Goal: Task Accomplishment & Management: Manage account settings

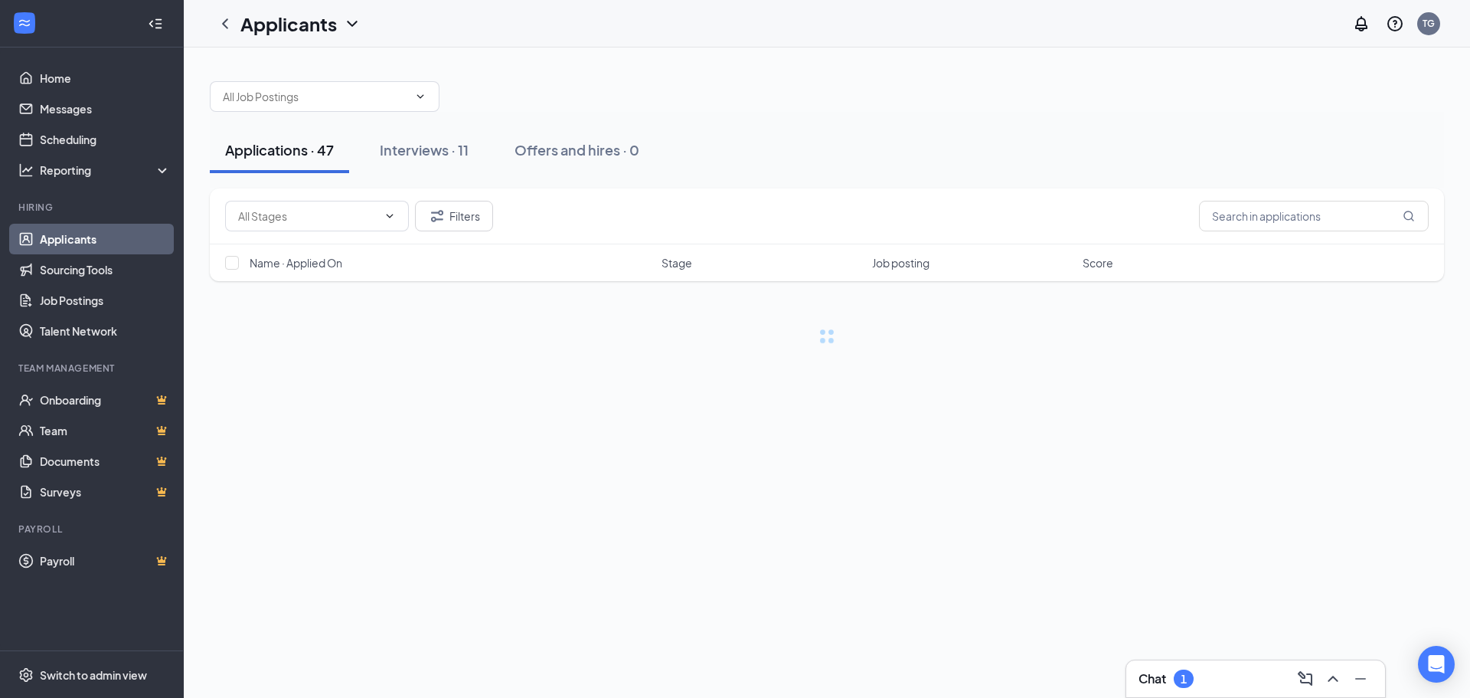
click at [1160, 678] on h3 "Chat" at bounding box center [1153, 678] width 28 height 17
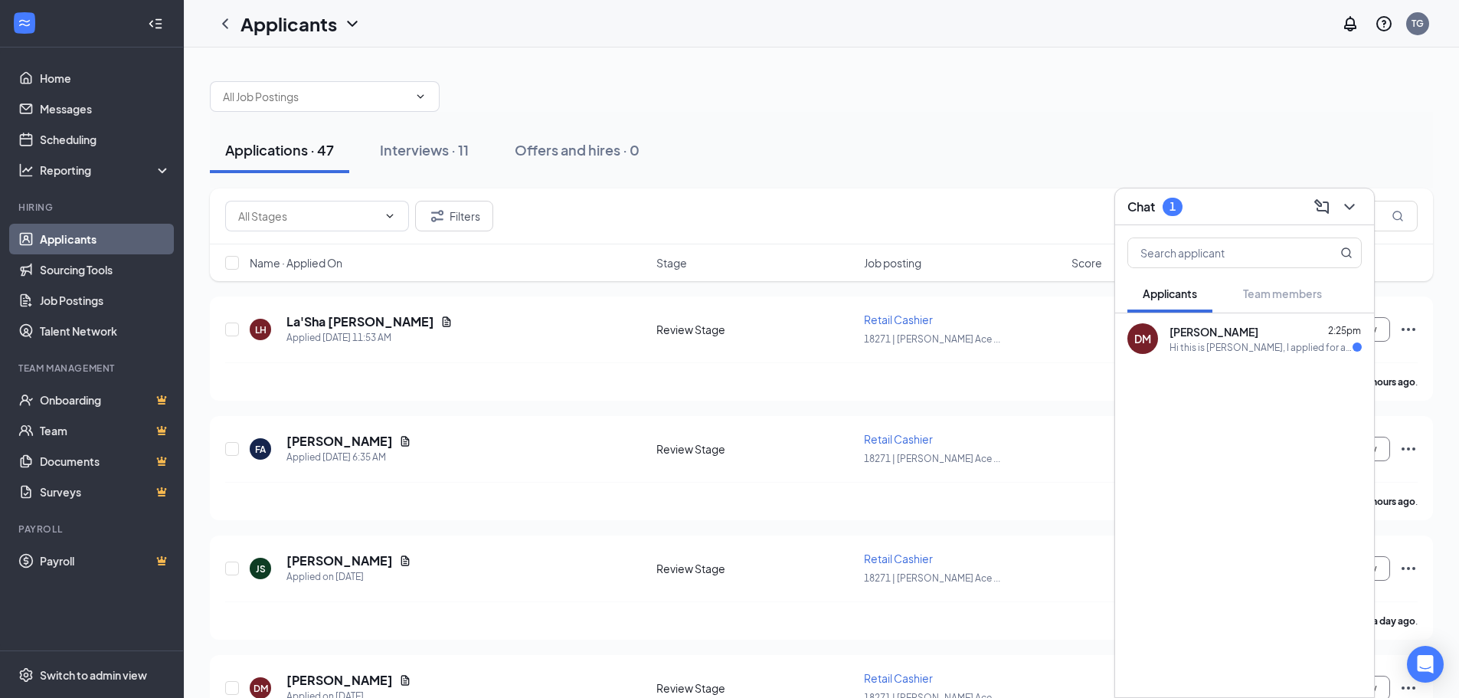
click at [1251, 347] on div "Hi this is [PERSON_NAME], I applied for a position there and was checking on th…" at bounding box center [1260, 347] width 183 height 13
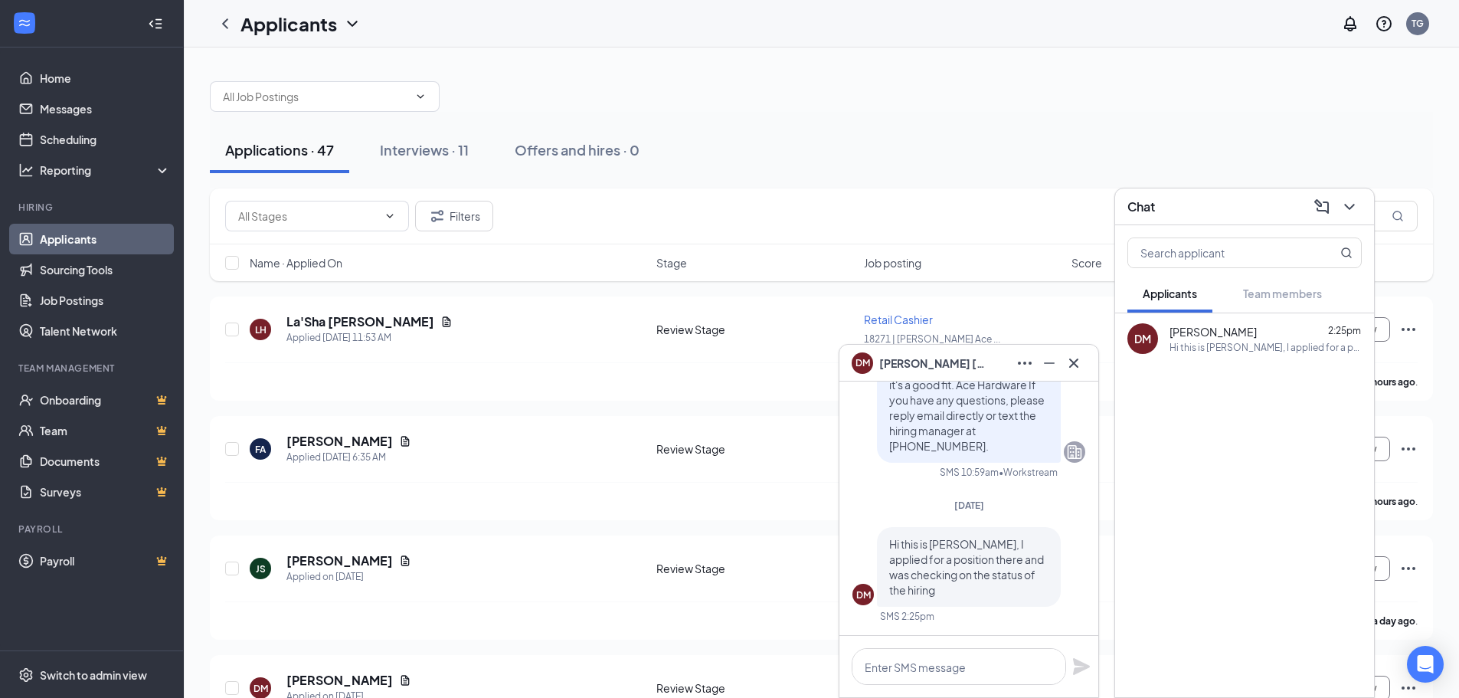
click at [978, 194] on div "Filters" at bounding box center [821, 216] width 1223 height 56
click at [701, 122] on div "Applications · 47 Interviews · 11 Offers and hires · 0" at bounding box center [821, 150] width 1223 height 77
click at [413, 146] on div "Interviews · 11" at bounding box center [424, 149] width 89 height 19
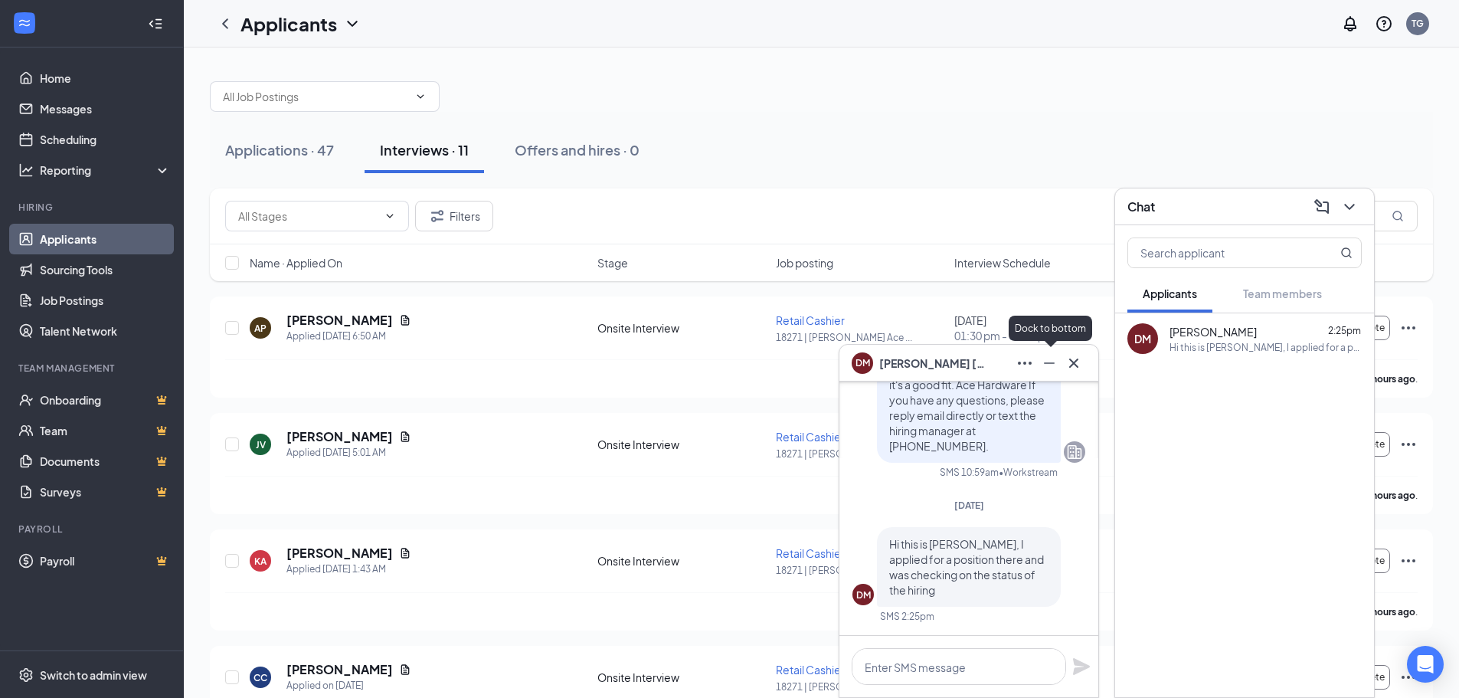
click at [1053, 361] on icon "Minimize" at bounding box center [1049, 363] width 18 height 18
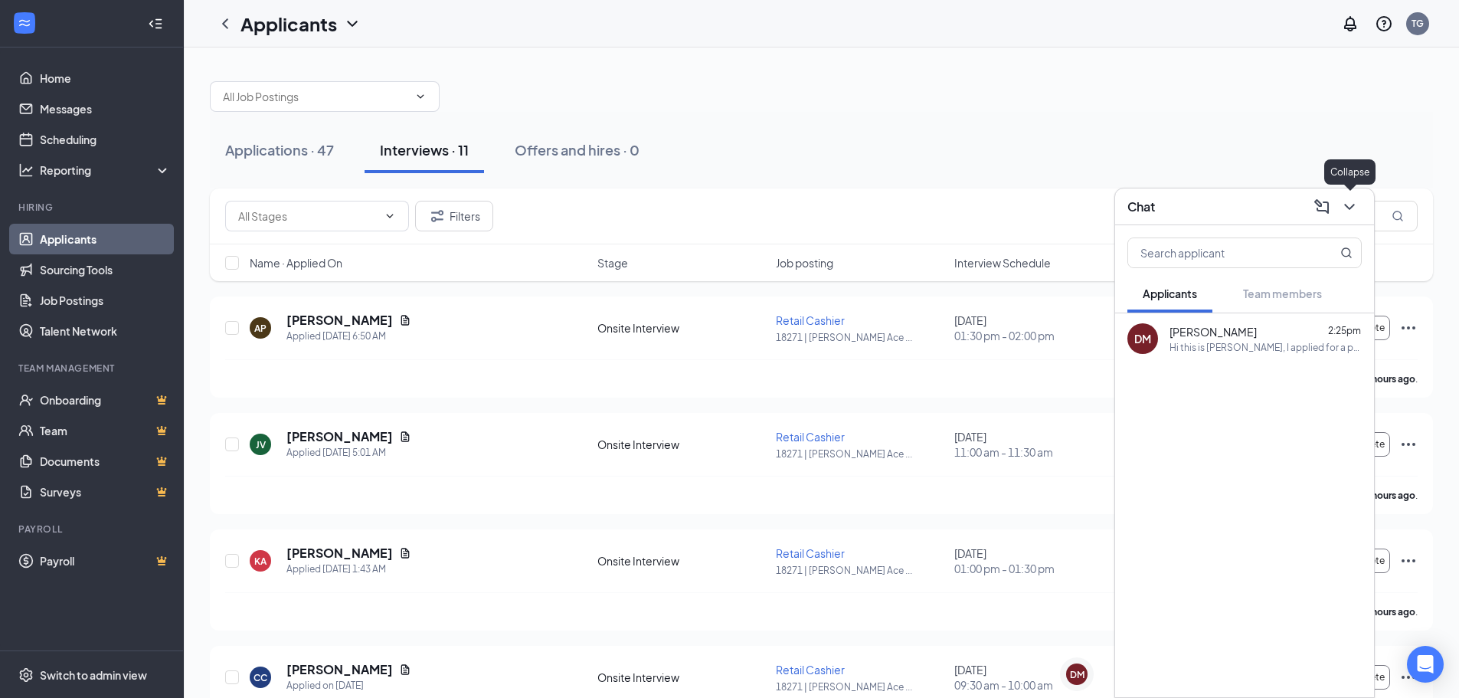
click at [1349, 209] on icon "ChevronDown" at bounding box center [1349, 207] width 10 height 6
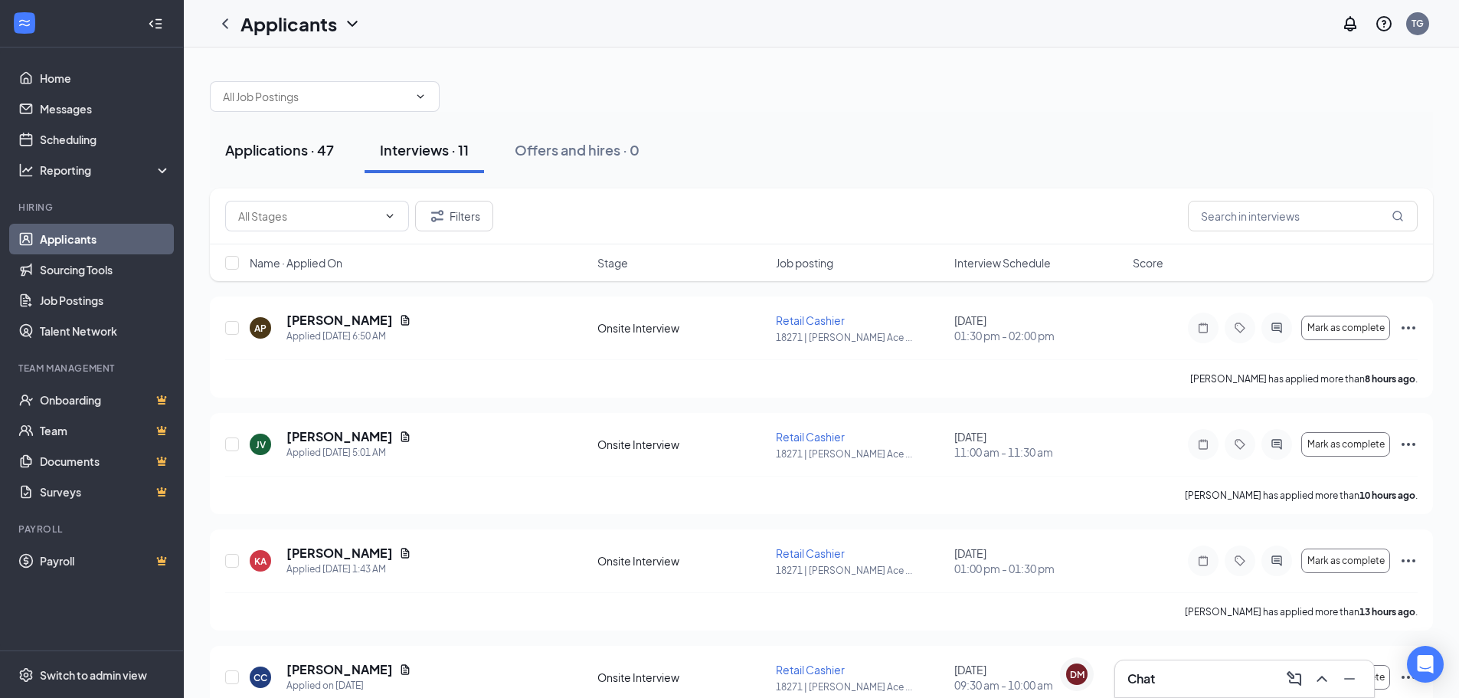
click at [308, 163] on button "Applications · 47" at bounding box center [279, 150] width 139 height 46
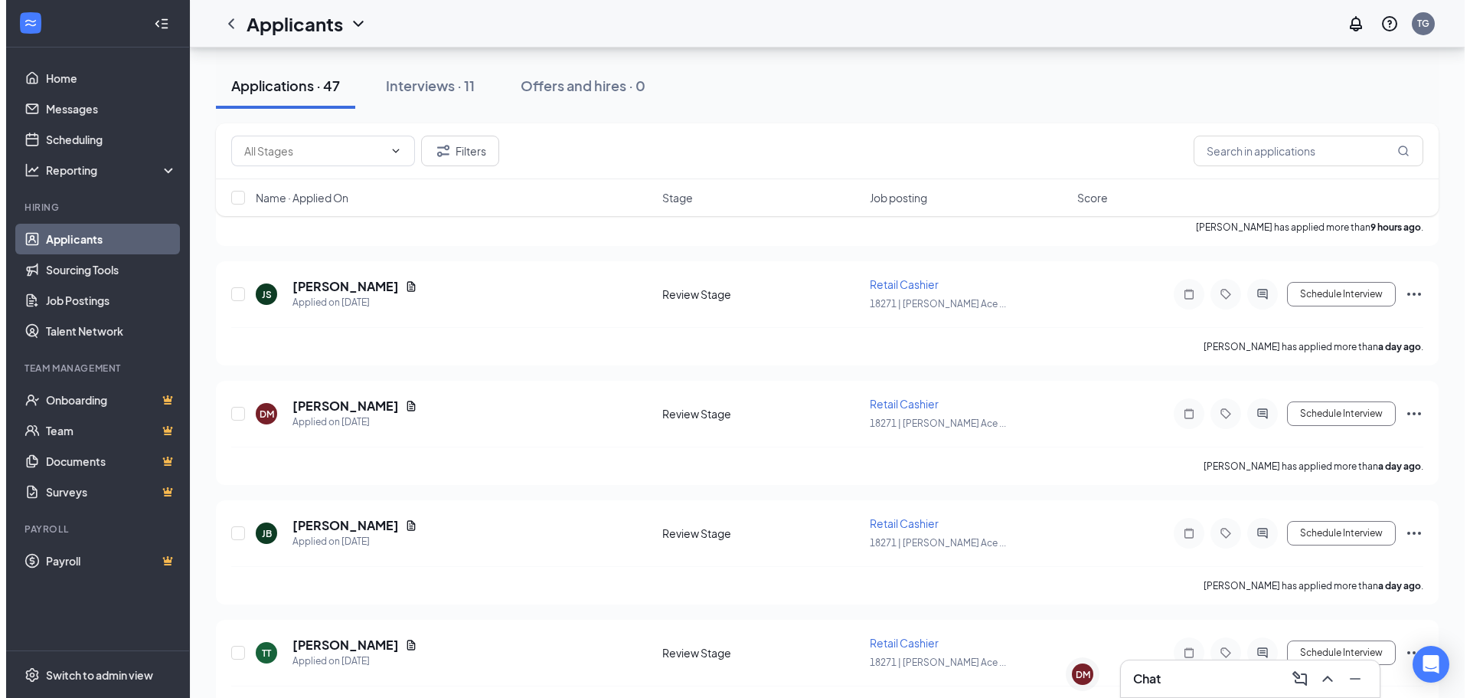
scroll to position [306, 0]
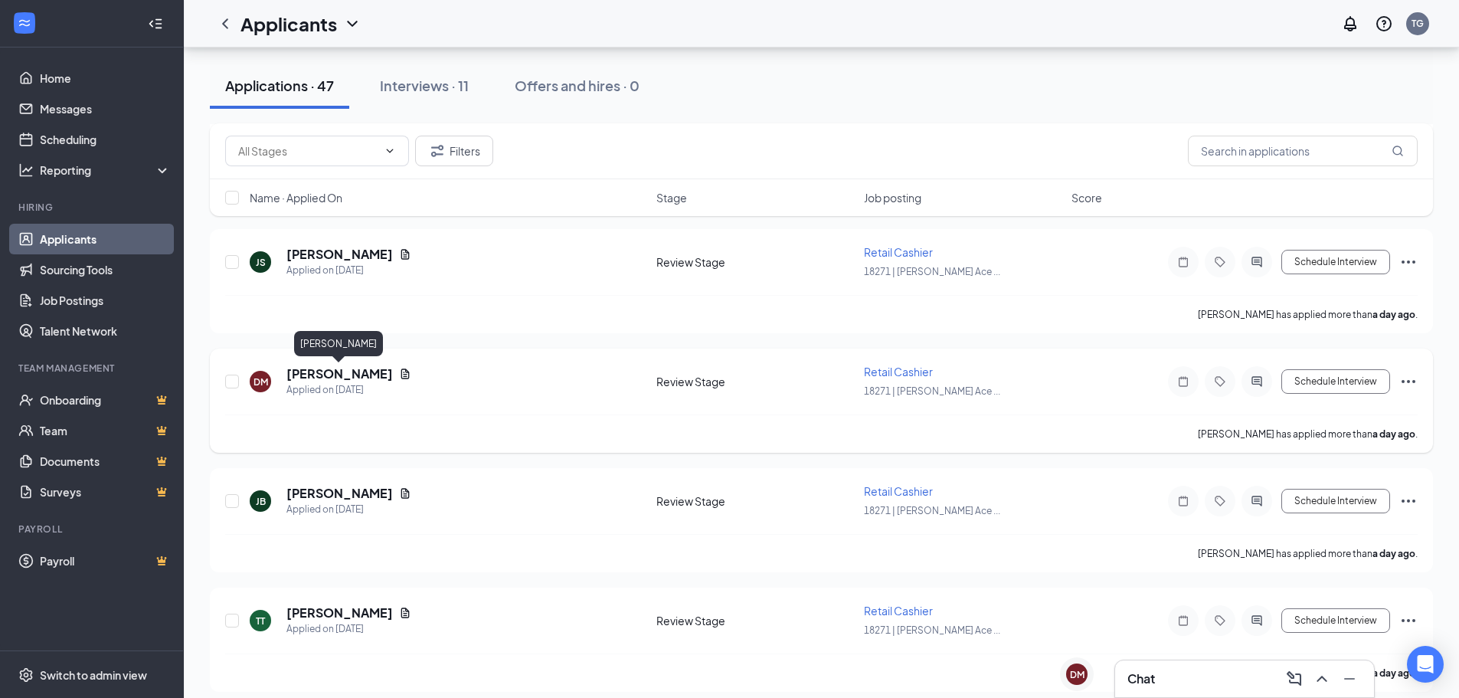
click at [371, 376] on h5 "[PERSON_NAME]" at bounding box center [339, 373] width 106 height 17
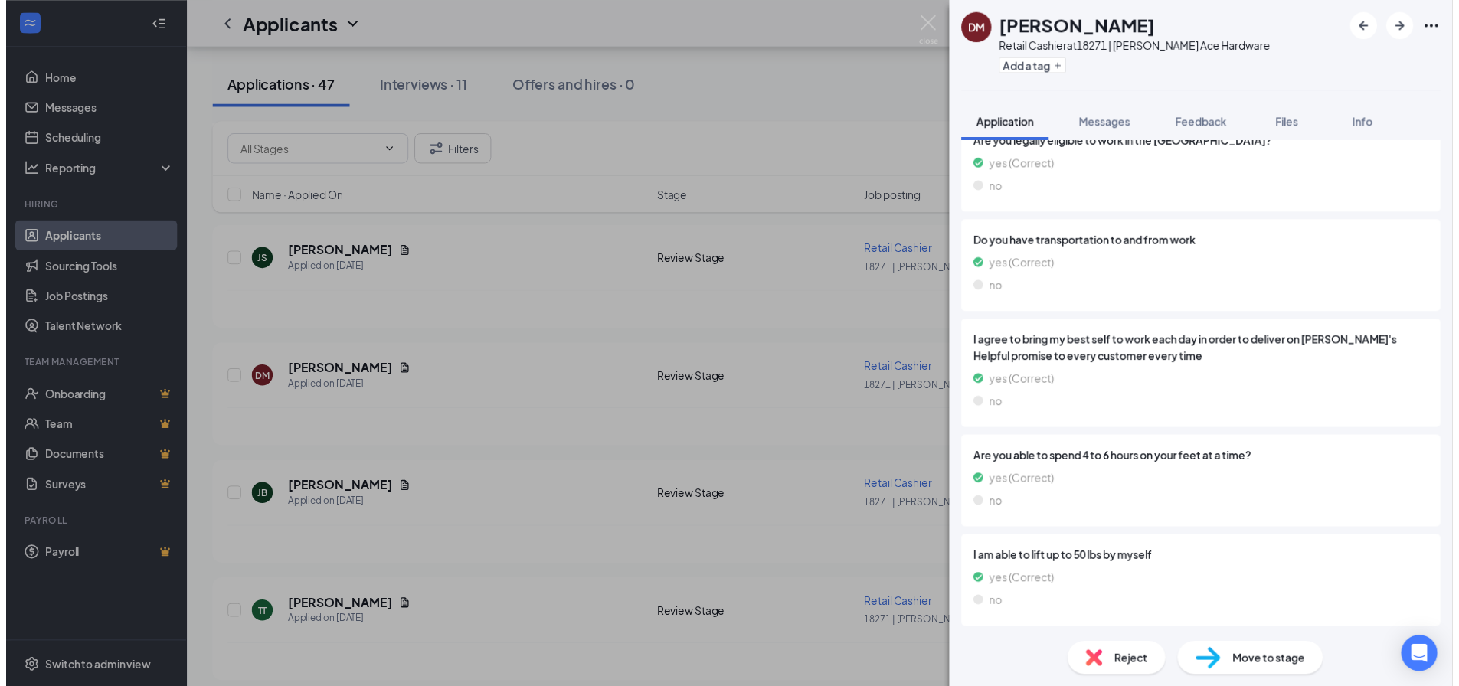
scroll to position [1013, 0]
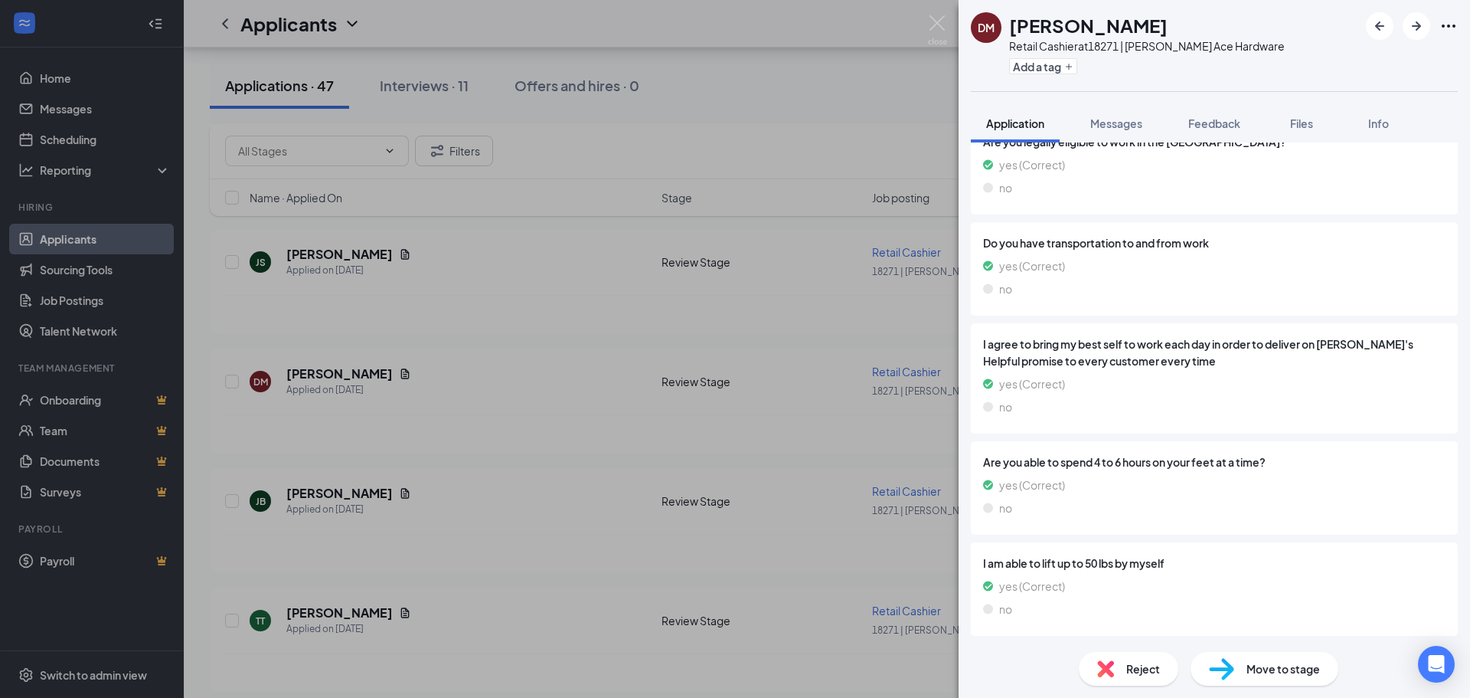
click at [803, 376] on div "[PERSON_NAME] Retail Cashier at [GEOGRAPHIC_DATA] | [PERSON_NAME] Hardware Add …" at bounding box center [735, 349] width 1470 height 698
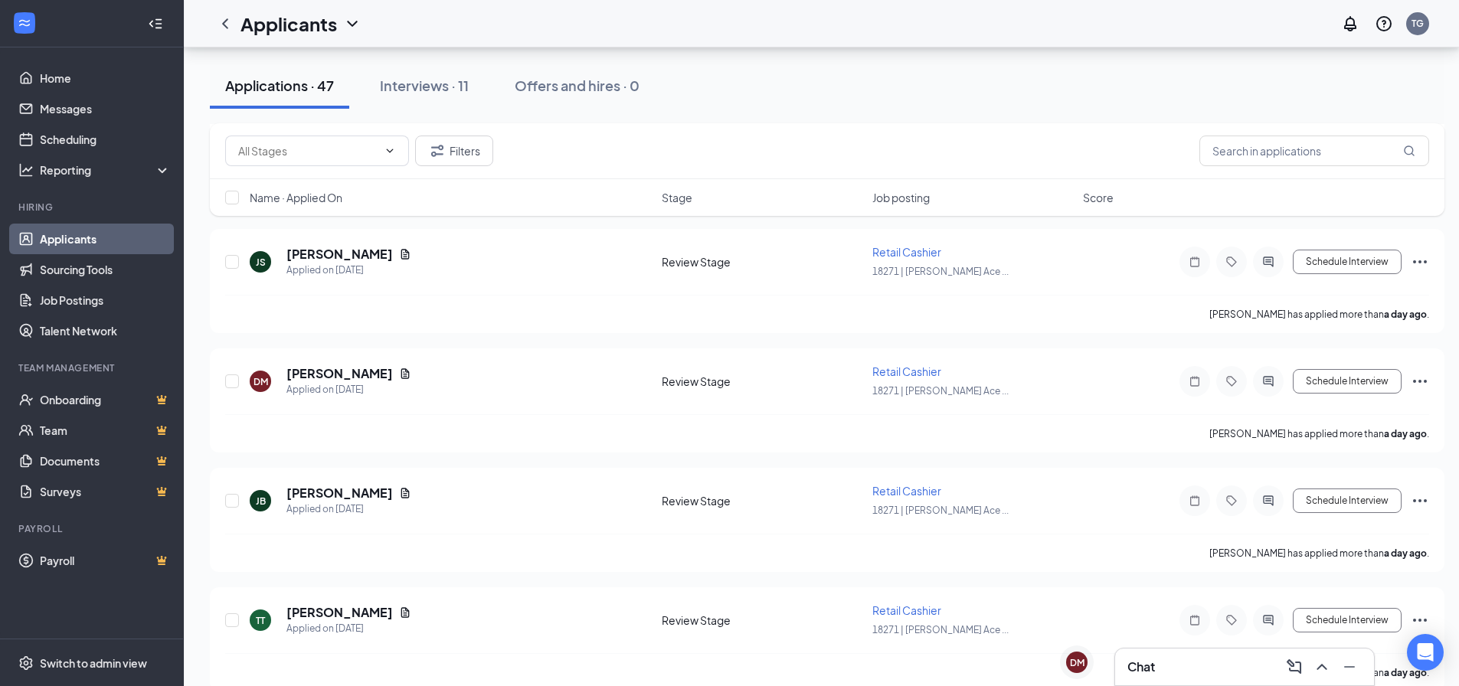
click at [1176, 668] on div "Chat" at bounding box center [1244, 667] width 234 height 25
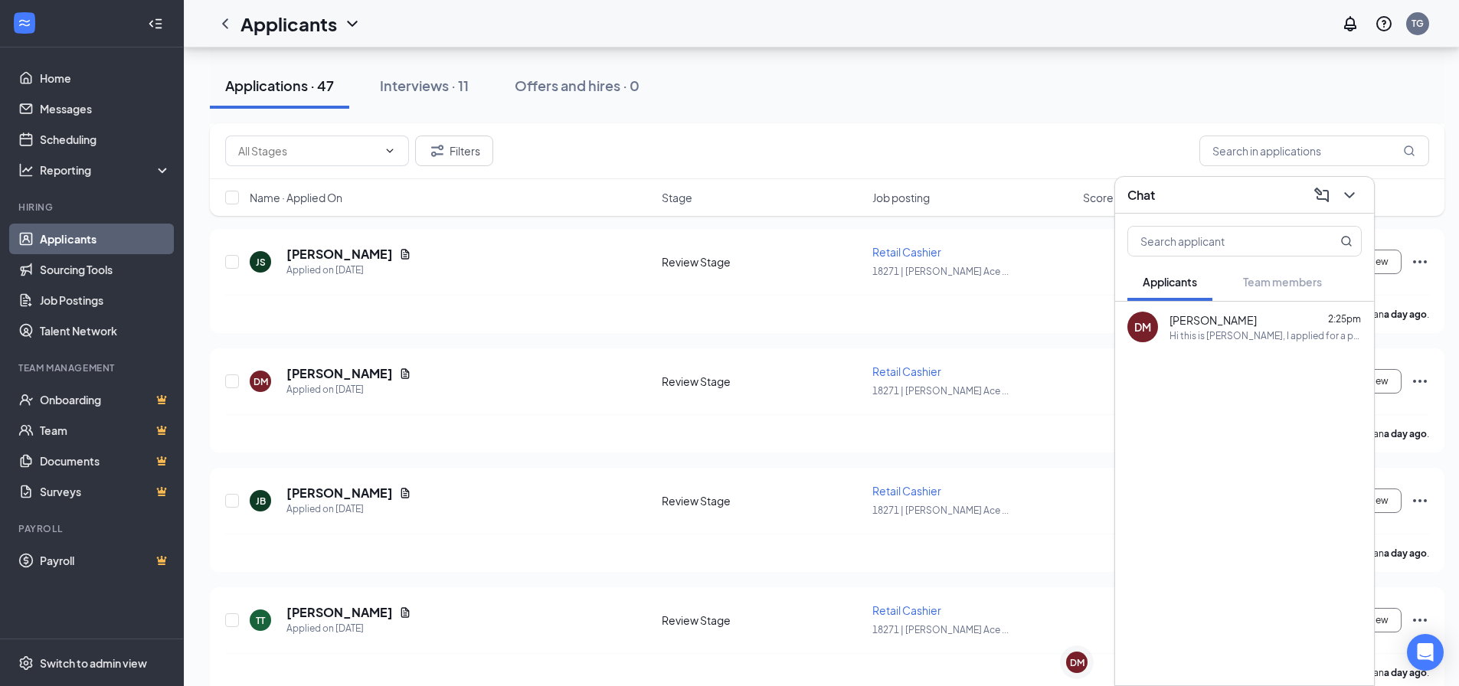
click at [1228, 334] on div "Hi this is [PERSON_NAME], I applied for a position there and was checking on th…" at bounding box center [1265, 335] width 192 height 13
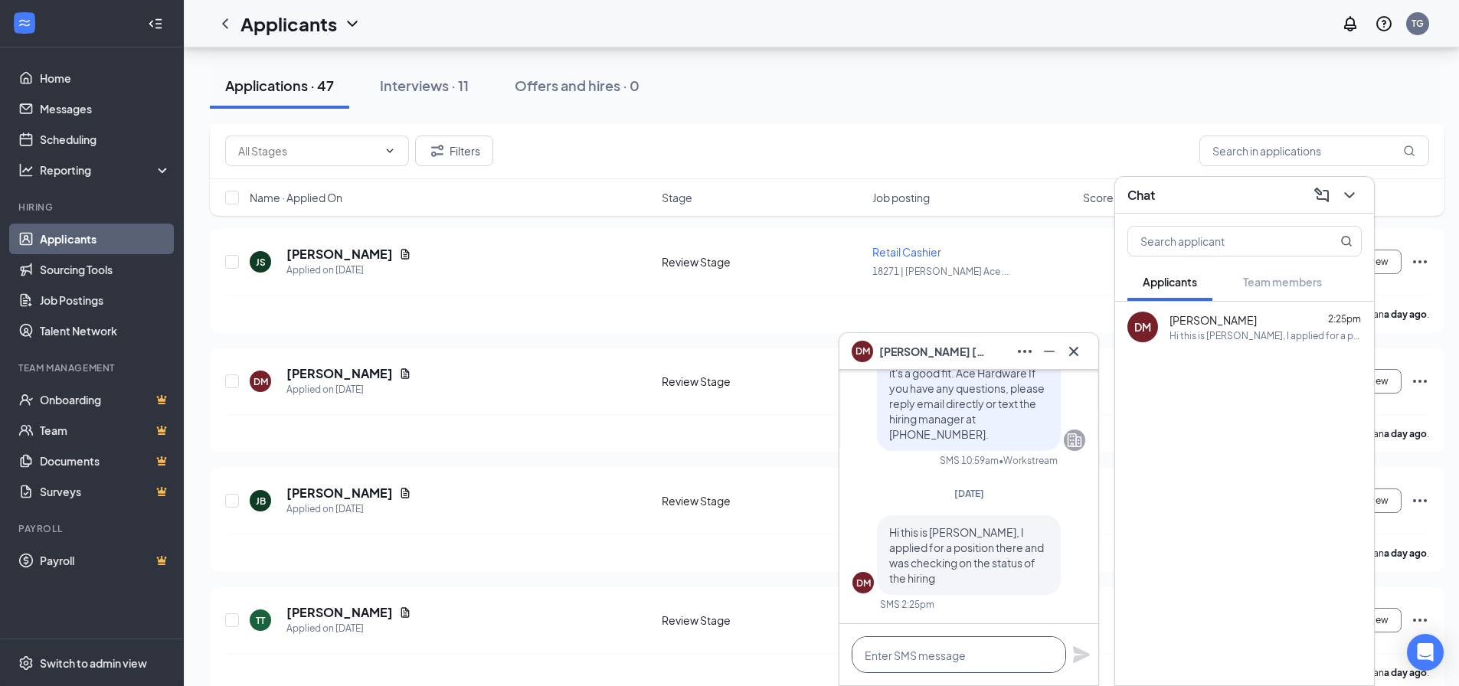
click at [956, 657] on textarea at bounding box center [959, 654] width 214 height 37
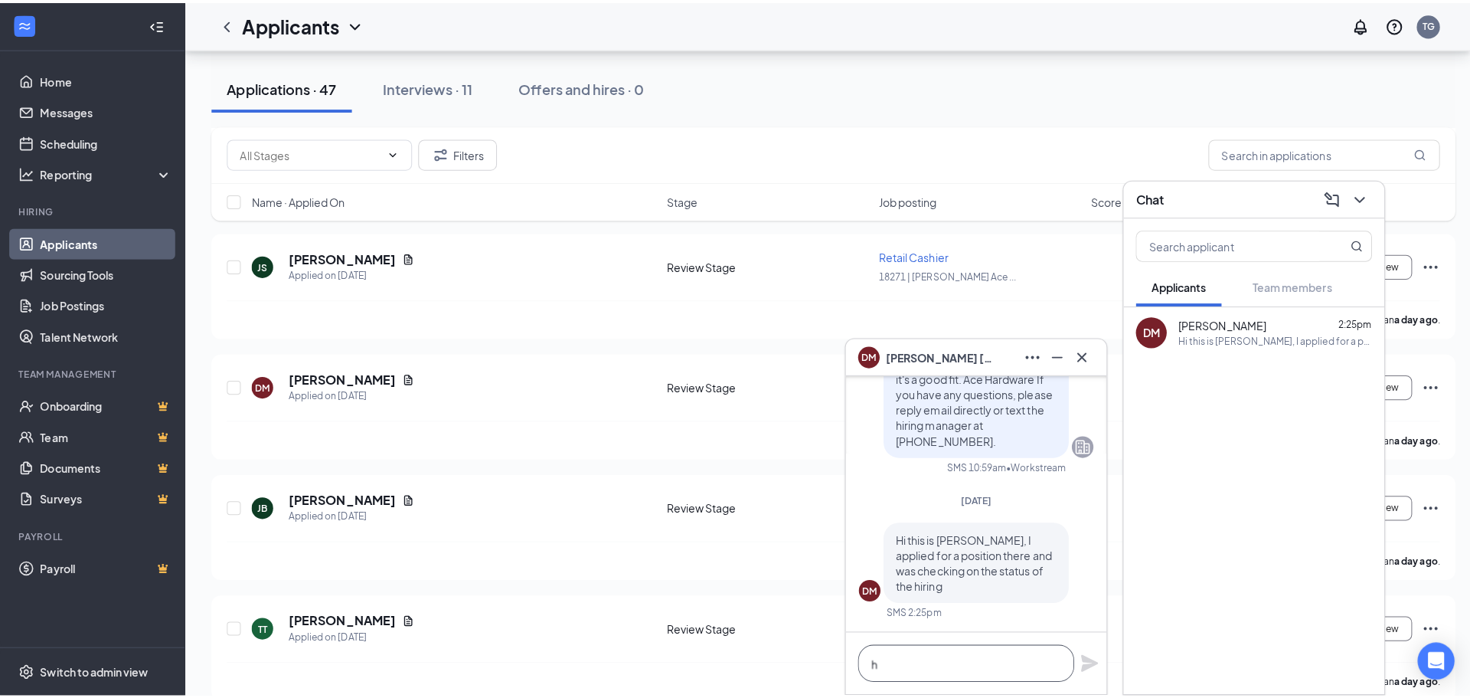
scroll to position [1, 0]
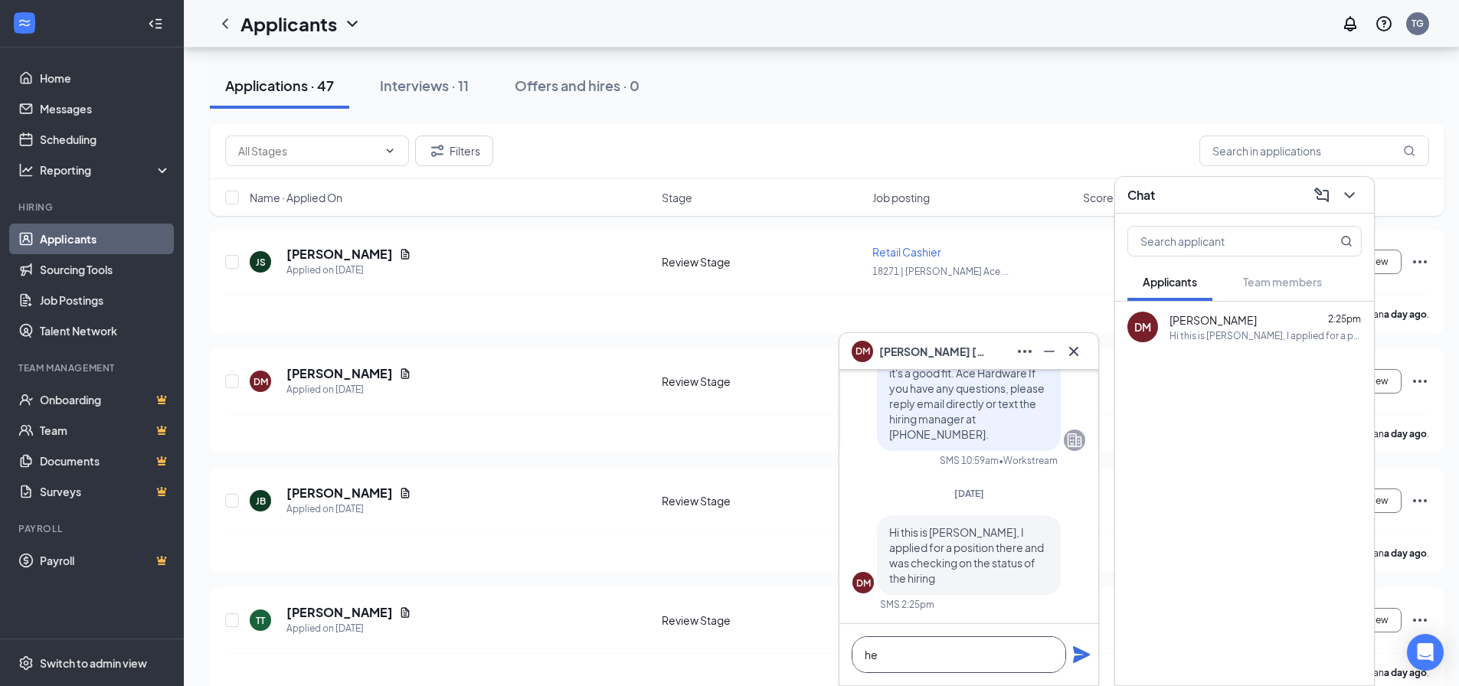
type textarea "h"
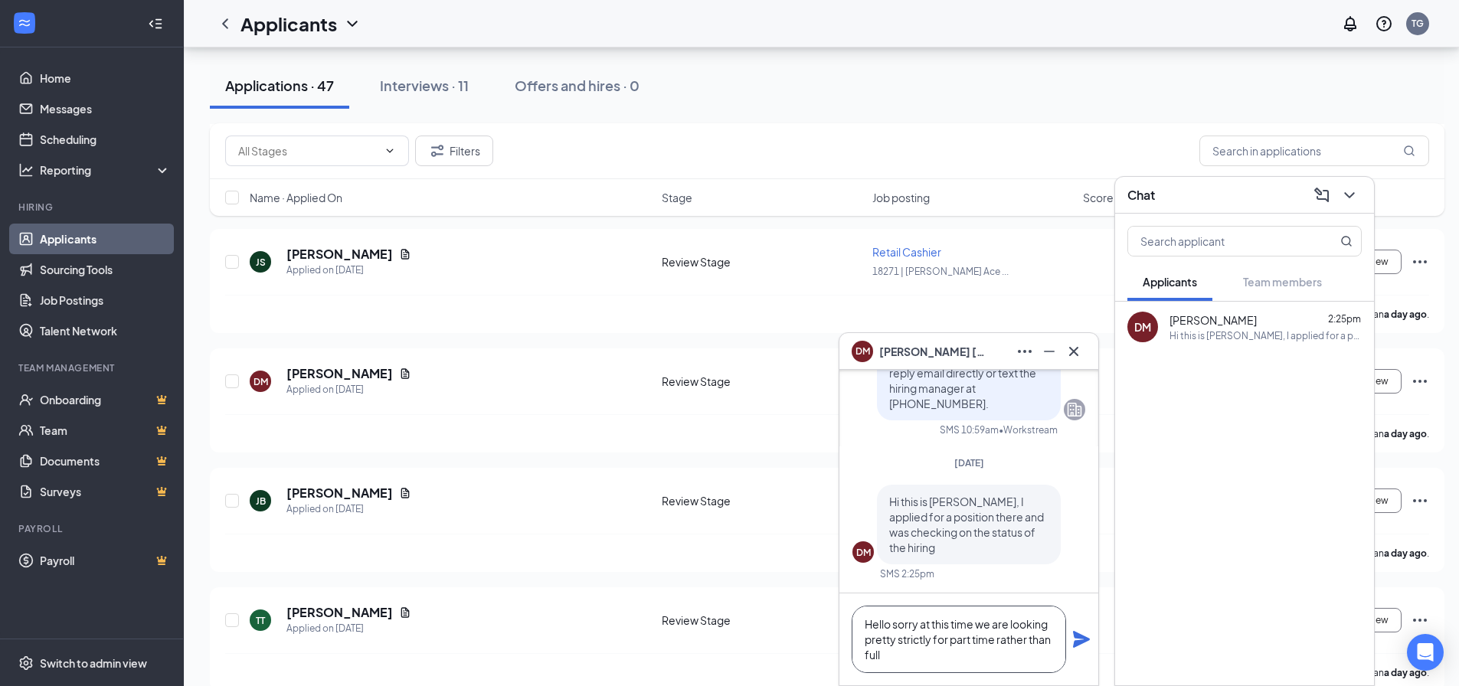
type textarea "Hello sorry at this time we are looking pretty strictly for part time rather th…"
click at [1022, 121] on div "Applications · 47 Interviews · 11 Offers and hires · 0" at bounding box center [827, 85] width 1234 height 77
click at [374, 378] on h5 "[PERSON_NAME]" at bounding box center [339, 373] width 106 height 17
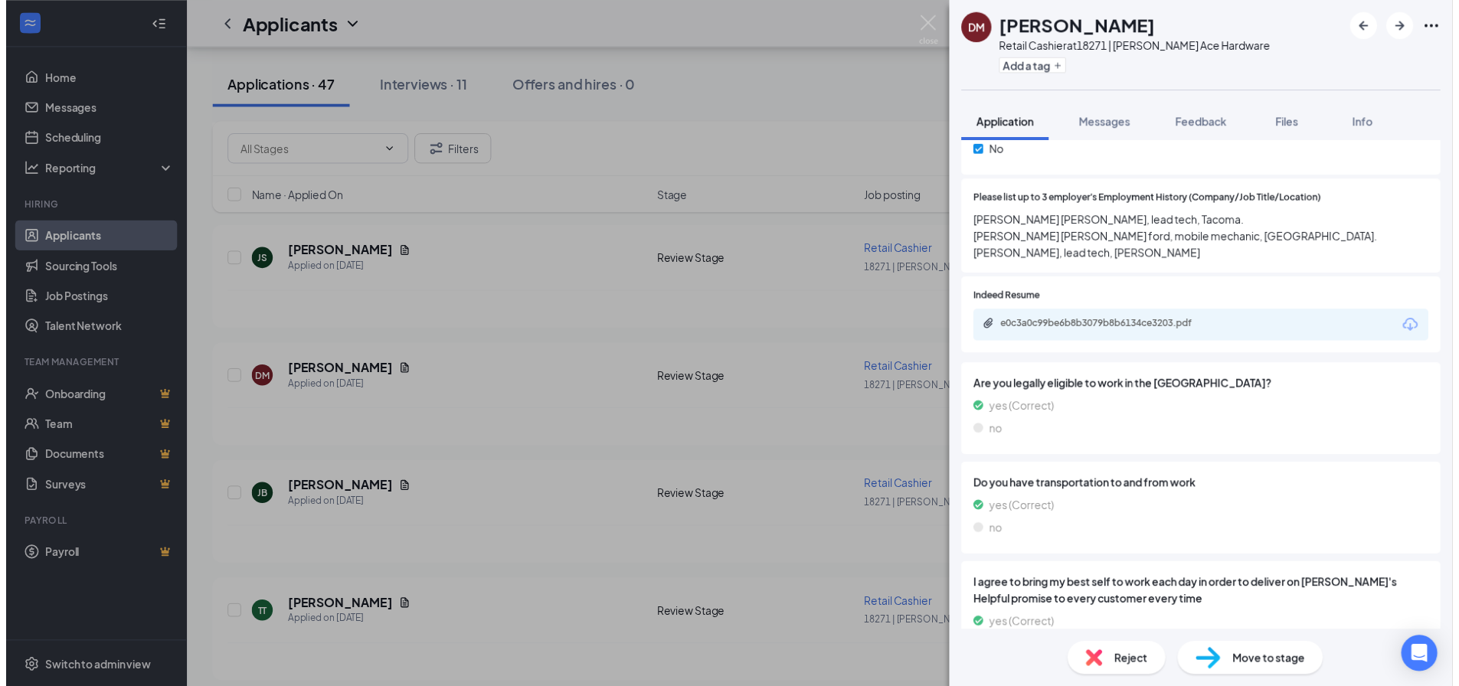
scroll to position [842, 0]
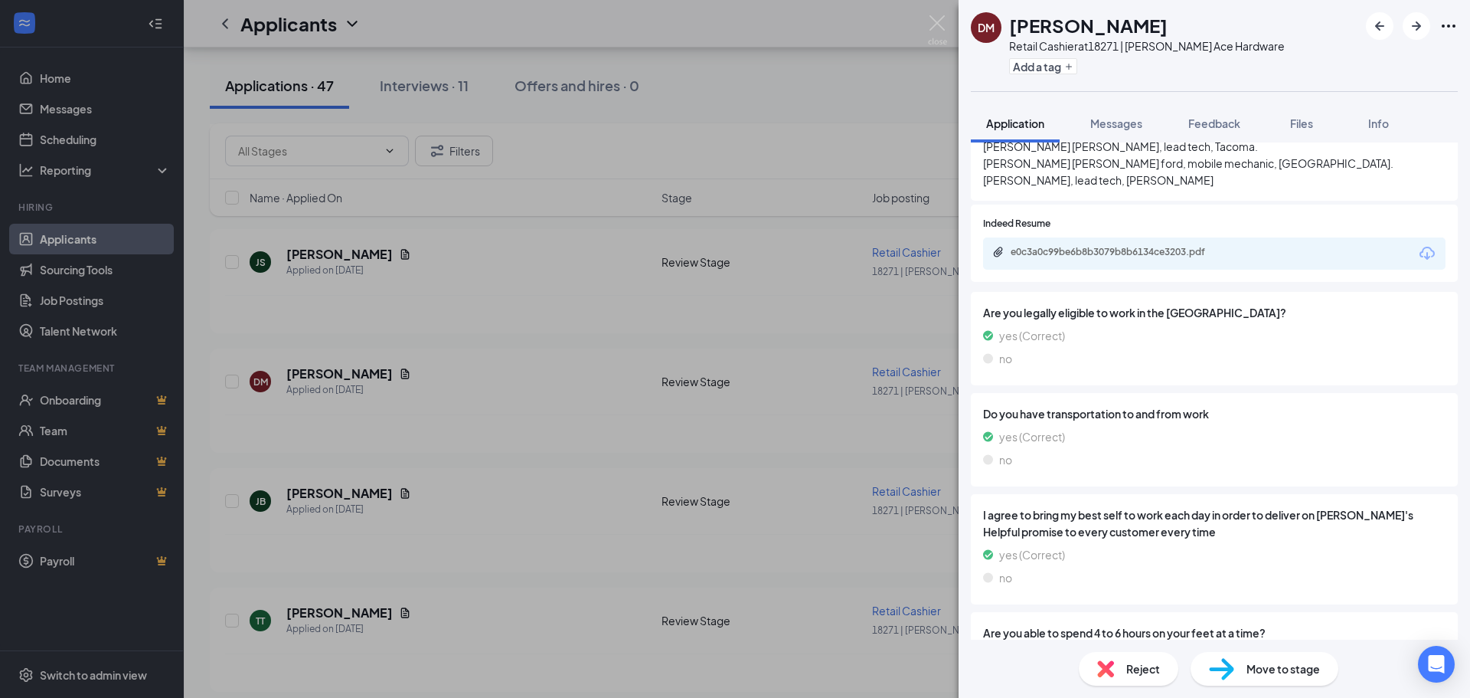
click at [676, 344] on div "[PERSON_NAME] Retail Cashier at [GEOGRAPHIC_DATA] | [PERSON_NAME] Hardware Add …" at bounding box center [735, 349] width 1470 height 698
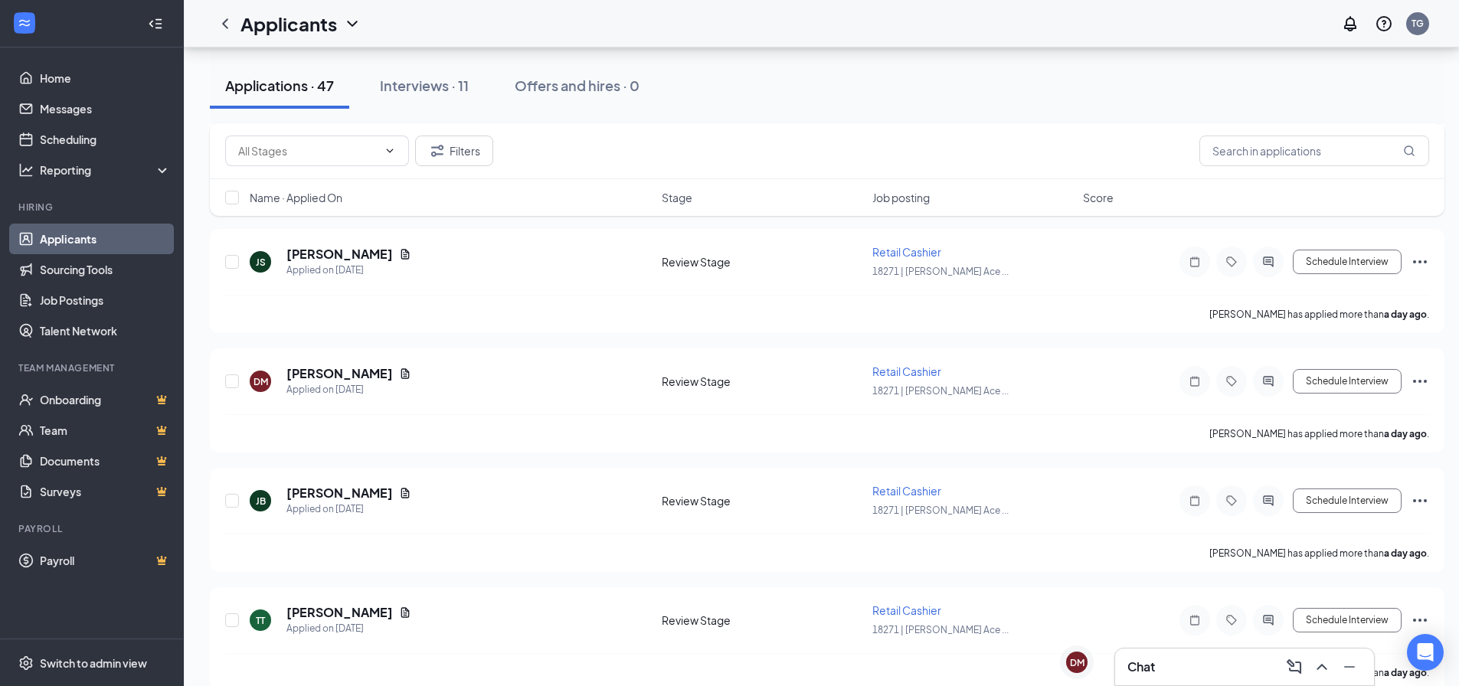
click at [1144, 669] on h3 "Chat" at bounding box center [1141, 667] width 28 height 17
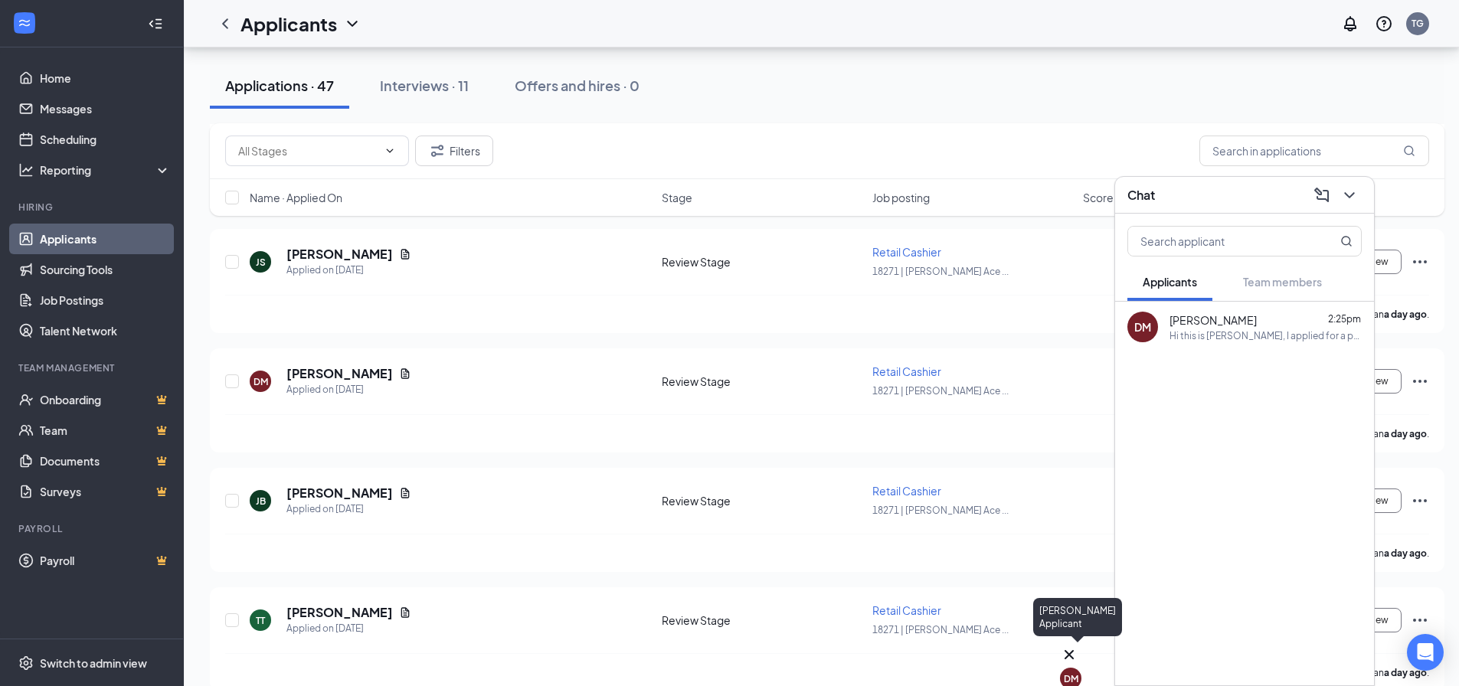
click at [1077, 672] on div "DM" at bounding box center [1071, 678] width 15 height 13
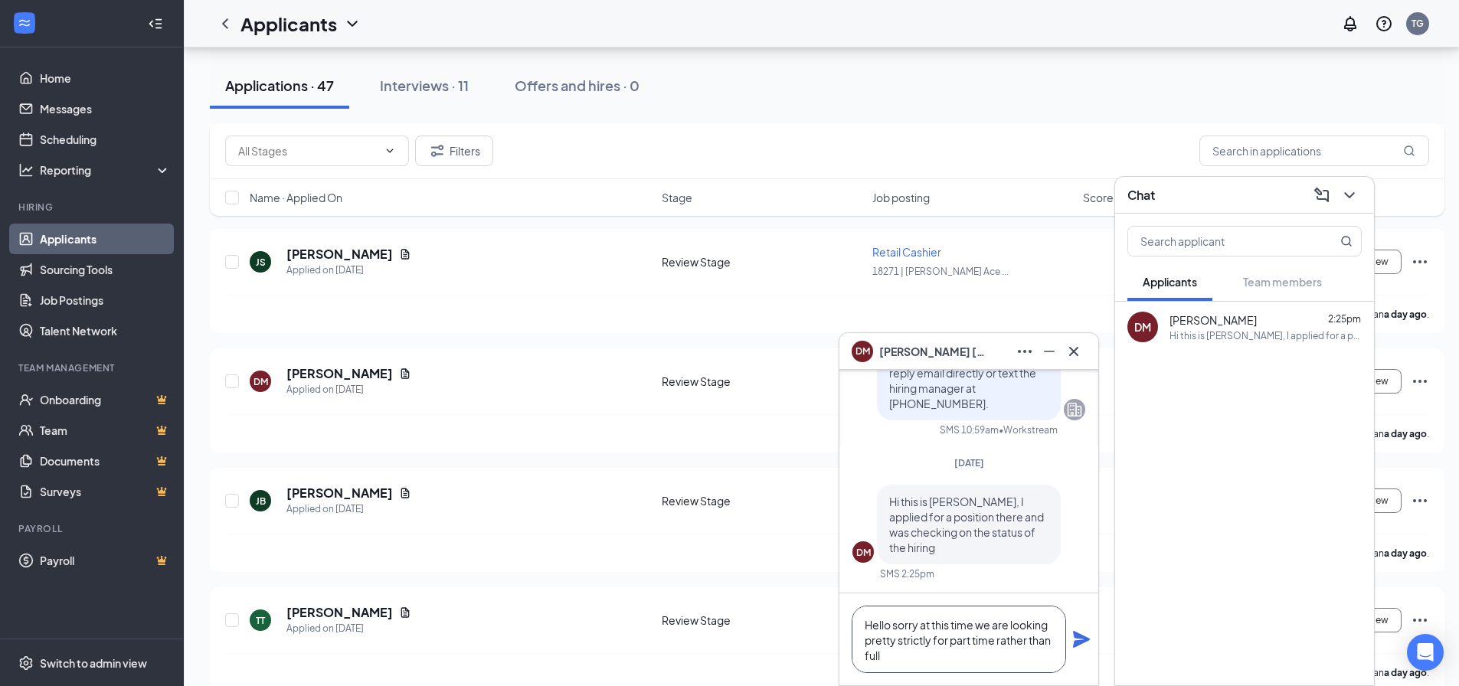
click at [1005, 658] on textarea "Hello sorry at this time we are looking pretty strictly for part time rather th…" at bounding box center [959, 639] width 214 height 67
click at [894, 623] on textarea "Hello sorry at this time we are looking pretty strictly for part time rather th…" at bounding box center [959, 639] width 214 height 67
drag, startPoint x: 965, startPoint y: 623, endPoint x: 948, endPoint y: 627, distance: 17.3
click at [948, 627] on textarea "Hello [PERSON_NAME], I'm but sorry at this time we are looking pretty strictly …" at bounding box center [959, 639] width 214 height 67
click at [1028, 656] on textarea "Hello [PERSON_NAME], I'm sorry but at this time we are looking pretty strictly …" at bounding box center [959, 639] width 214 height 67
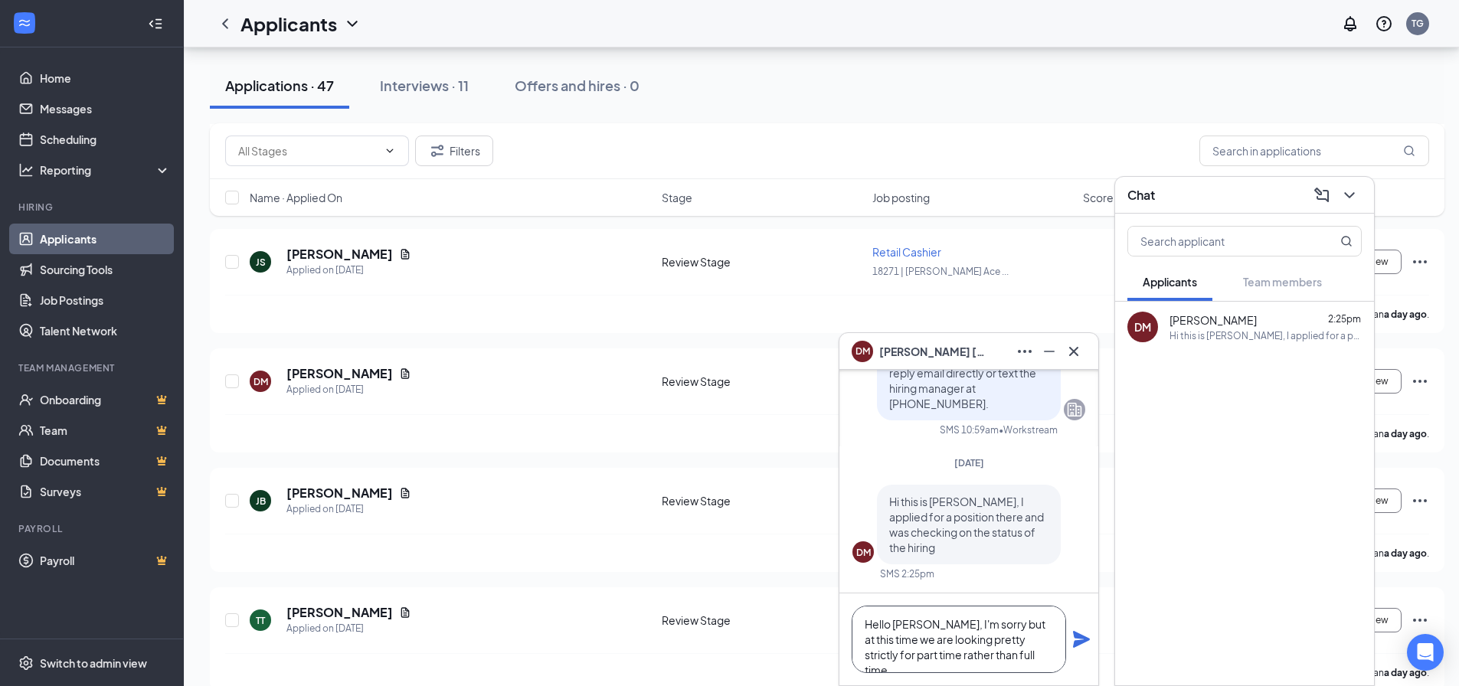
type textarea "Hello [PERSON_NAME], I'm sorry but at this time we are looking pretty strictly …"
click at [1088, 643] on icon "Plane" at bounding box center [1081, 639] width 18 height 18
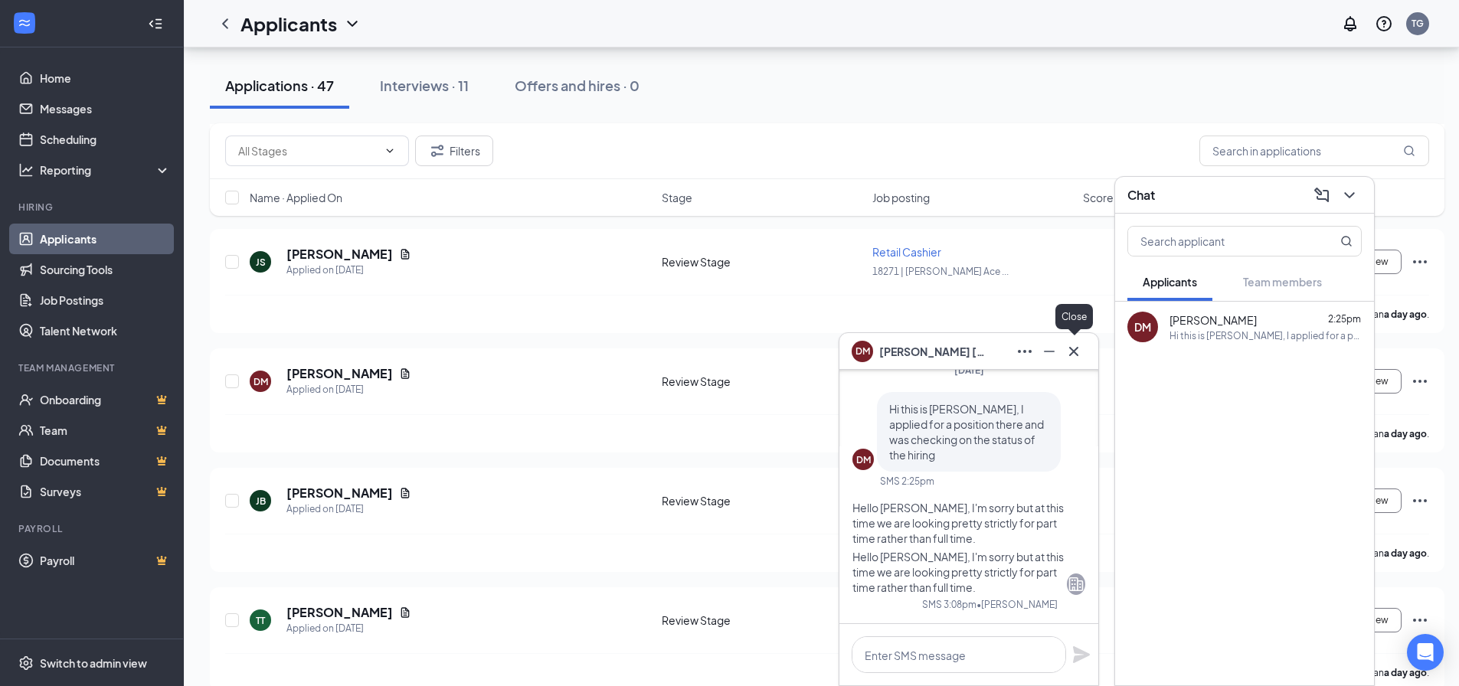
click at [1077, 342] on icon "Cross" at bounding box center [1073, 351] width 18 height 18
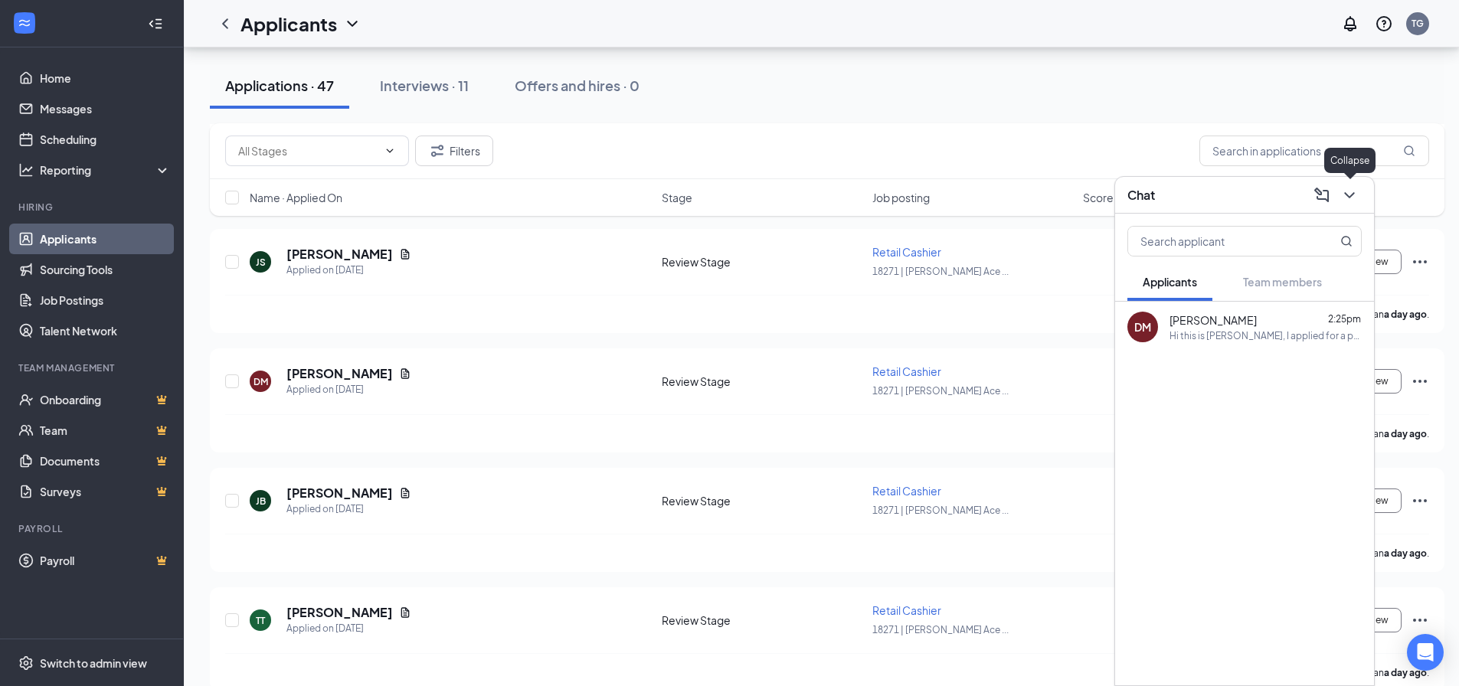
click at [1349, 197] on icon "ChevronDown" at bounding box center [1349, 195] width 10 height 6
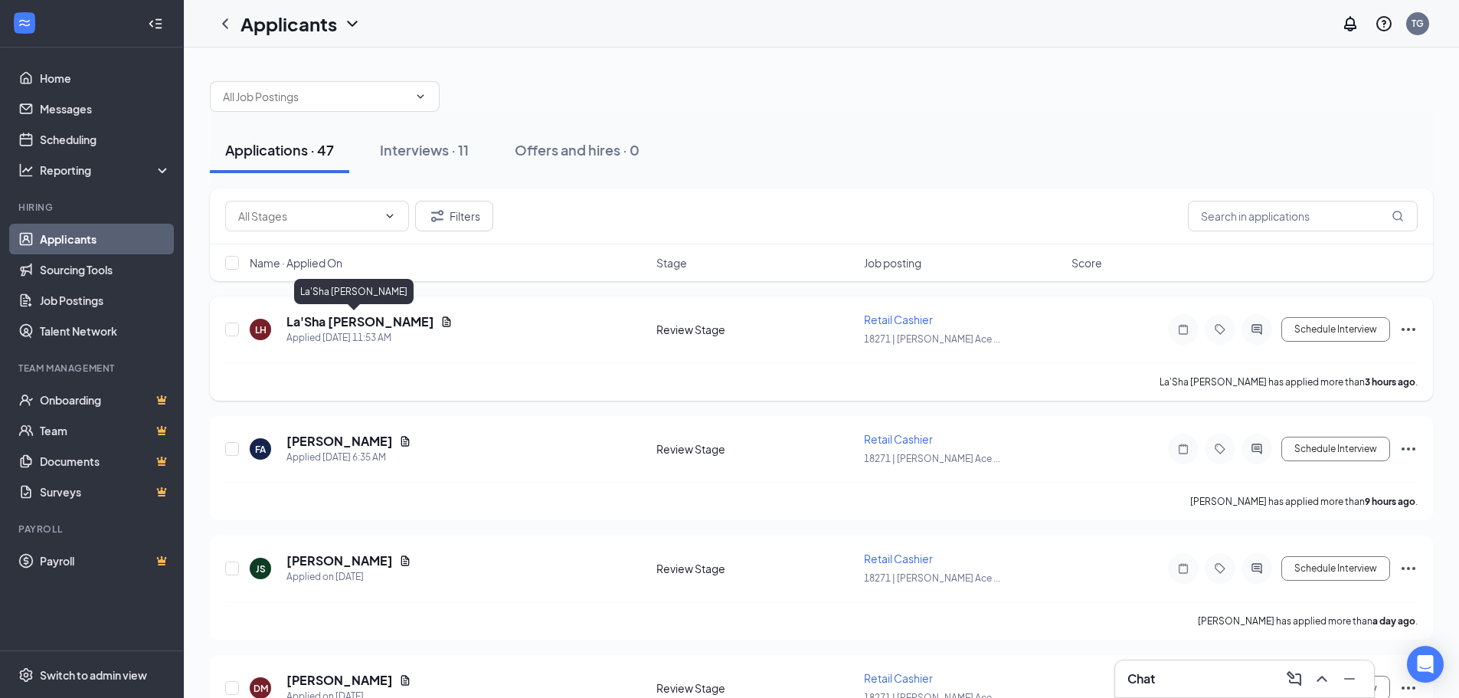
click at [345, 313] on h5 "La'Sha [PERSON_NAME]" at bounding box center [360, 321] width 148 height 17
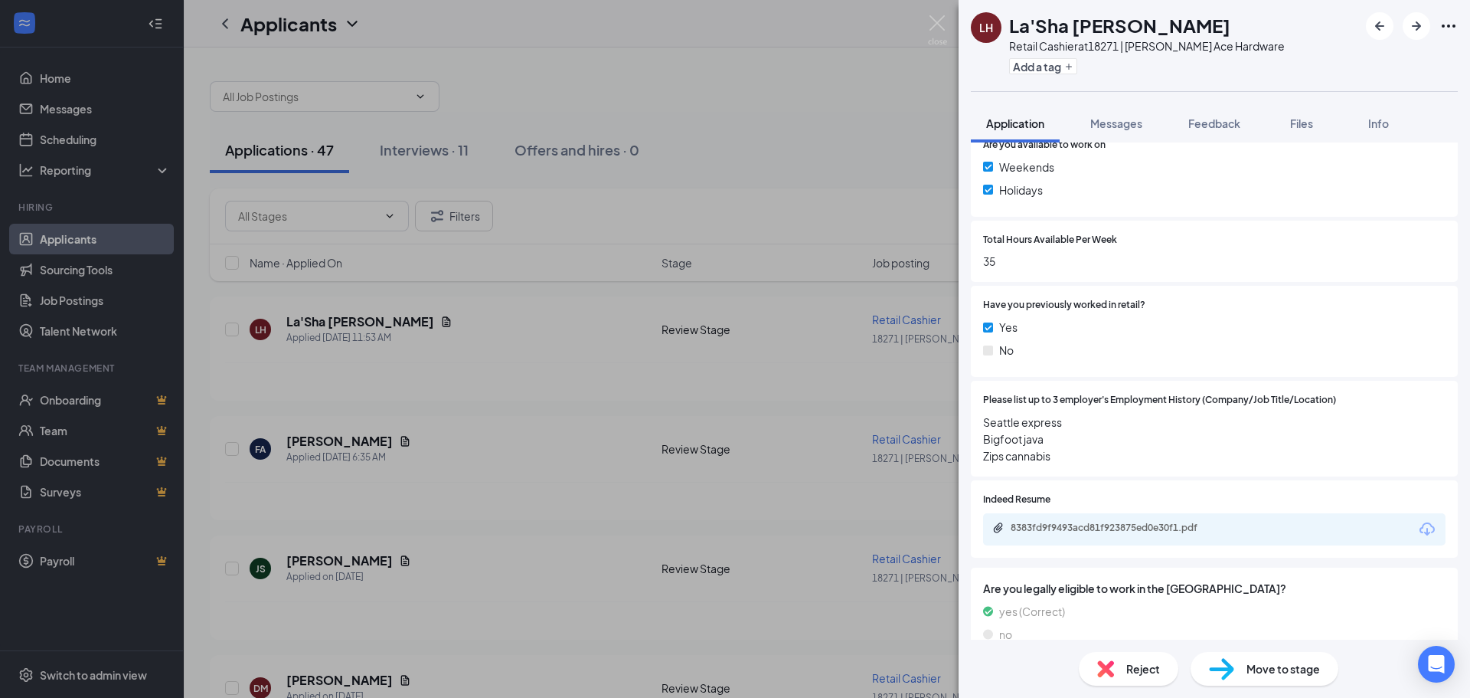
scroll to position [613, 0]
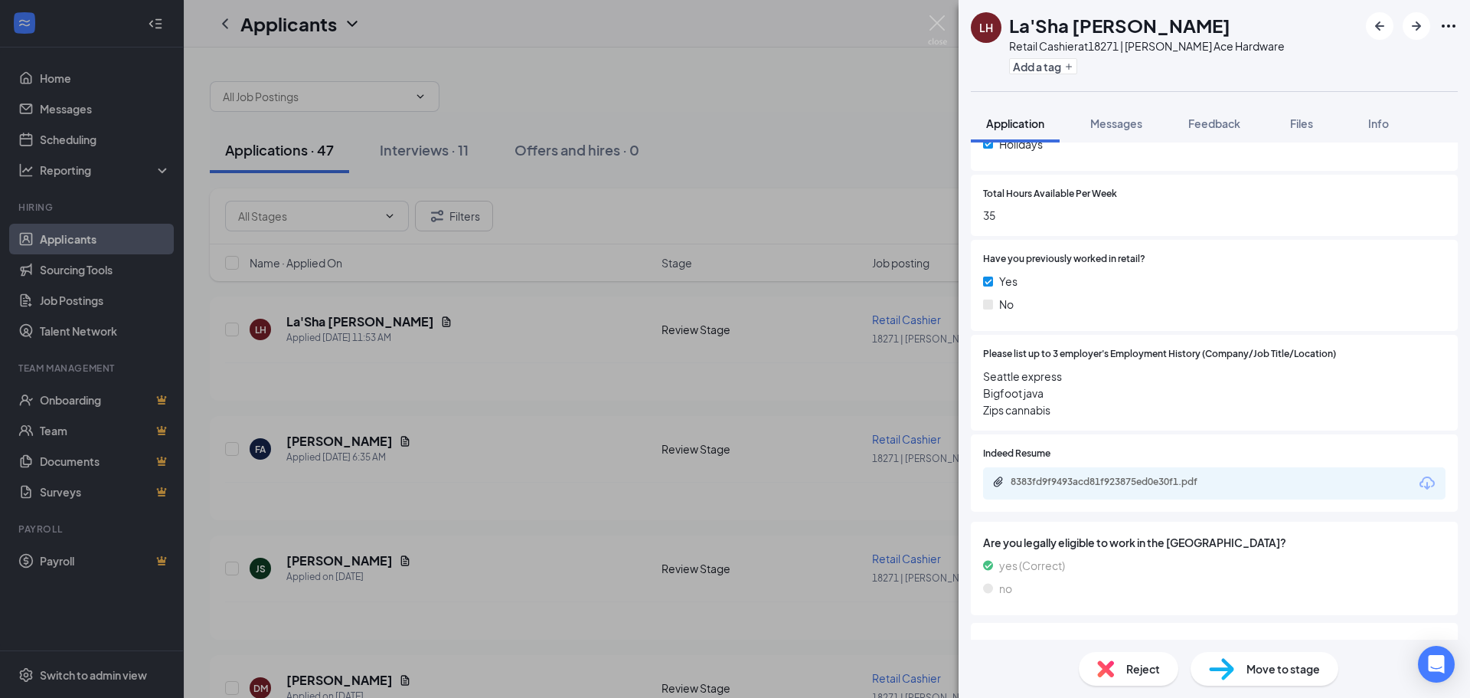
click at [1090, 475] on div "8383fd9f9493acd81f923875ed0e30f1.pdf" at bounding box center [1214, 483] width 463 height 32
click at [1103, 480] on div "8383fd9f9493acd81f923875ed0e30f1.pdf" at bounding box center [1118, 482] width 214 height 12
click at [646, 332] on div "LH La'Sha [PERSON_NAME] Retail Cashier at 18271 | [PERSON_NAME] Ace Hardware Ad…" at bounding box center [735, 349] width 1470 height 698
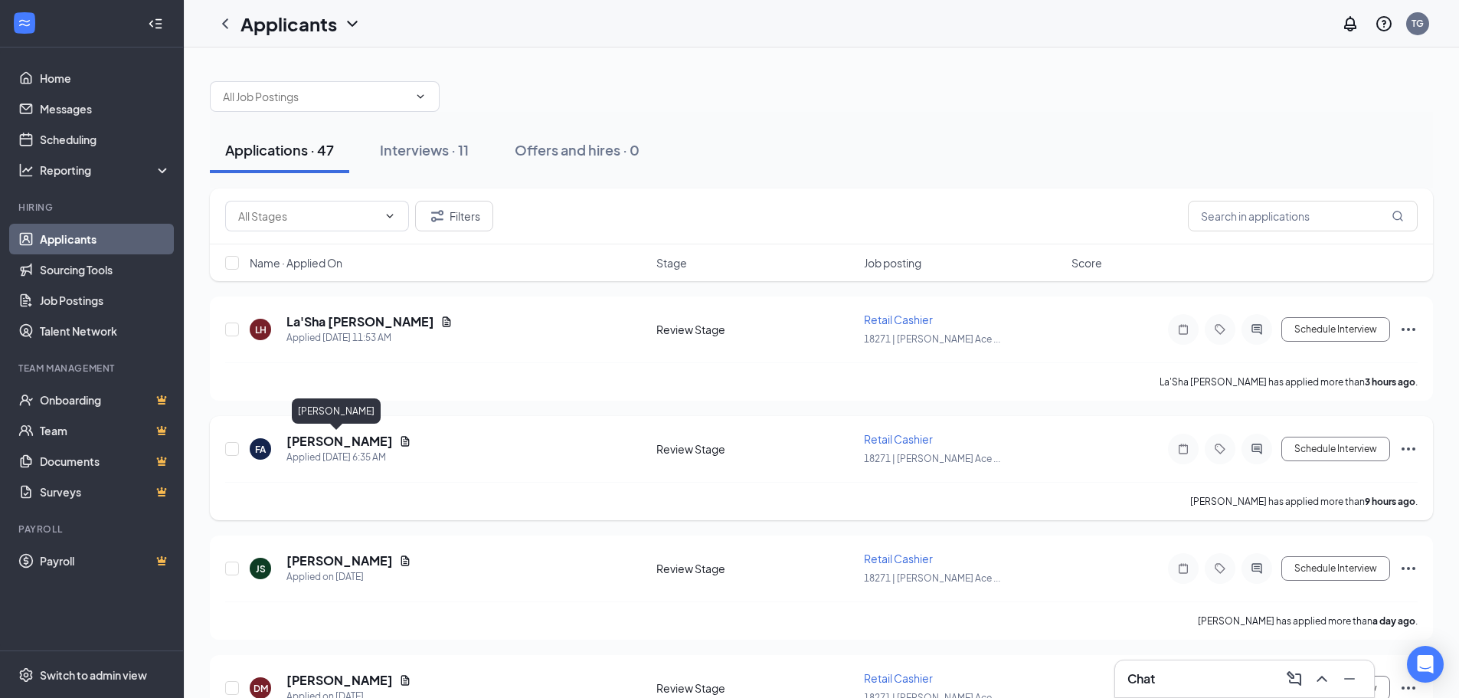
click at [349, 446] on h5 "[PERSON_NAME]" at bounding box center [339, 441] width 106 height 17
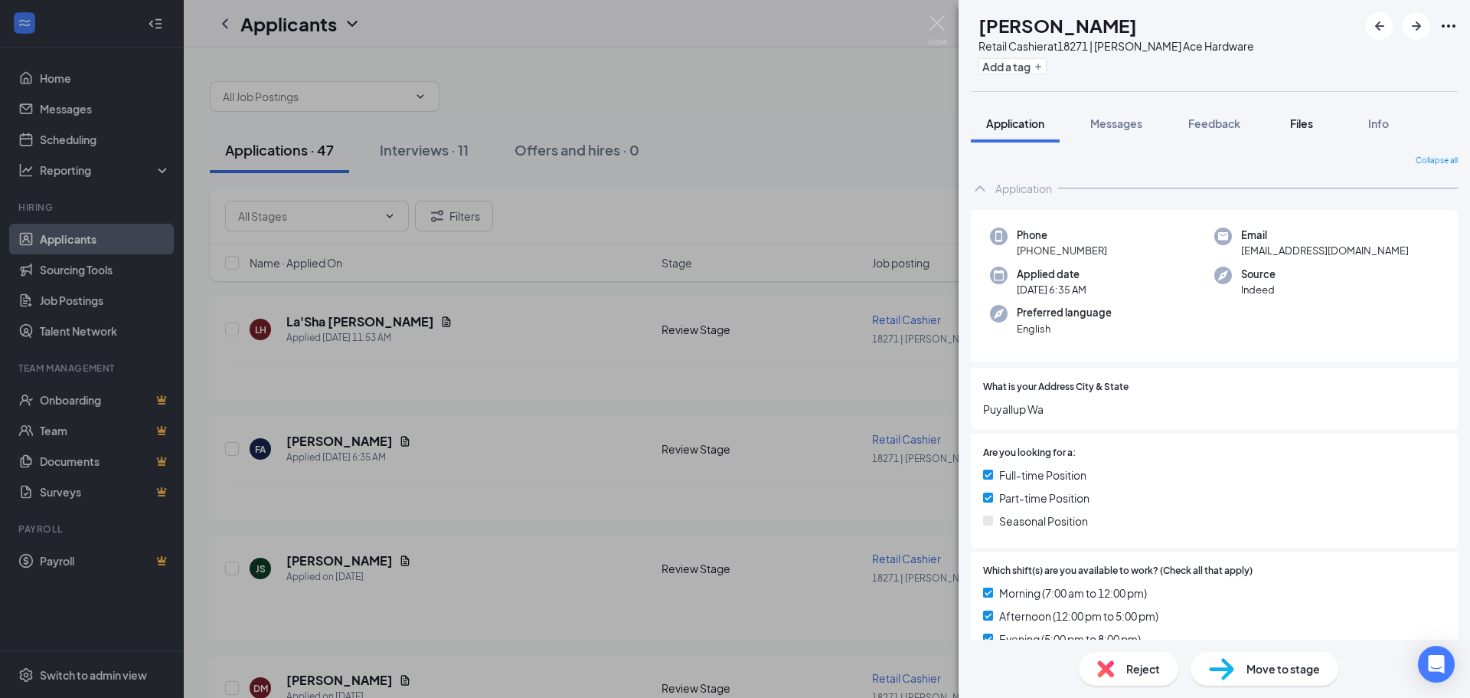
click at [1291, 113] on button "Files" at bounding box center [1301, 123] width 61 height 38
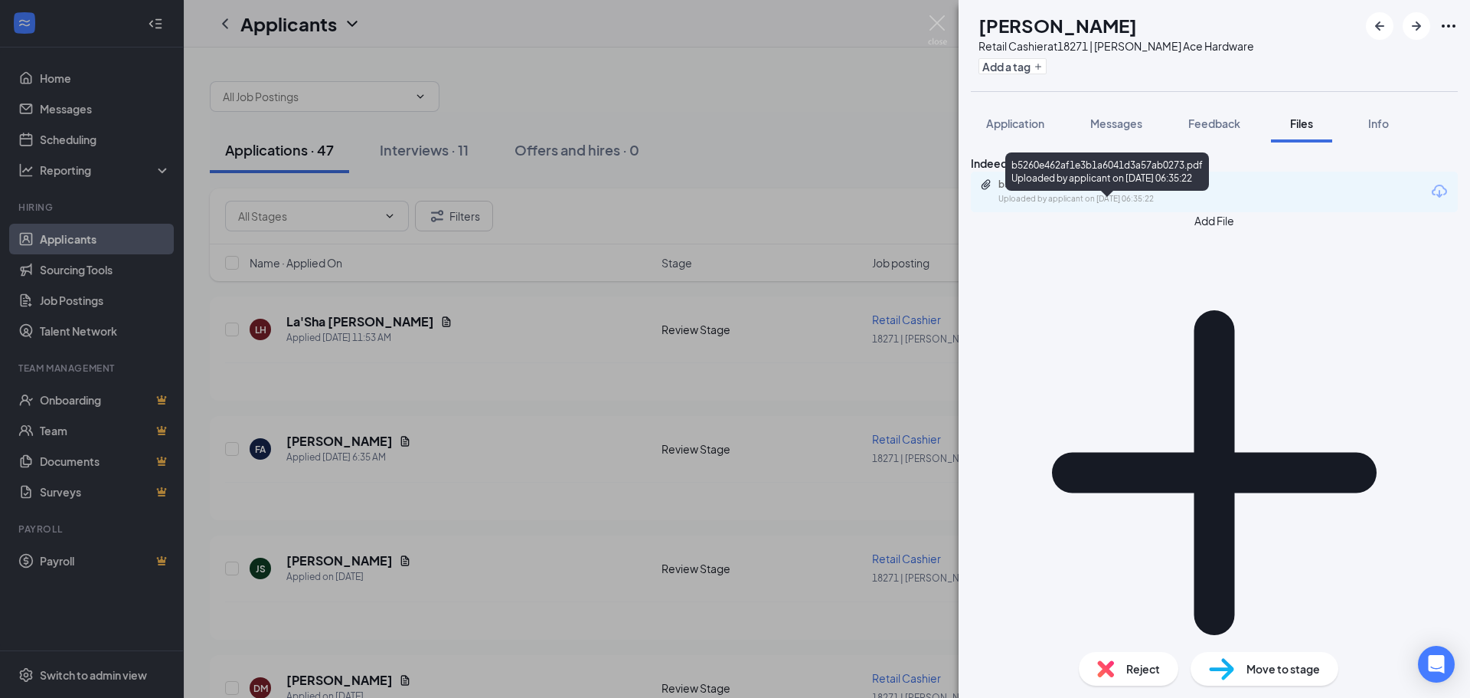
click at [1162, 205] on div "b5260e462af1e3b1a6041d3a57ab0273.pdf Uploaded by applicant on [DATE] 06:35:22" at bounding box center [1104, 191] width 248 height 27
click at [719, 295] on div "FA Farose Aslami Retail Cashier at 18271 | [PERSON_NAME] Ace Hardware Add a tag…" at bounding box center [735, 349] width 1470 height 698
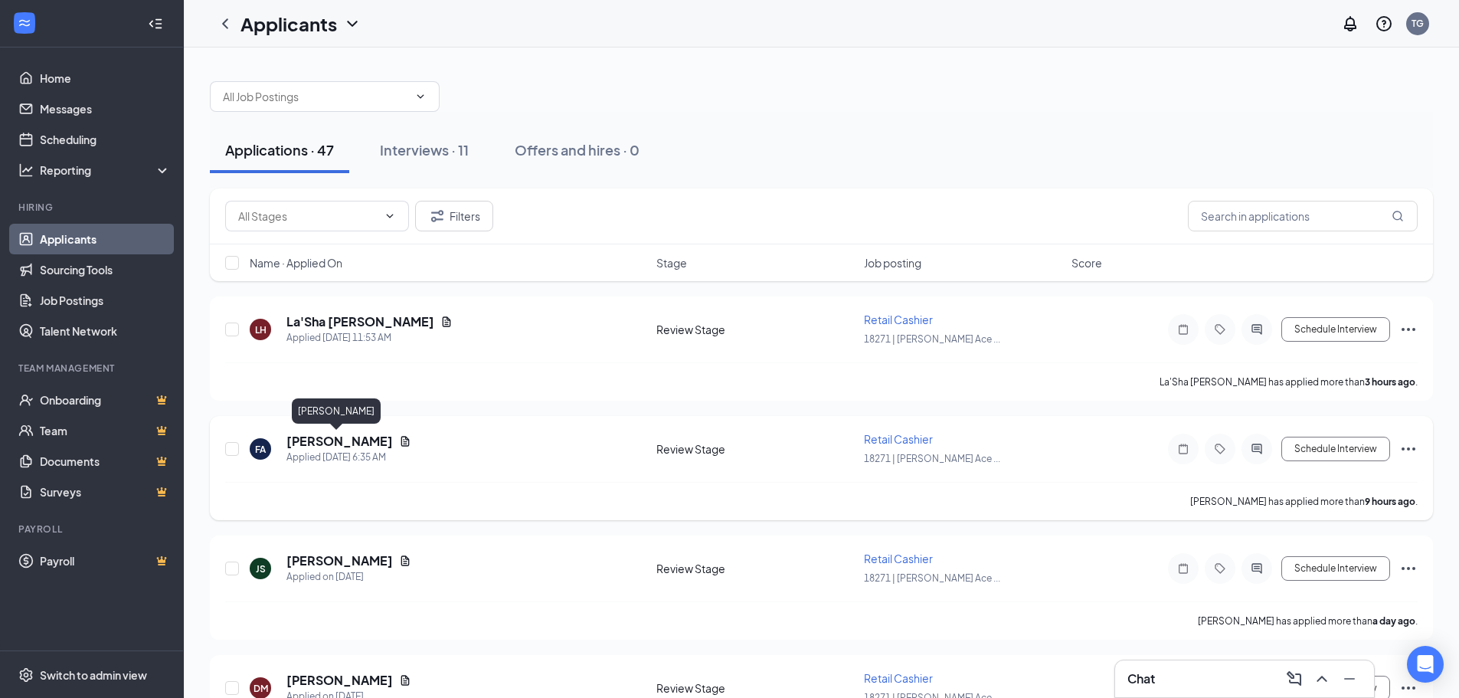
click at [349, 436] on h5 "[PERSON_NAME]" at bounding box center [339, 441] width 106 height 17
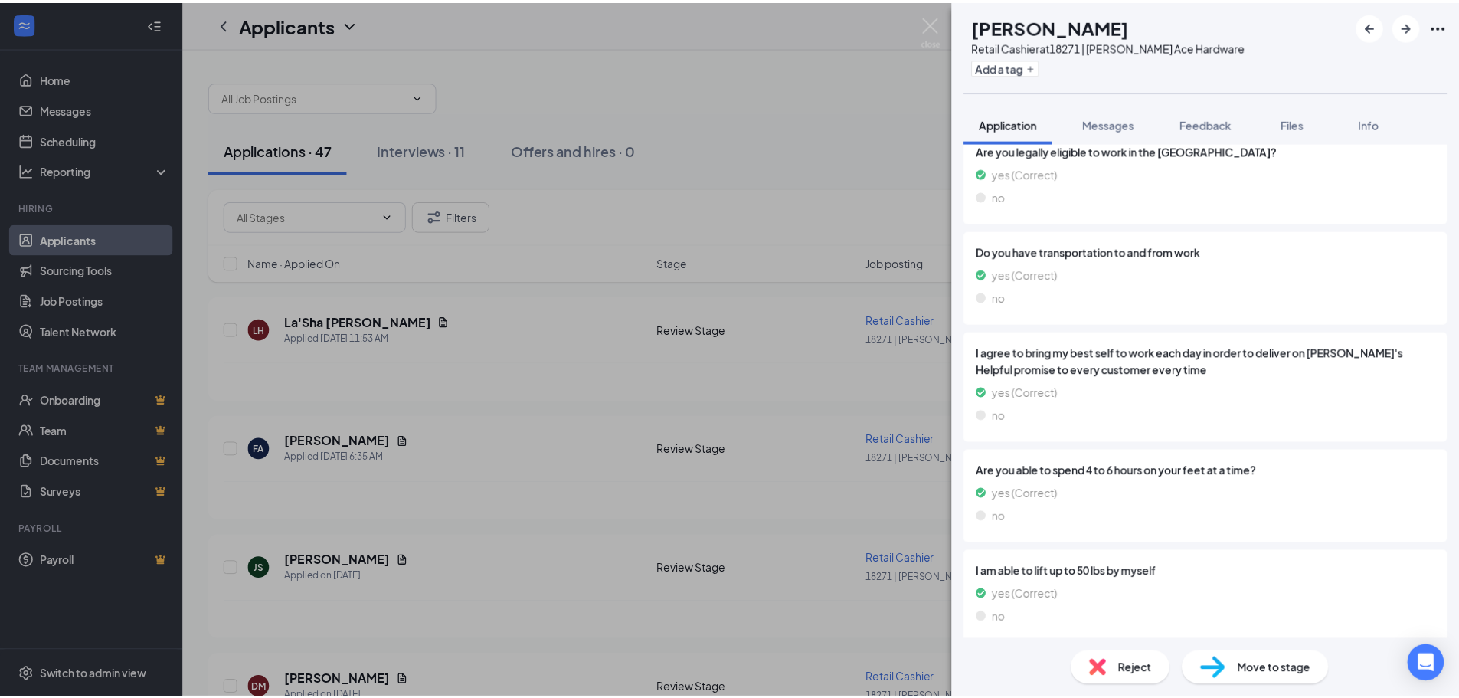
scroll to position [1013, 0]
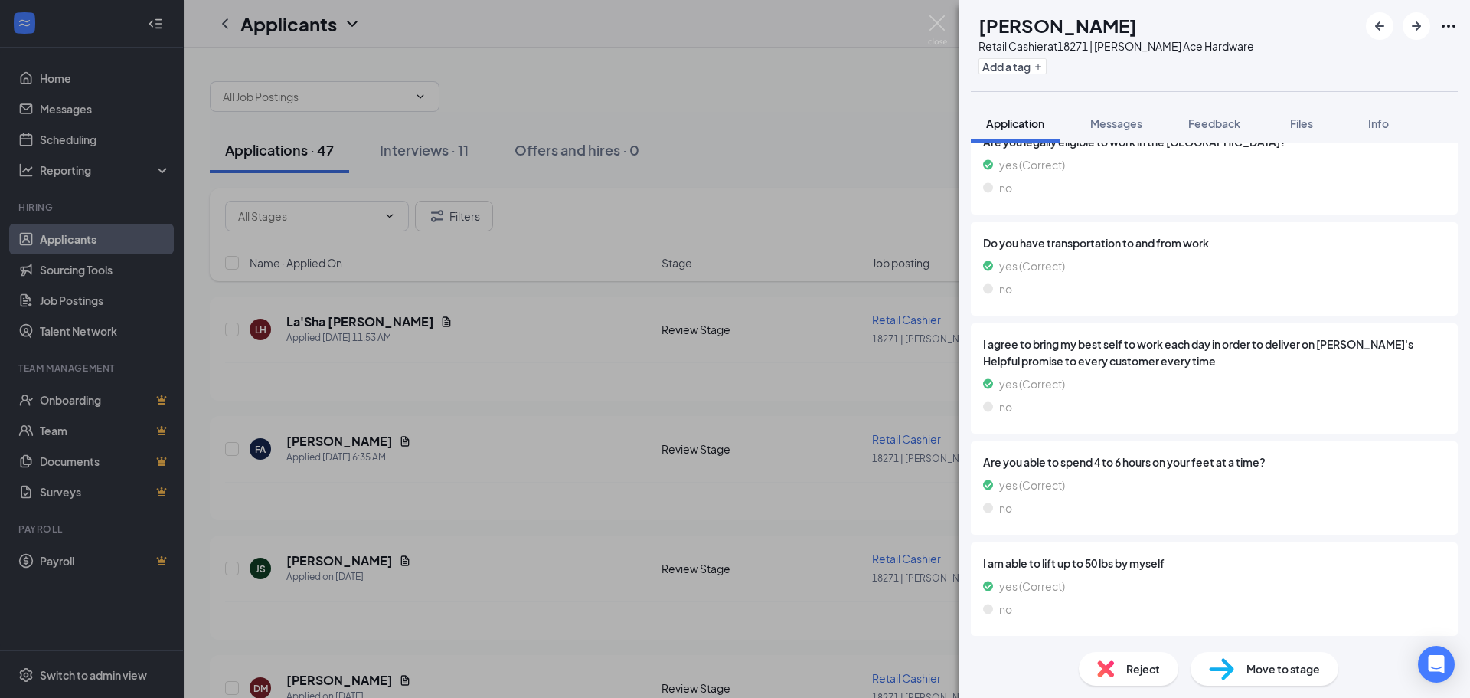
click at [819, 165] on div "FA Farose Aslami Retail Cashier at 18271 | [PERSON_NAME] Ace Hardware Add a tag…" at bounding box center [735, 349] width 1470 height 698
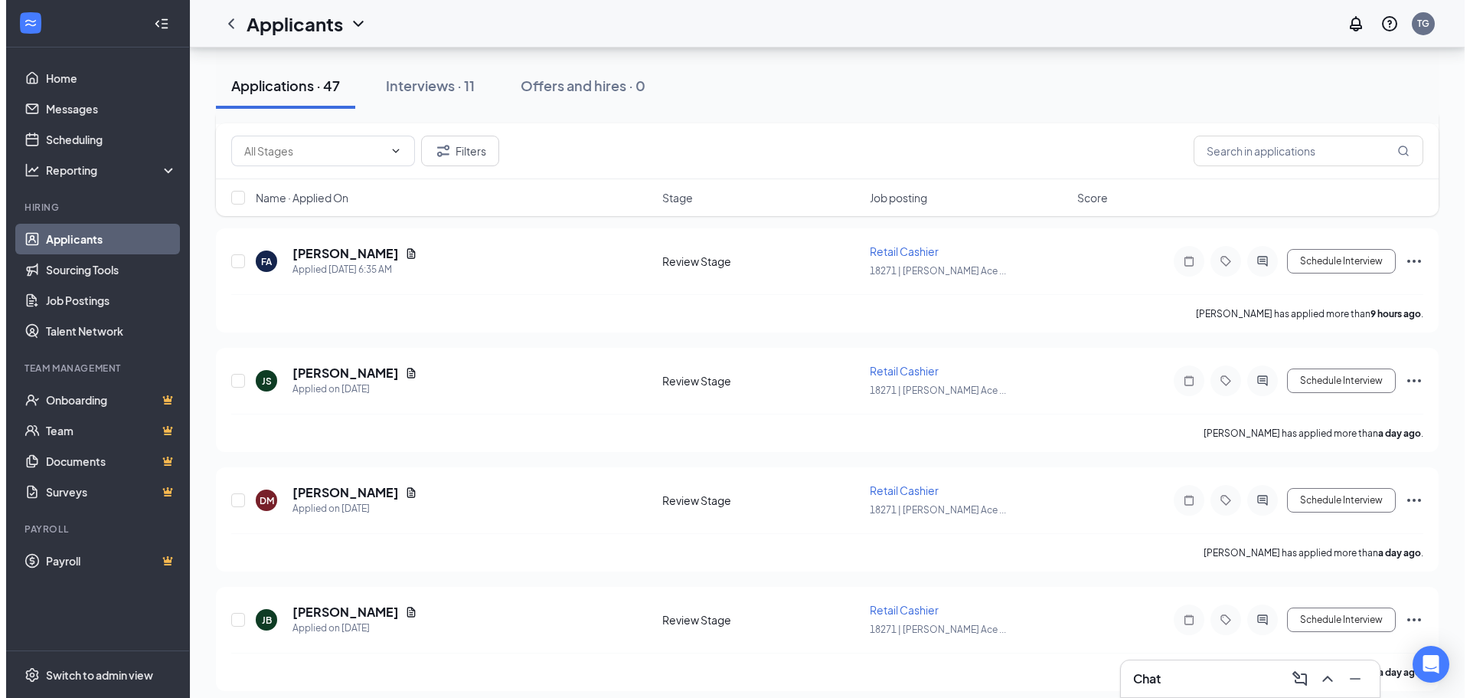
scroll to position [230, 0]
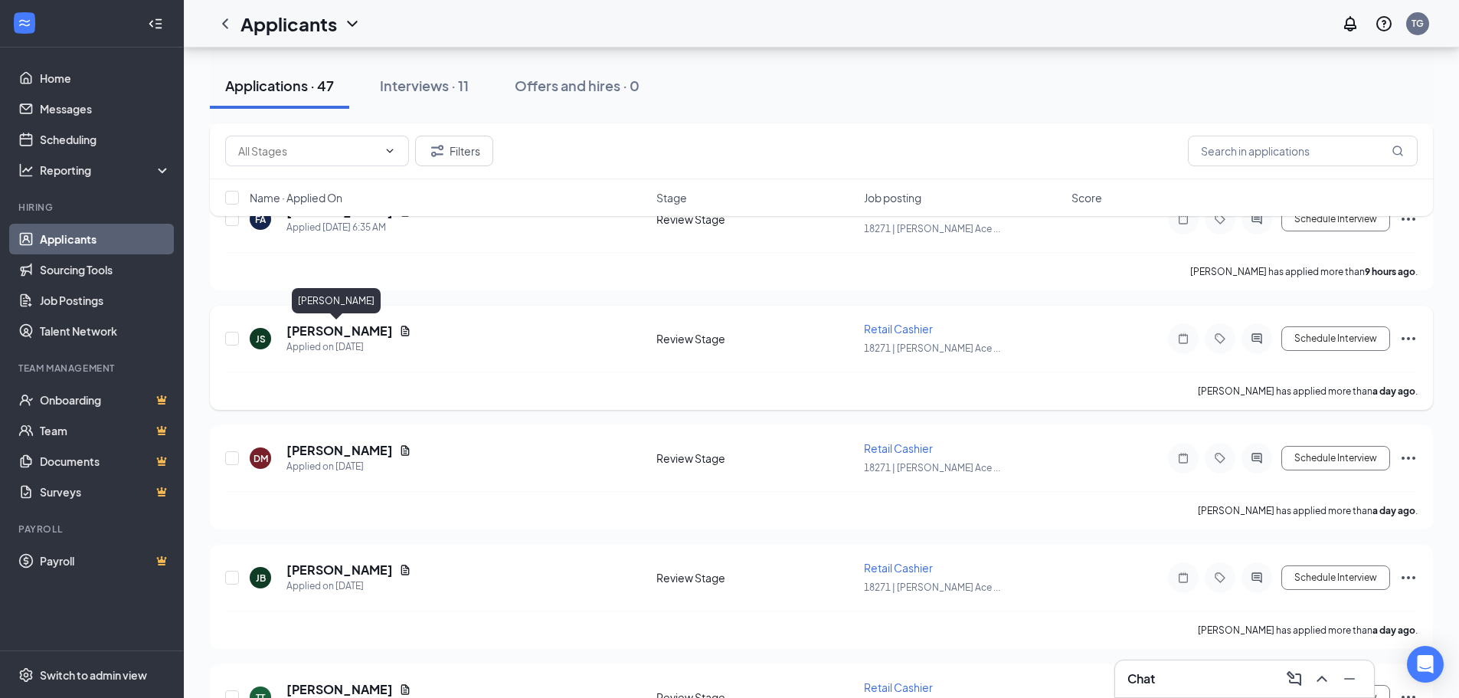
click at [351, 332] on h5 "[PERSON_NAME]" at bounding box center [339, 330] width 106 height 17
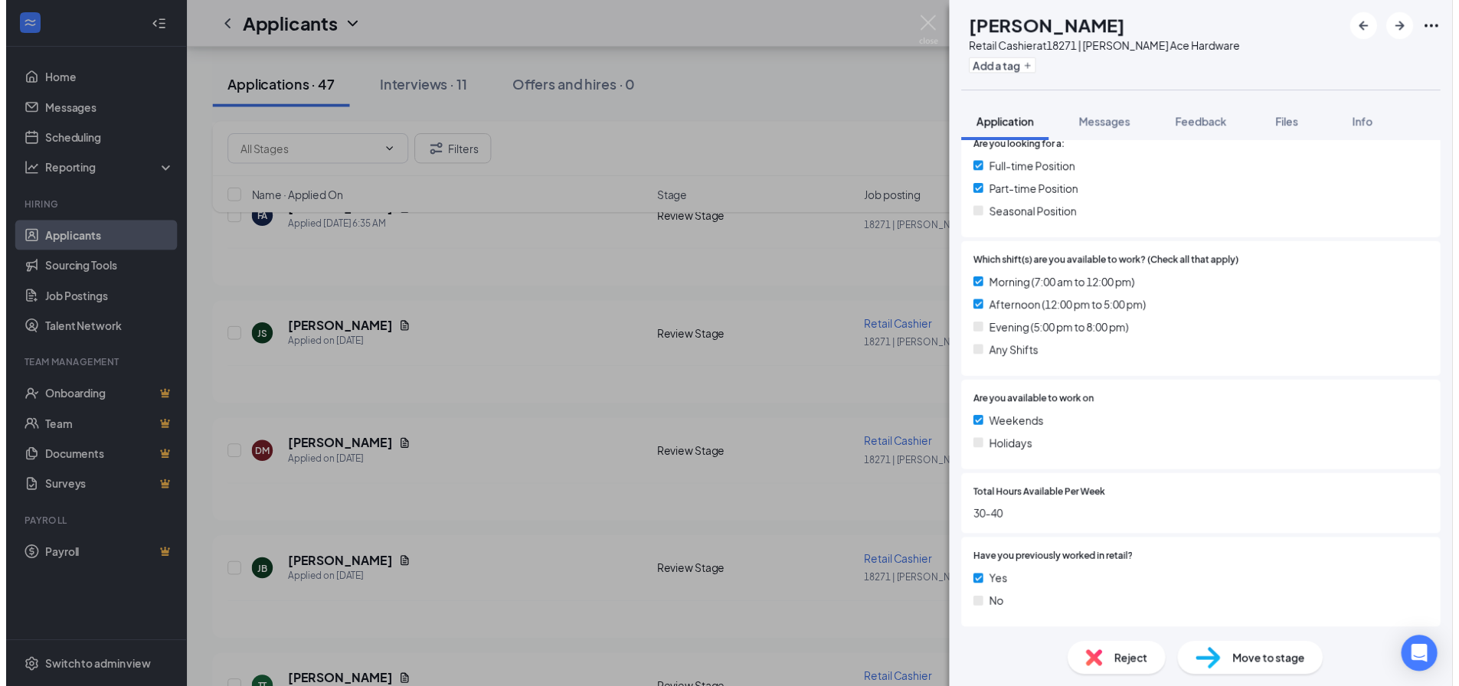
scroll to position [613, 0]
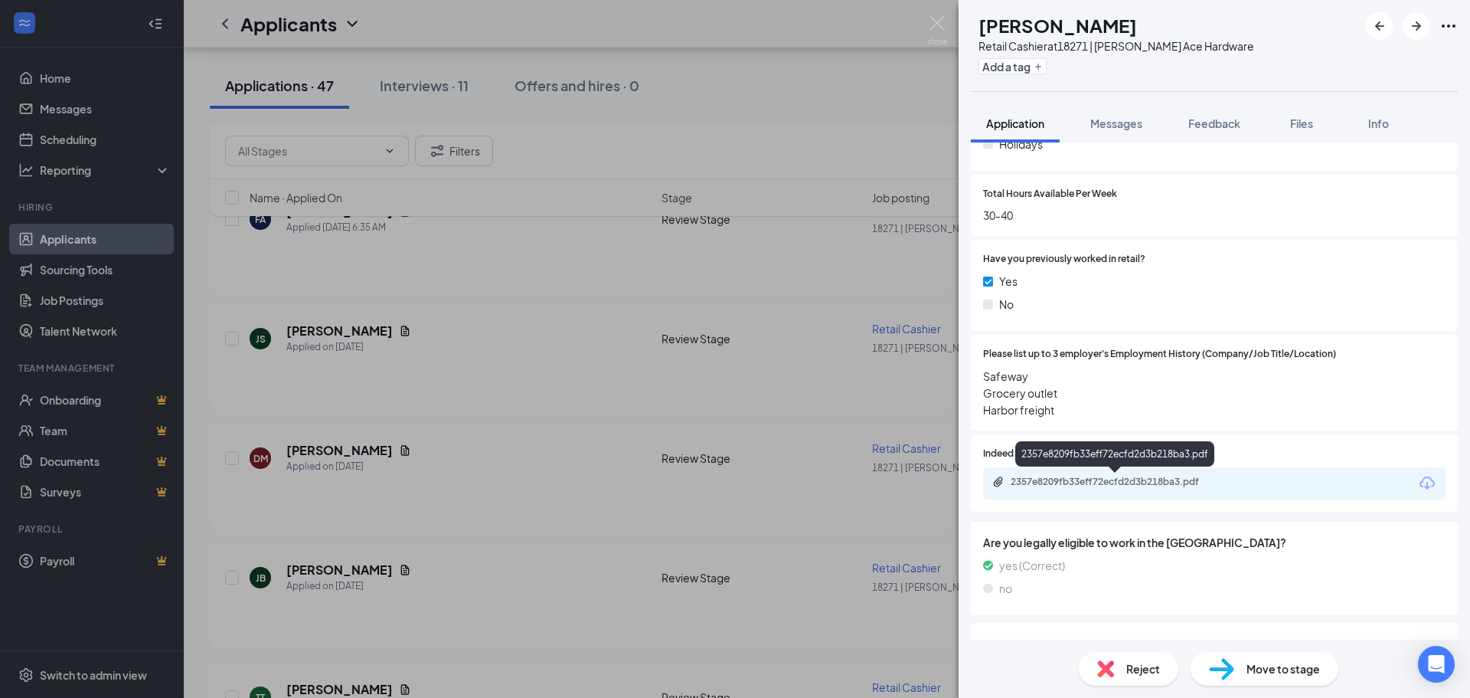
click at [1100, 481] on div "2357e8209fb33eff72ecfd2d3b218ba3.pdf" at bounding box center [1118, 482] width 214 height 12
click at [906, 253] on div "JS [PERSON_NAME] Retail Cashier at [GEOGRAPHIC_DATA] | [PERSON_NAME] Ace Hardwa…" at bounding box center [735, 349] width 1470 height 698
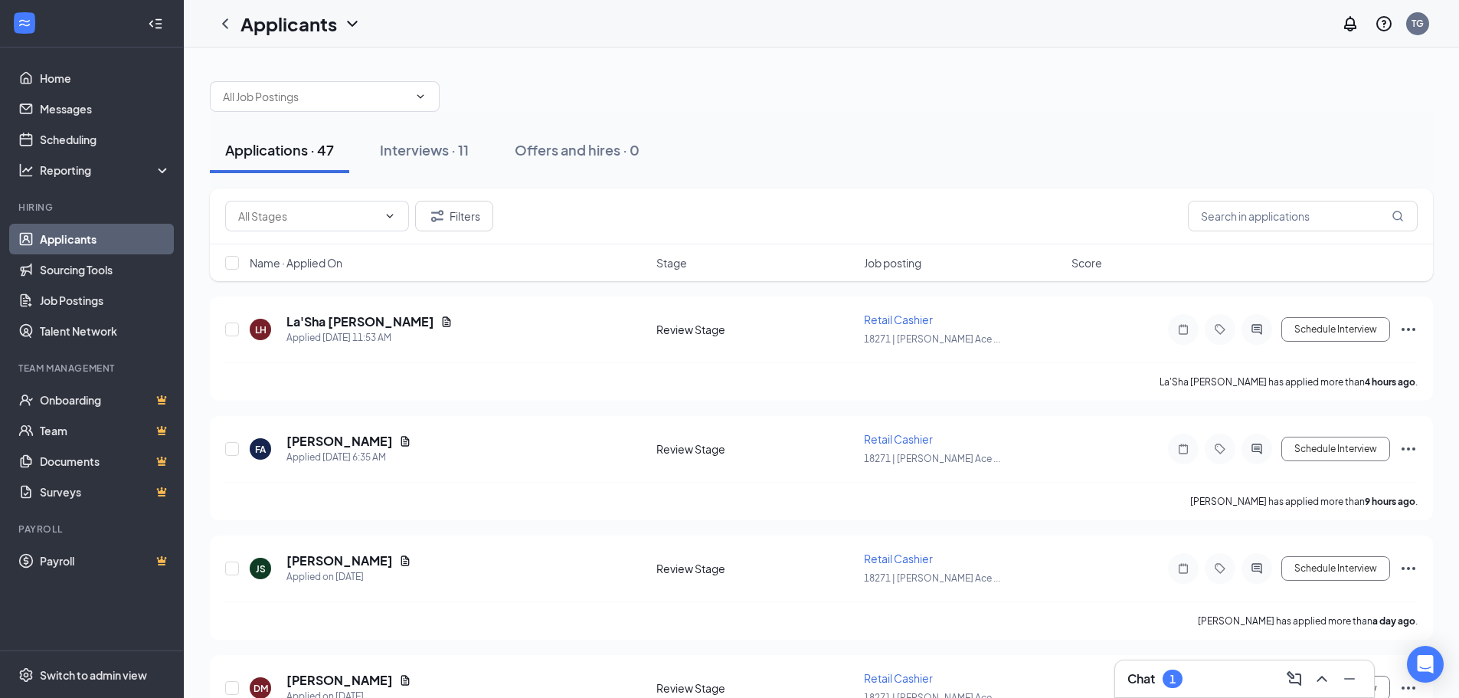
click at [1151, 676] on h3 "Chat" at bounding box center [1141, 678] width 28 height 17
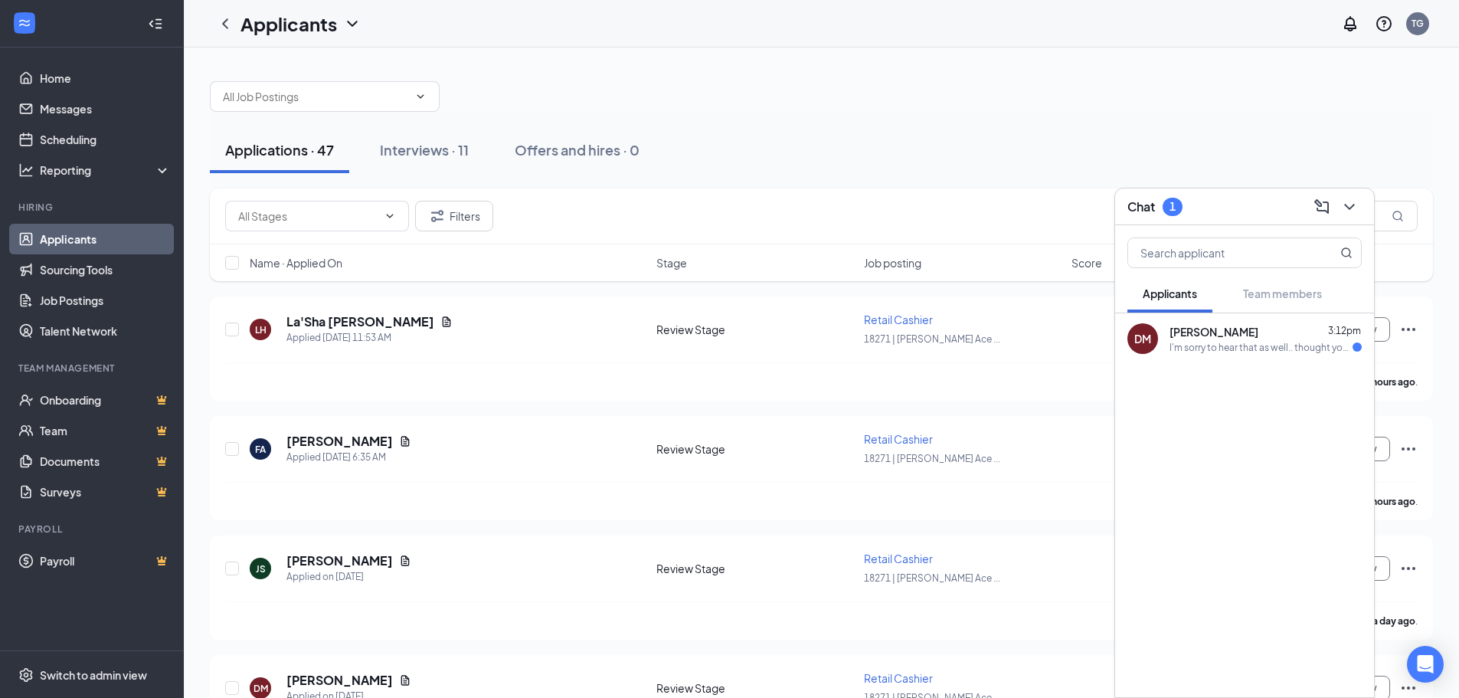
click at [1187, 344] on div "I'm sorry to hear that as well.. thought you would have asked if I was willing …" at bounding box center [1260, 347] width 183 height 13
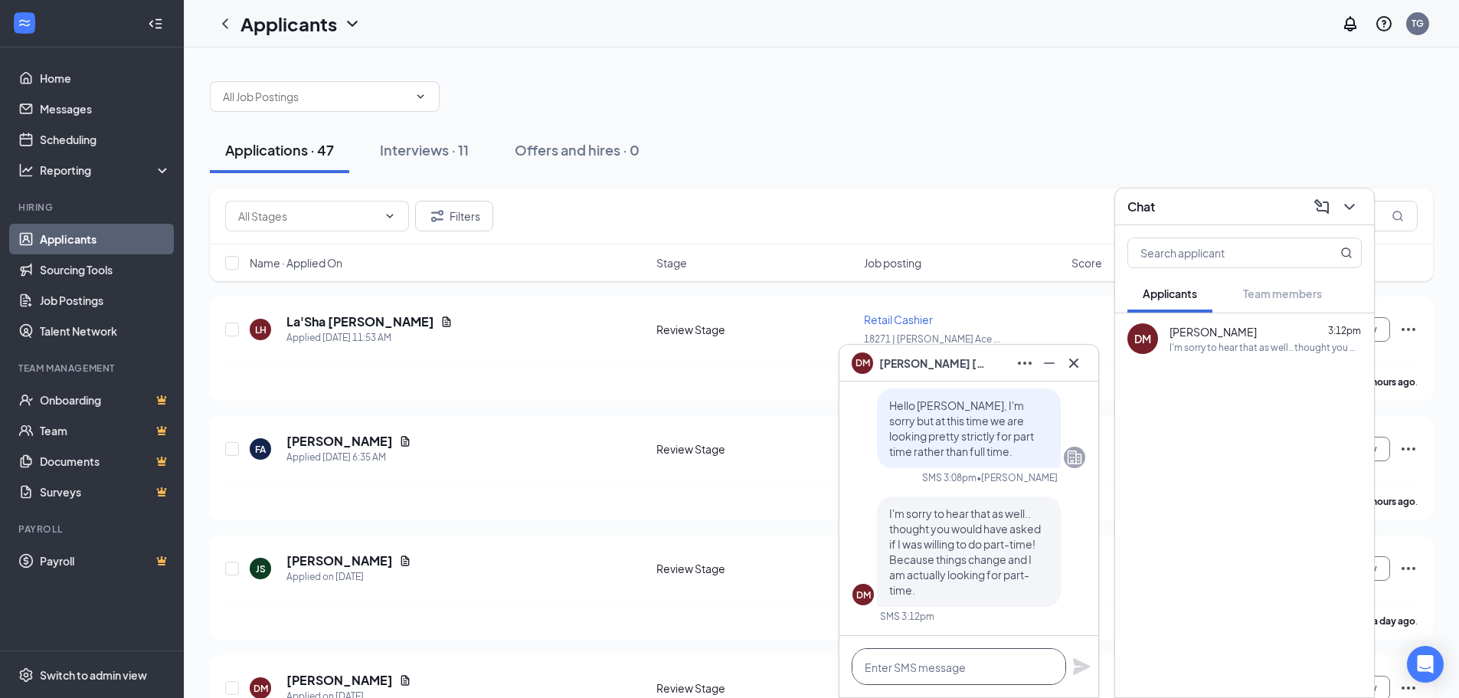
click at [985, 668] on textarea at bounding box center [959, 666] width 214 height 37
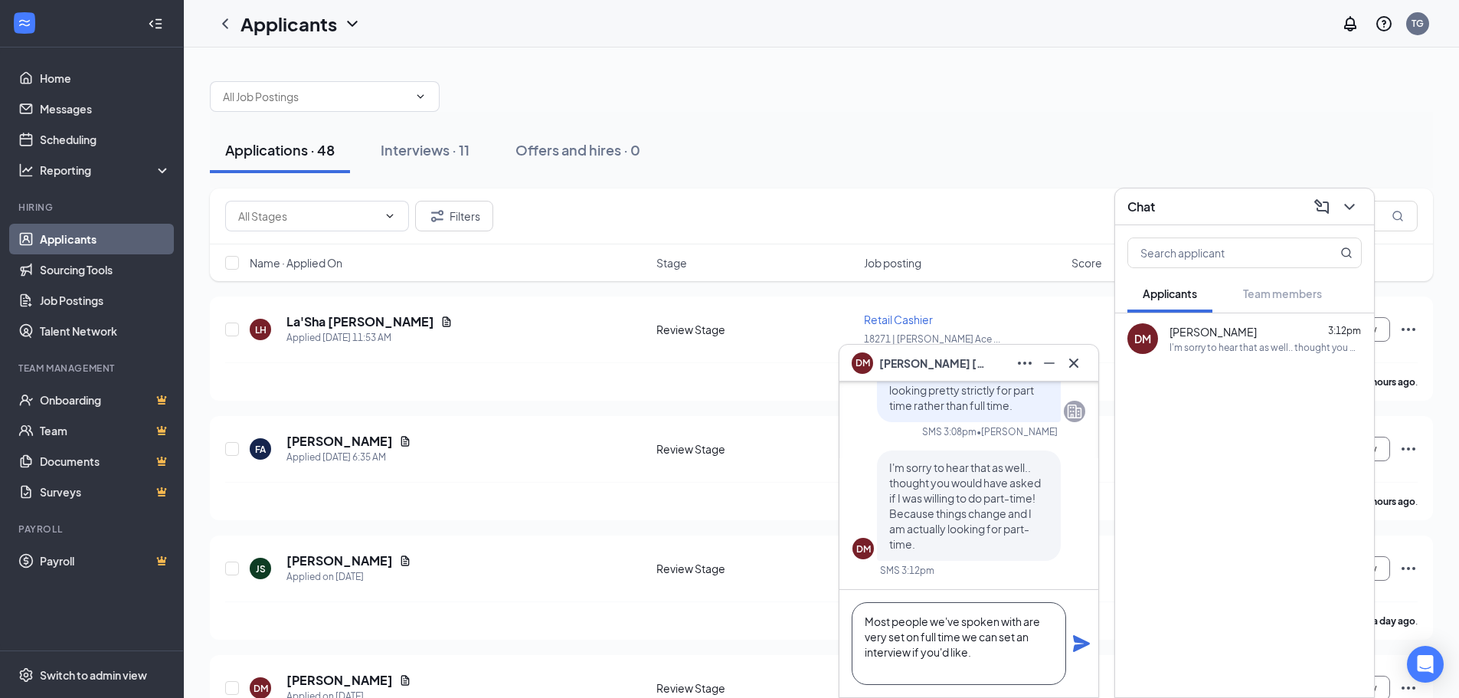
click at [1008, 656] on textarea "Most people we've spoken with are very set on full time we can set an interview…" at bounding box center [959, 643] width 214 height 83
click at [875, 675] on textarea "Most people we've spoken with are very set on full time we can set an interview…" at bounding box center [959, 643] width 214 height 83
type textarea "Most people we've spoken with are very set on full time we can set an interview…"
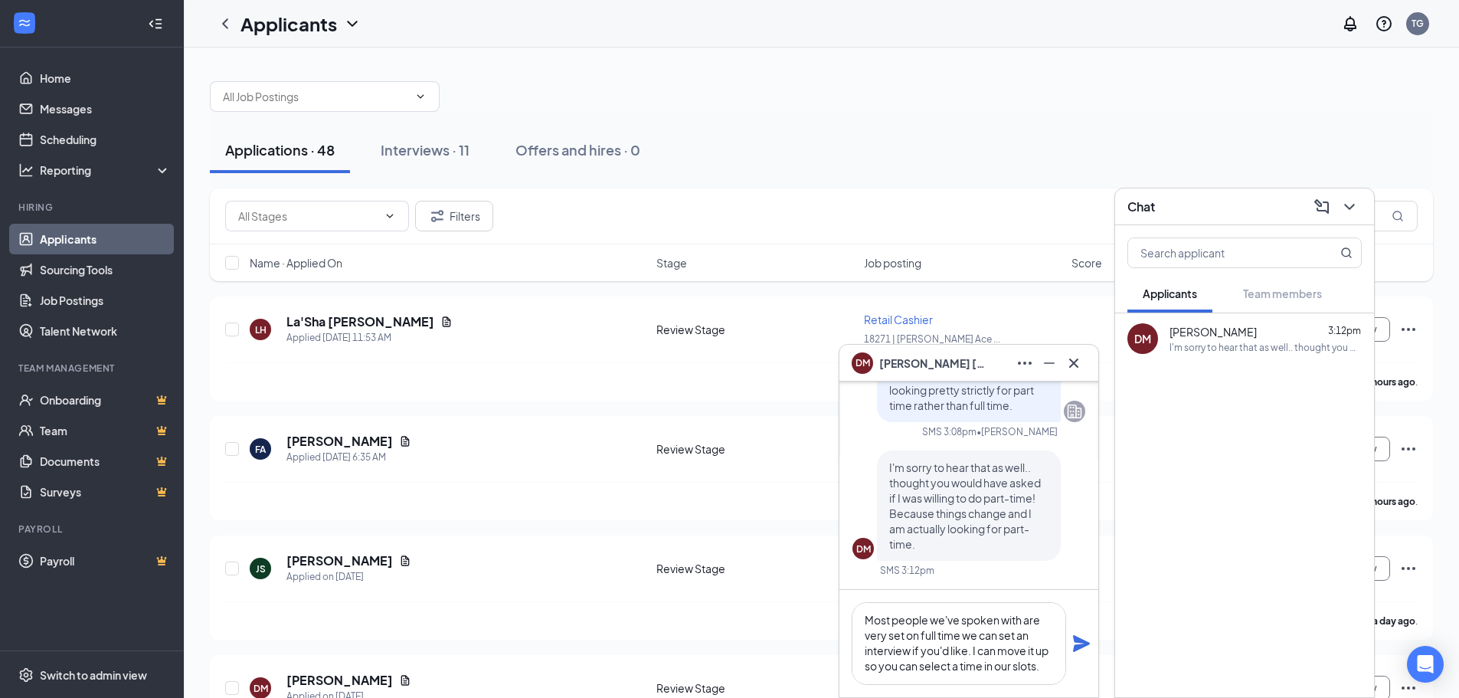
click at [1075, 649] on icon "Plane" at bounding box center [1081, 643] width 17 height 17
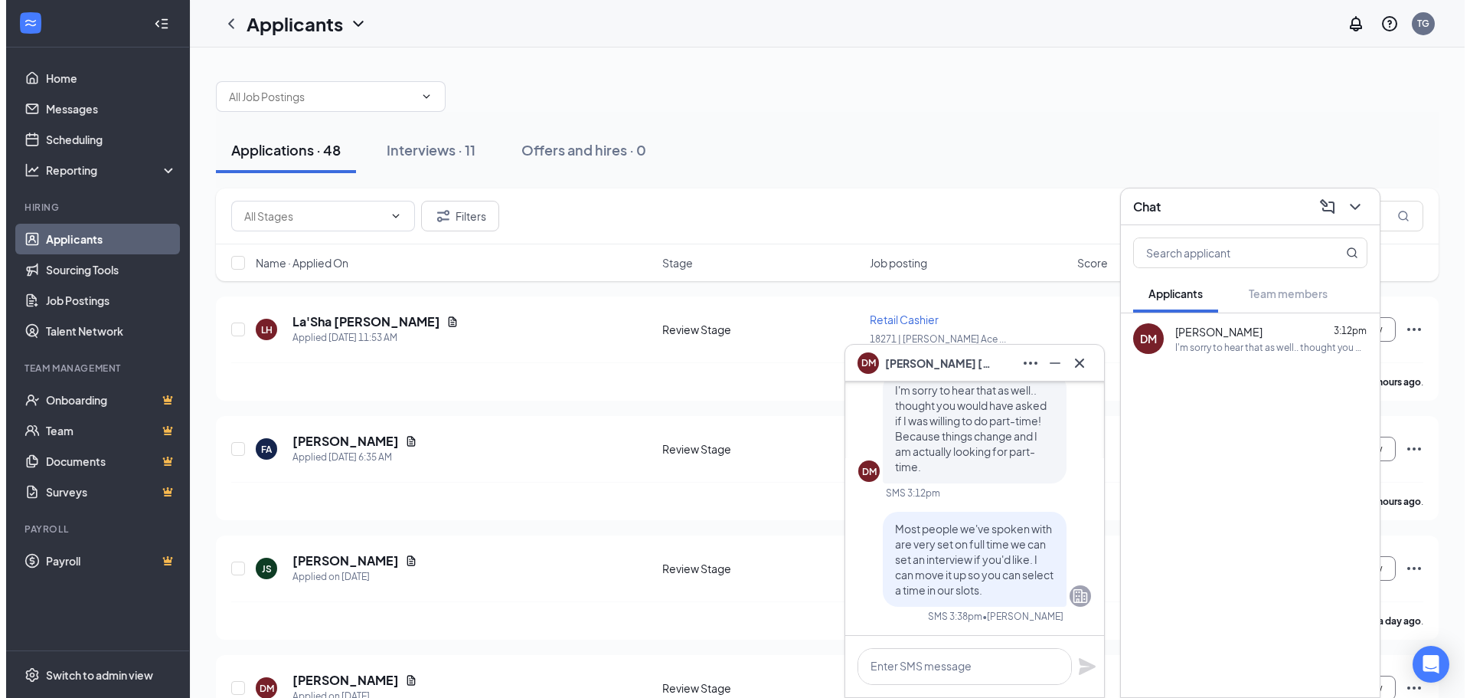
scroll to position [0, 0]
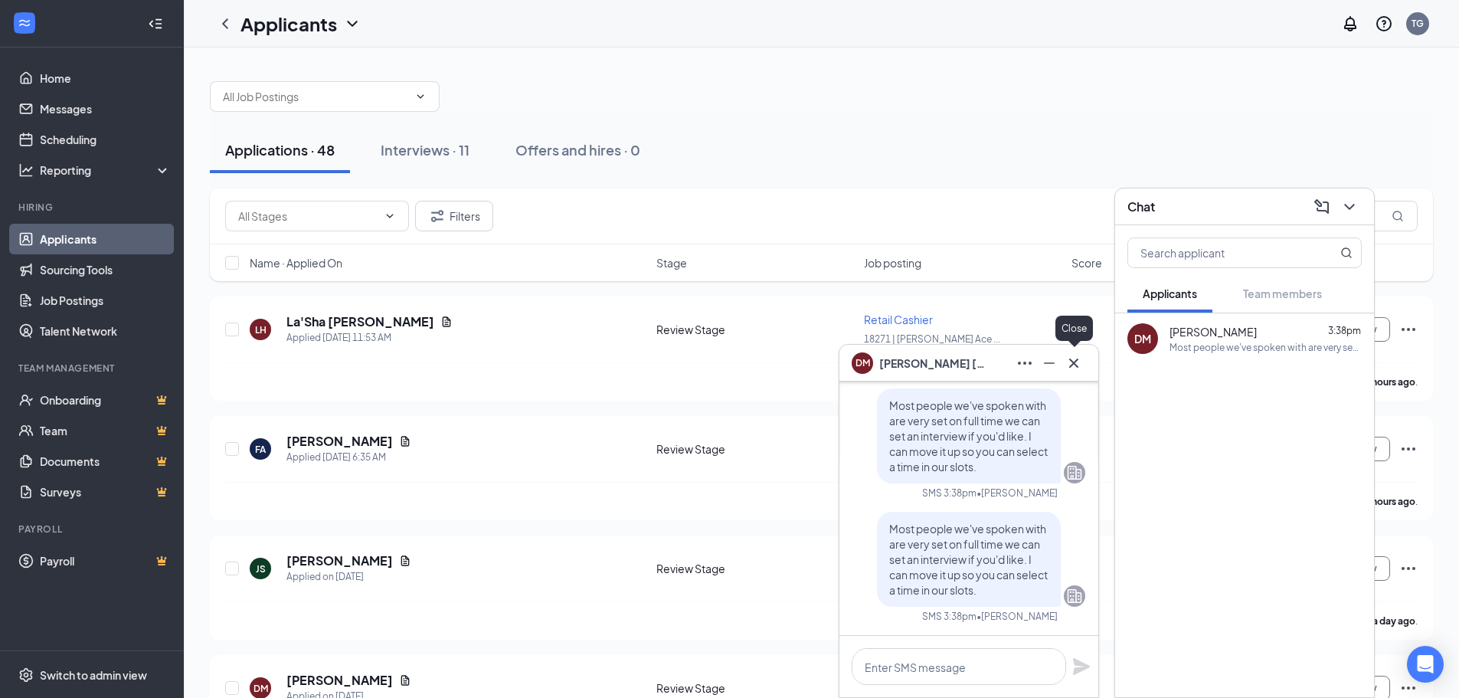
click at [1071, 361] on icon "Cross" at bounding box center [1073, 362] width 9 height 9
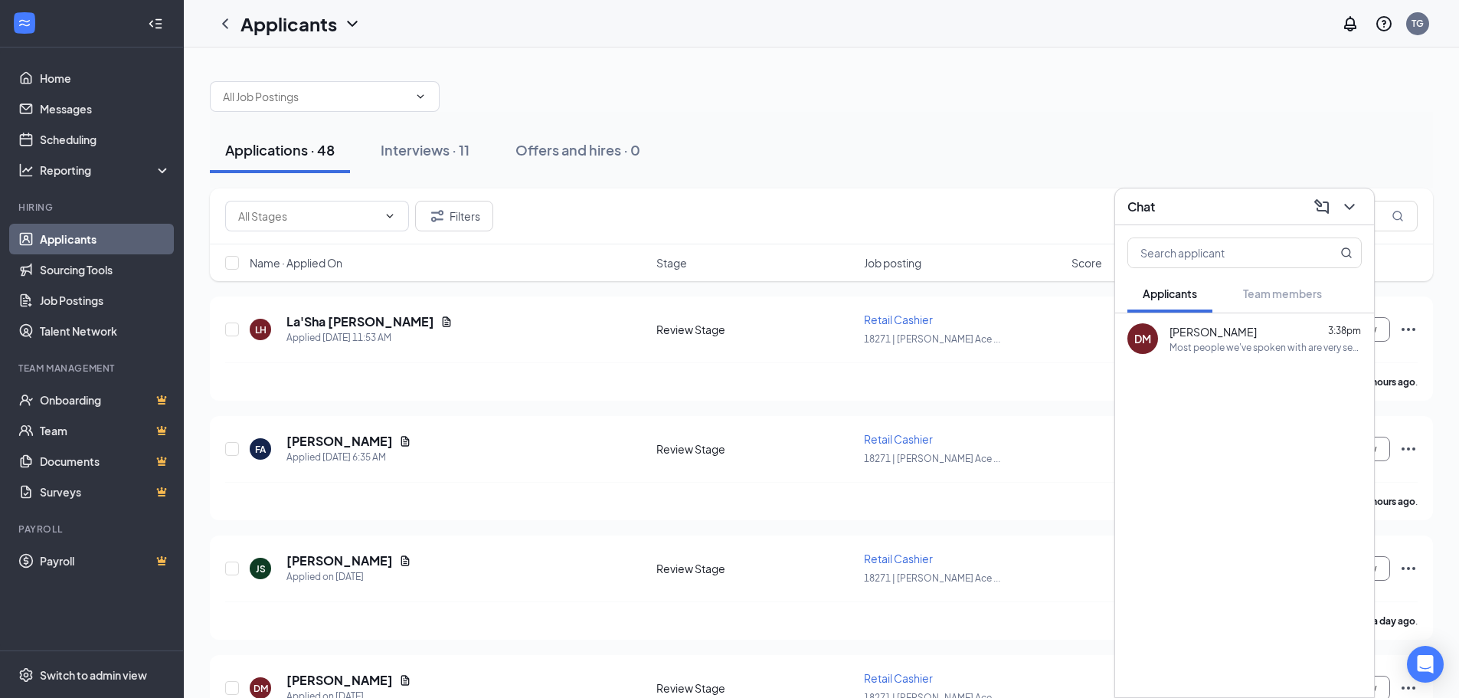
click at [1217, 217] on div "Chat" at bounding box center [1244, 207] width 234 height 24
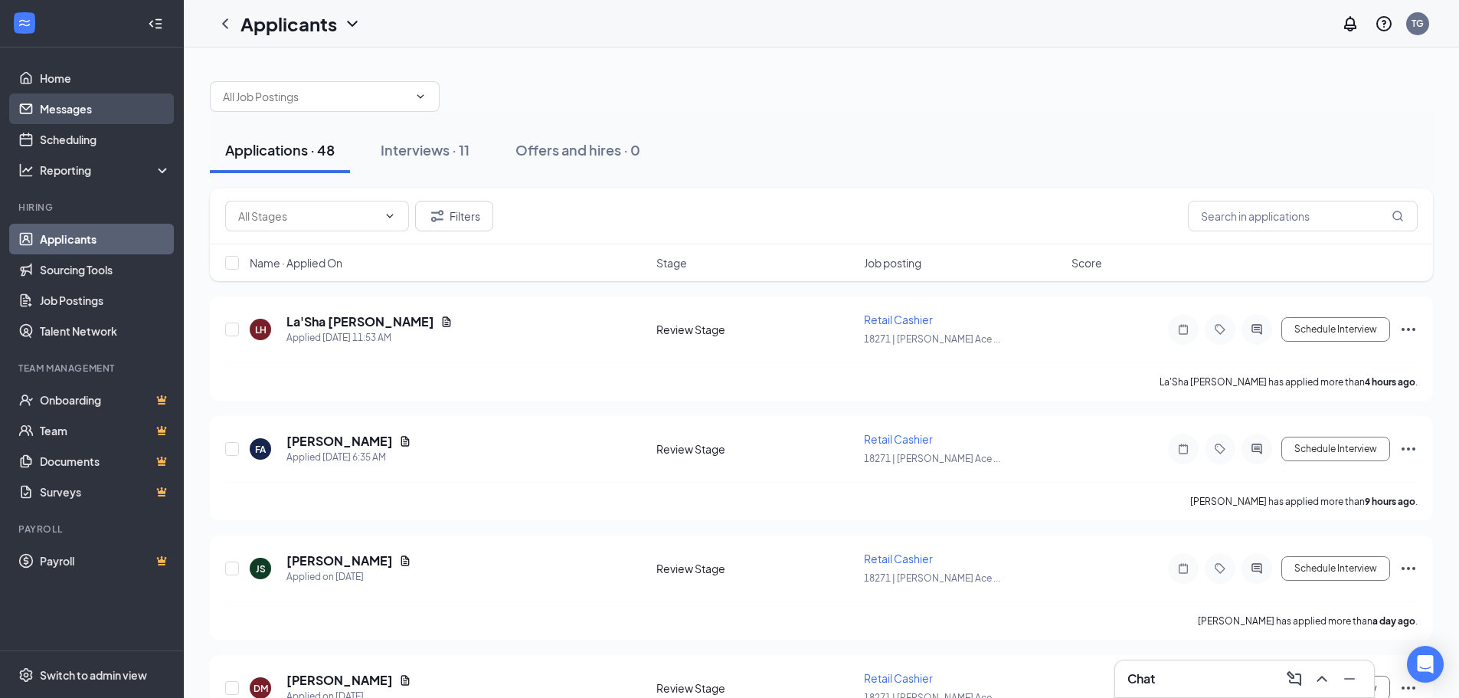
click at [80, 108] on link "Messages" at bounding box center [105, 108] width 131 height 31
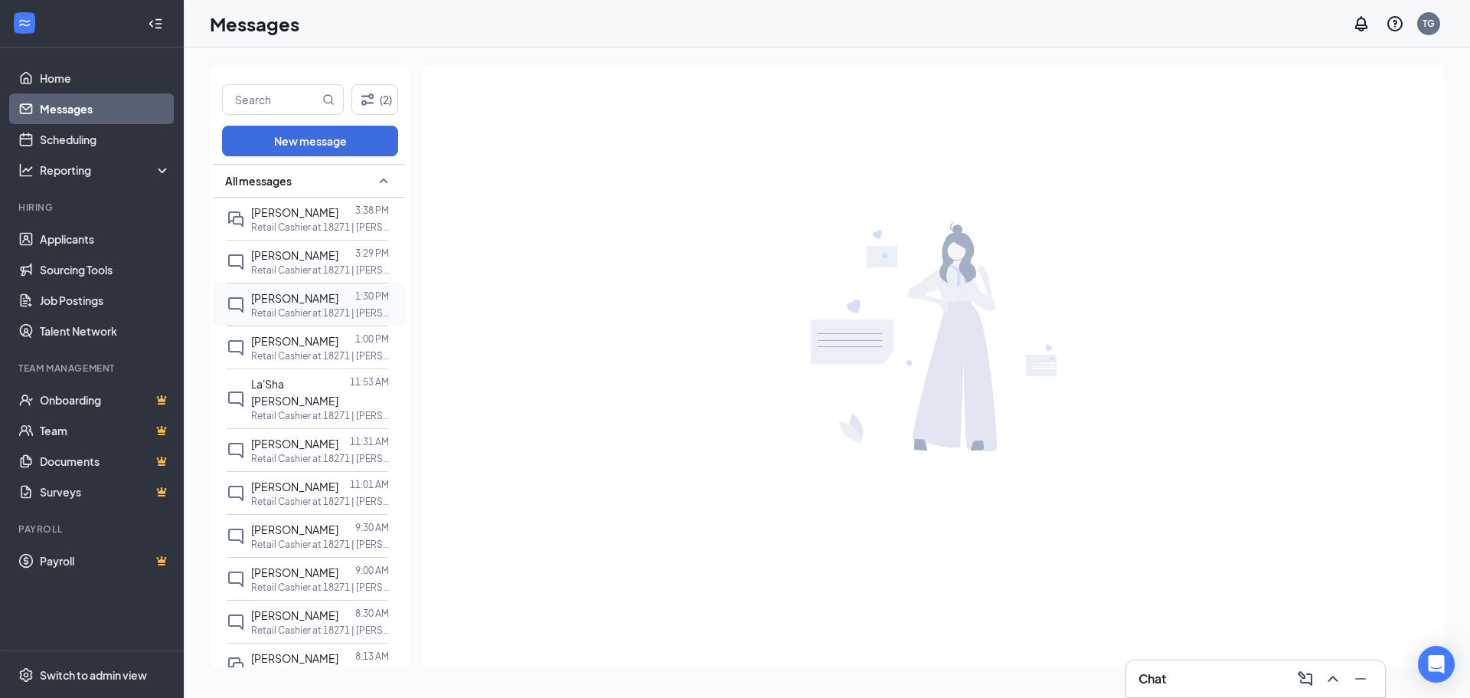
click at [286, 305] on span "[PERSON_NAME]" at bounding box center [294, 298] width 87 height 14
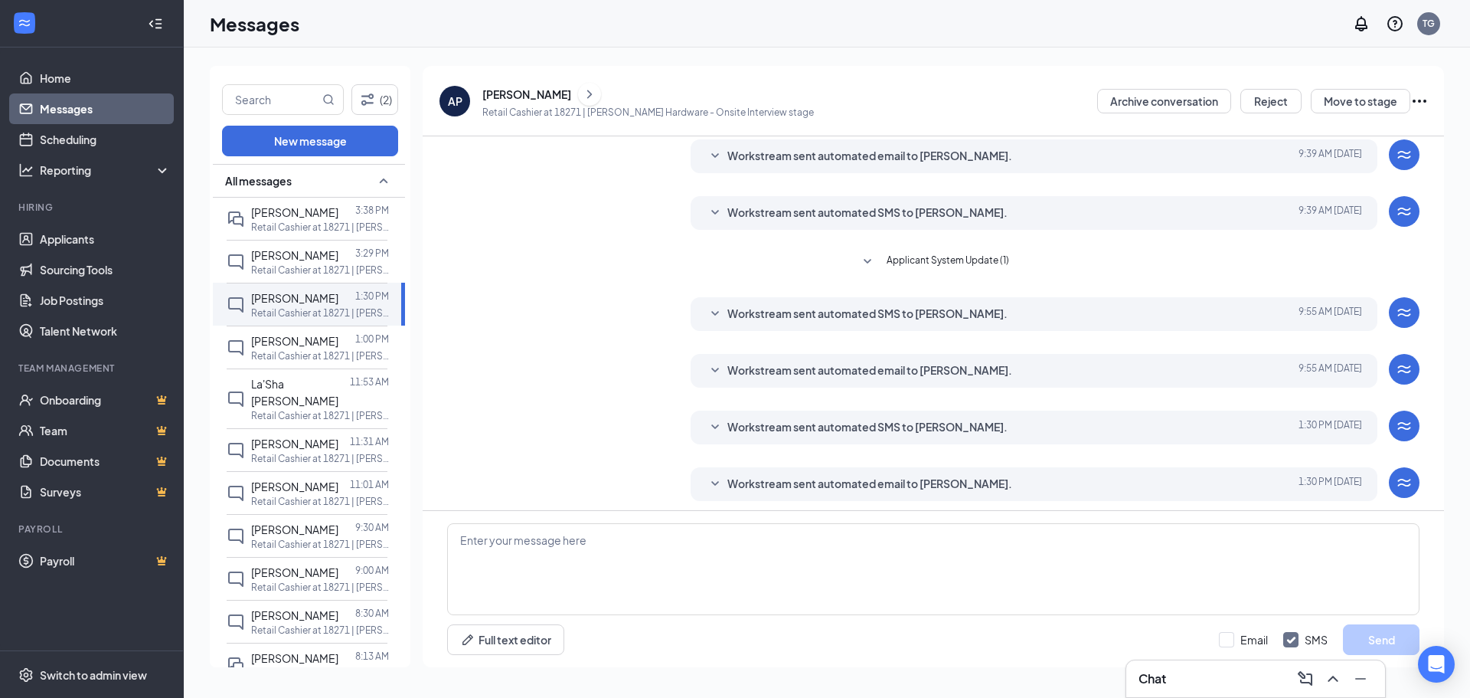
scroll to position [217, 0]
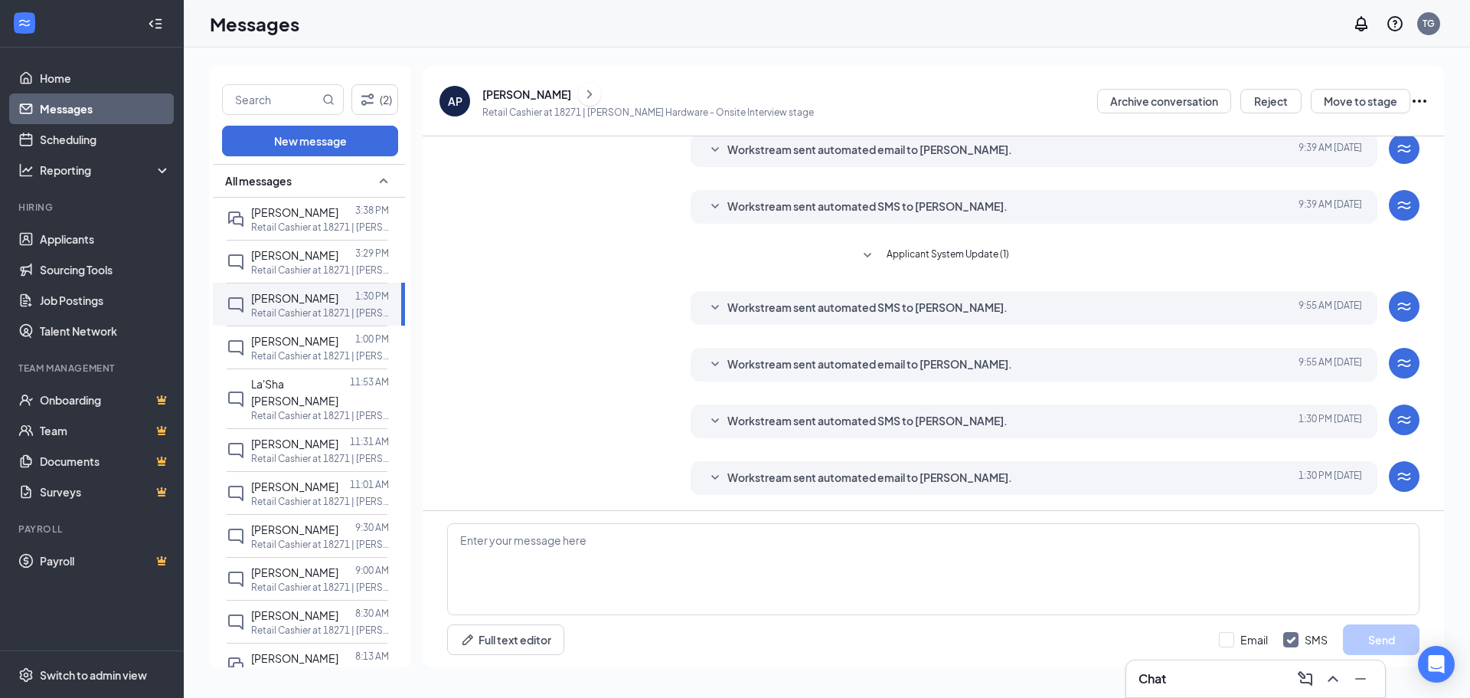
click at [715, 473] on icon "SmallChevronDown" at bounding box center [715, 478] width 18 height 18
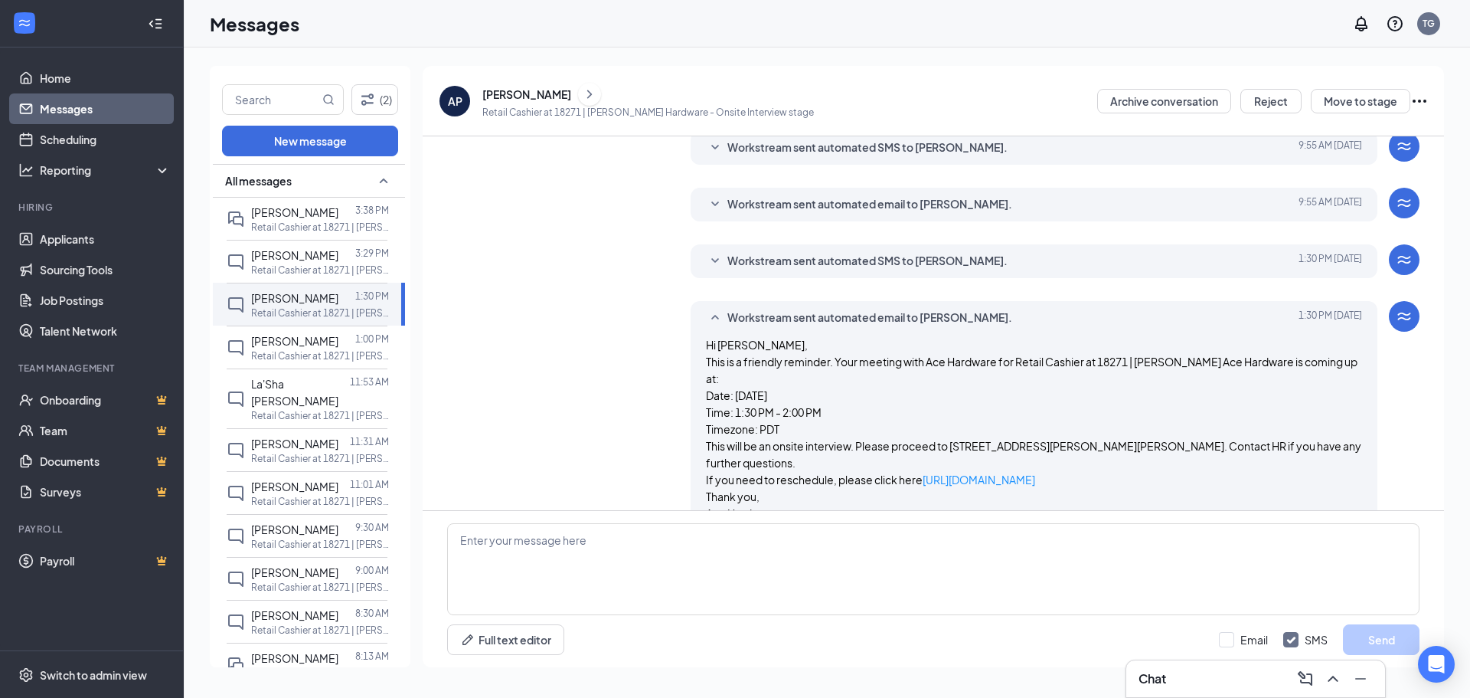
scroll to position [412, 0]
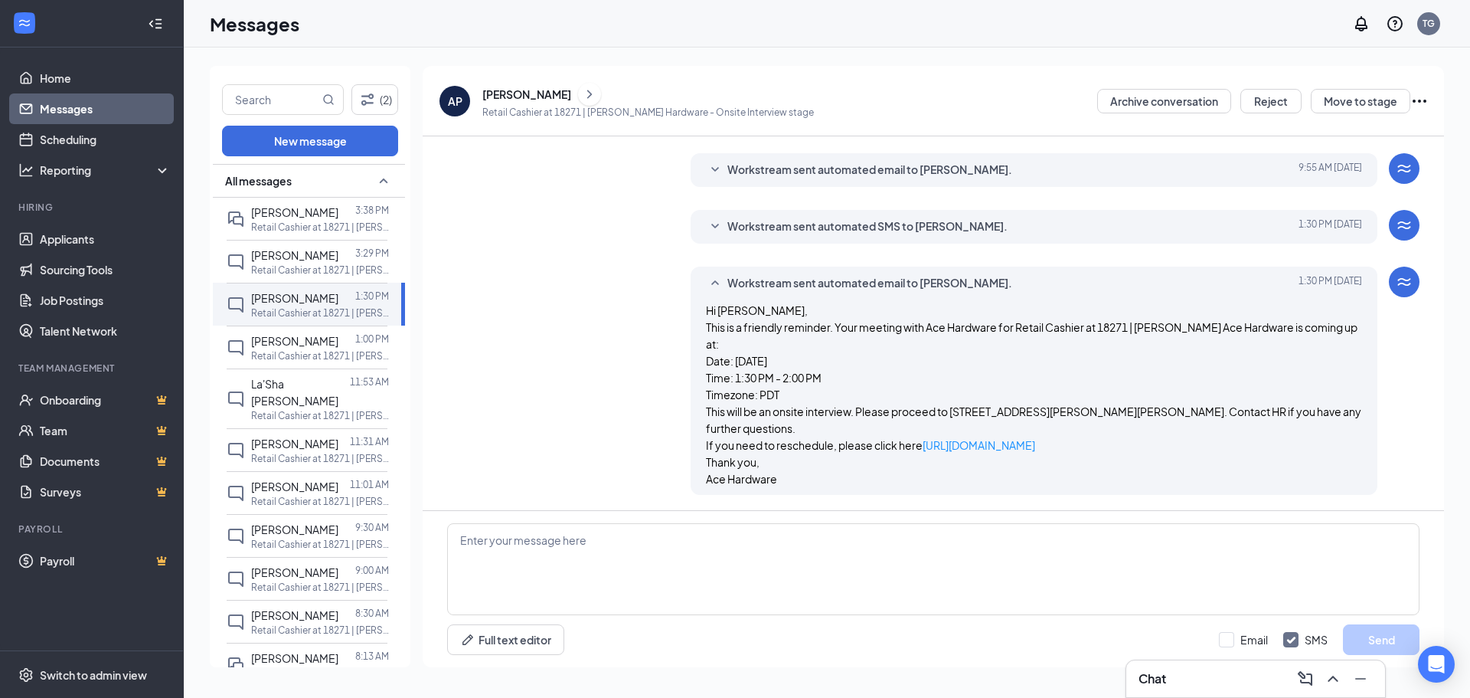
click at [714, 282] on icon "SmallChevronUp" at bounding box center [715, 283] width 18 height 18
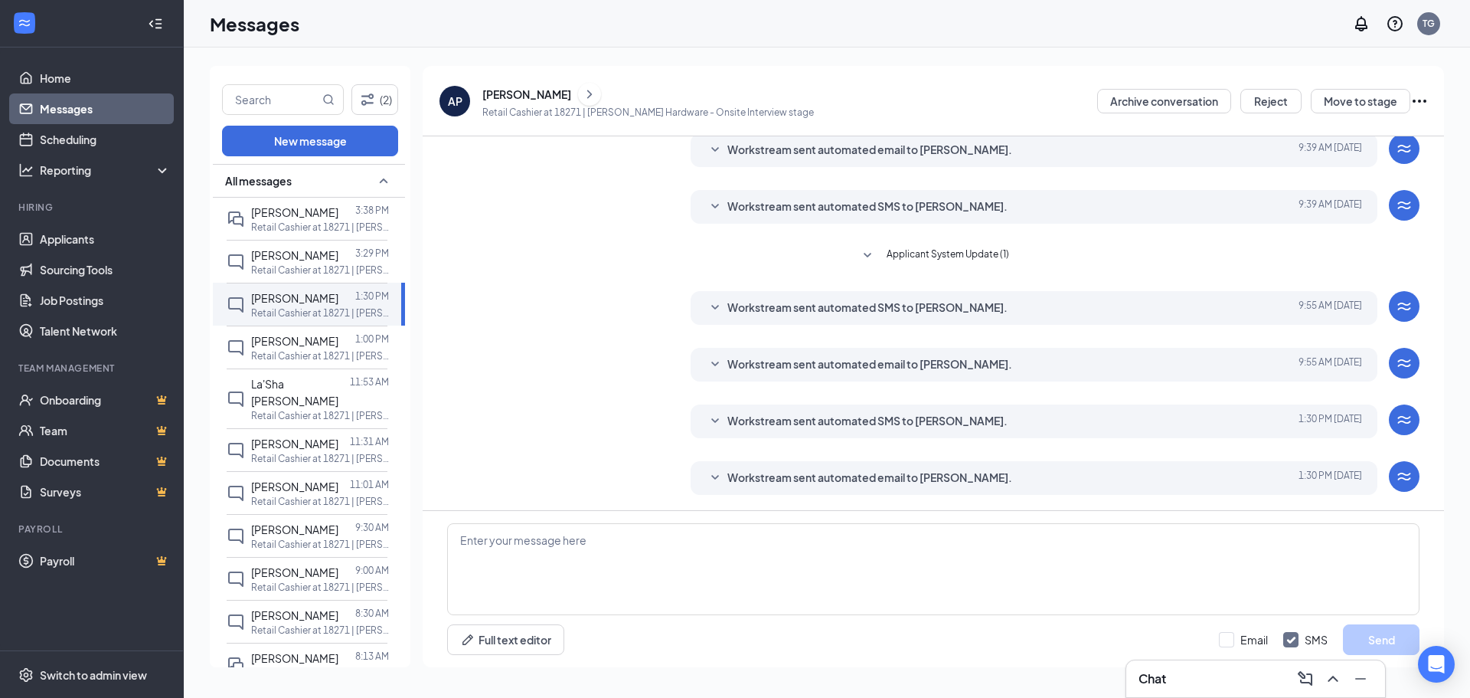
scroll to position [217, 0]
click at [257, 405] on span "La'Sha [PERSON_NAME]" at bounding box center [294, 392] width 87 height 31
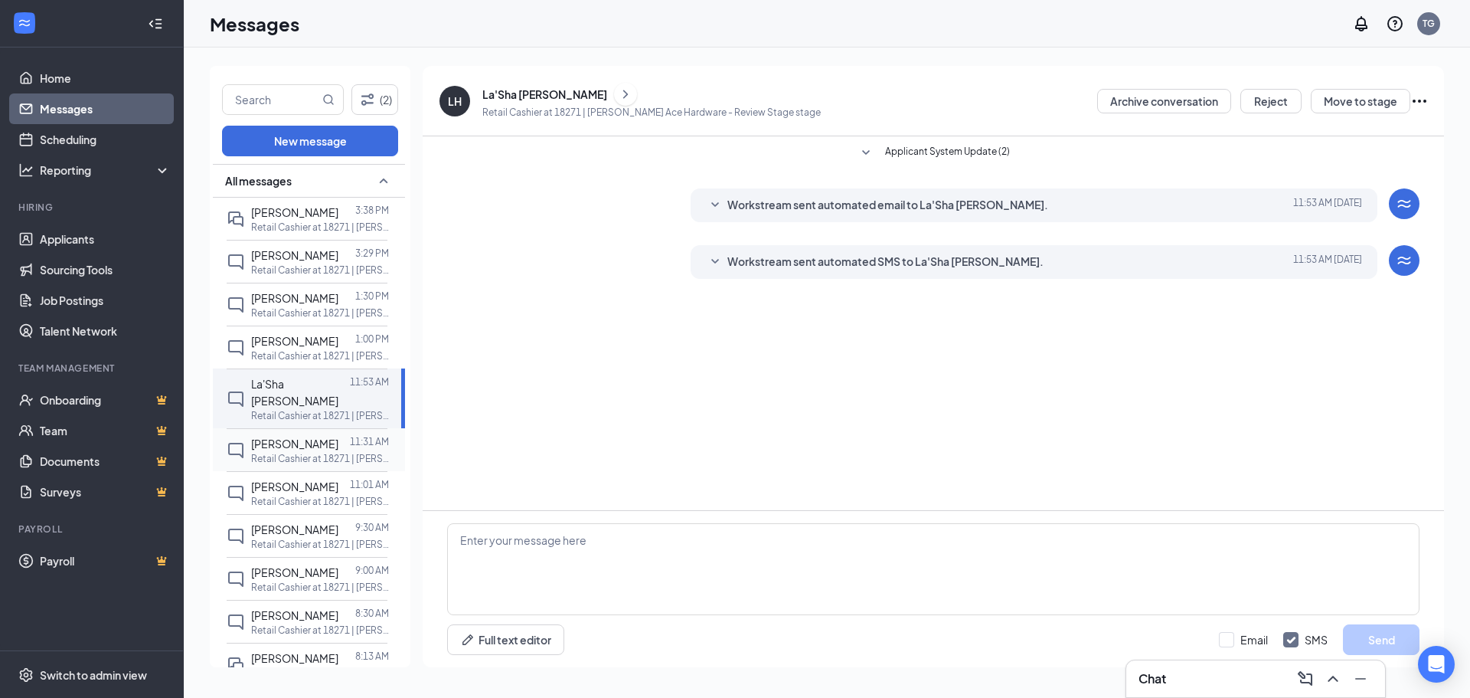
click at [300, 441] on span "[PERSON_NAME]" at bounding box center [294, 443] width 87 height 14
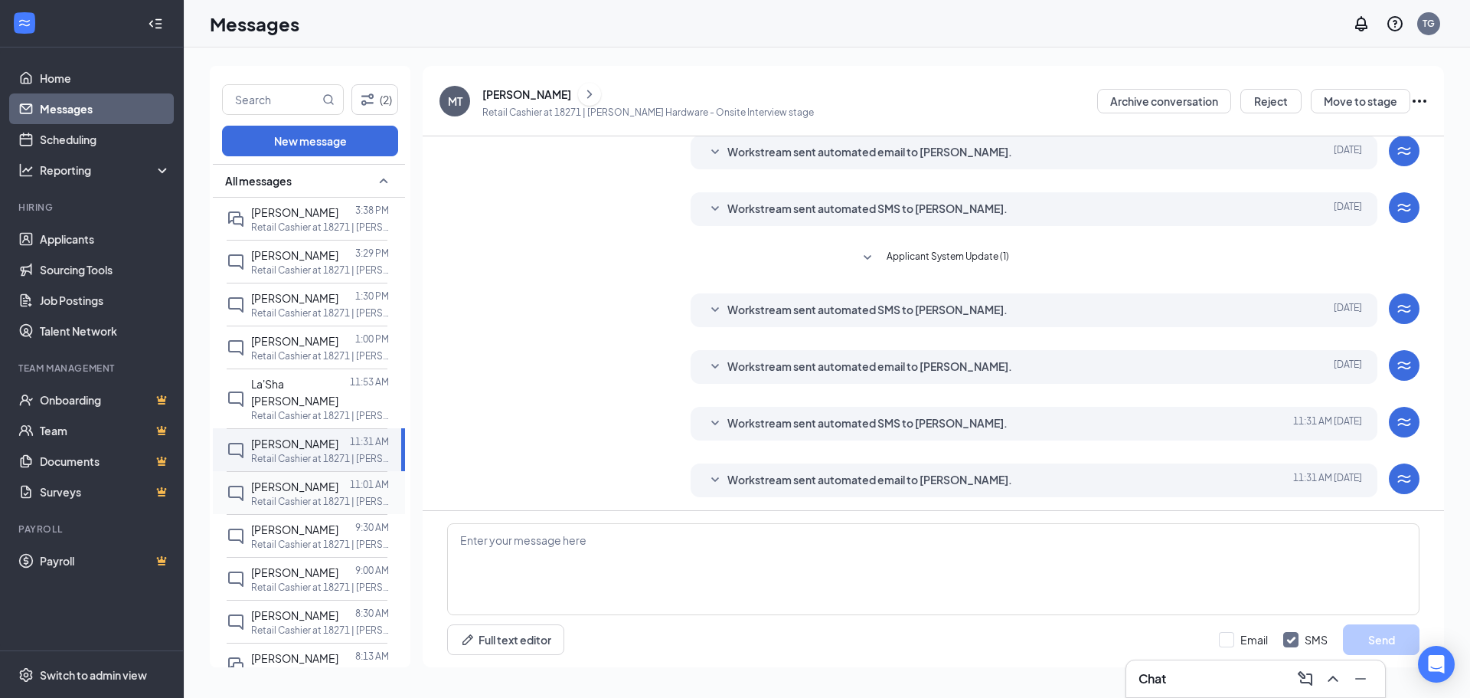
scroll to position [217, 0]
click at [338, 486] on div at bounding box center [343, 486] width 11 height 17
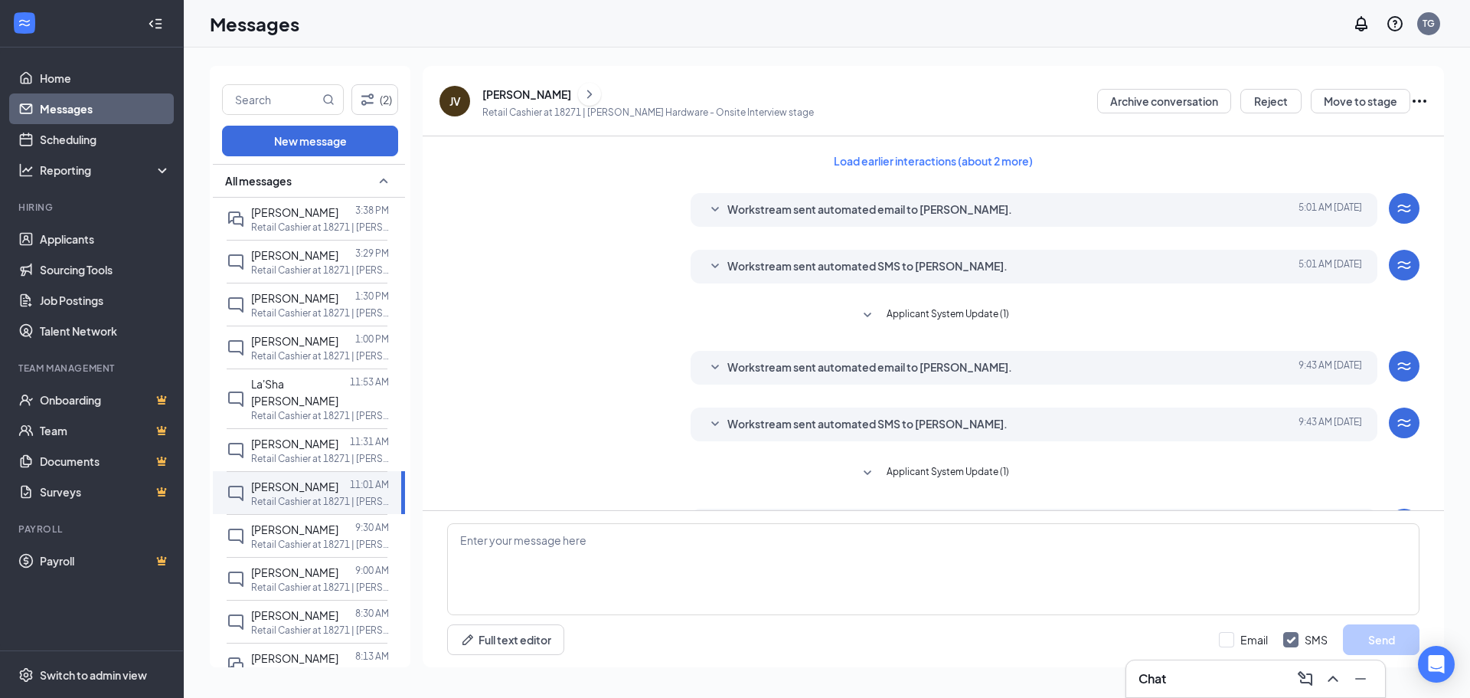
scroll to position [217, 0]
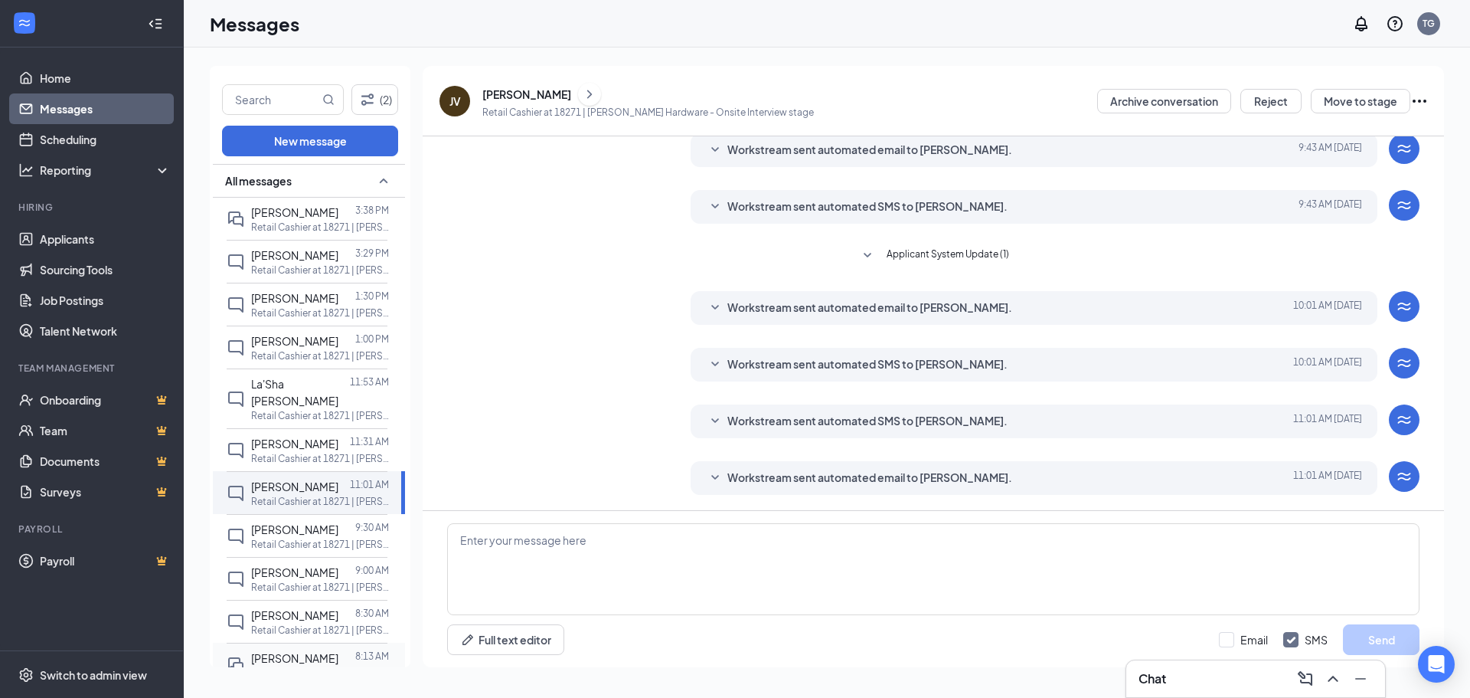
click at [338, 658] on div at bounding box center [346, 657] width 17 height 17
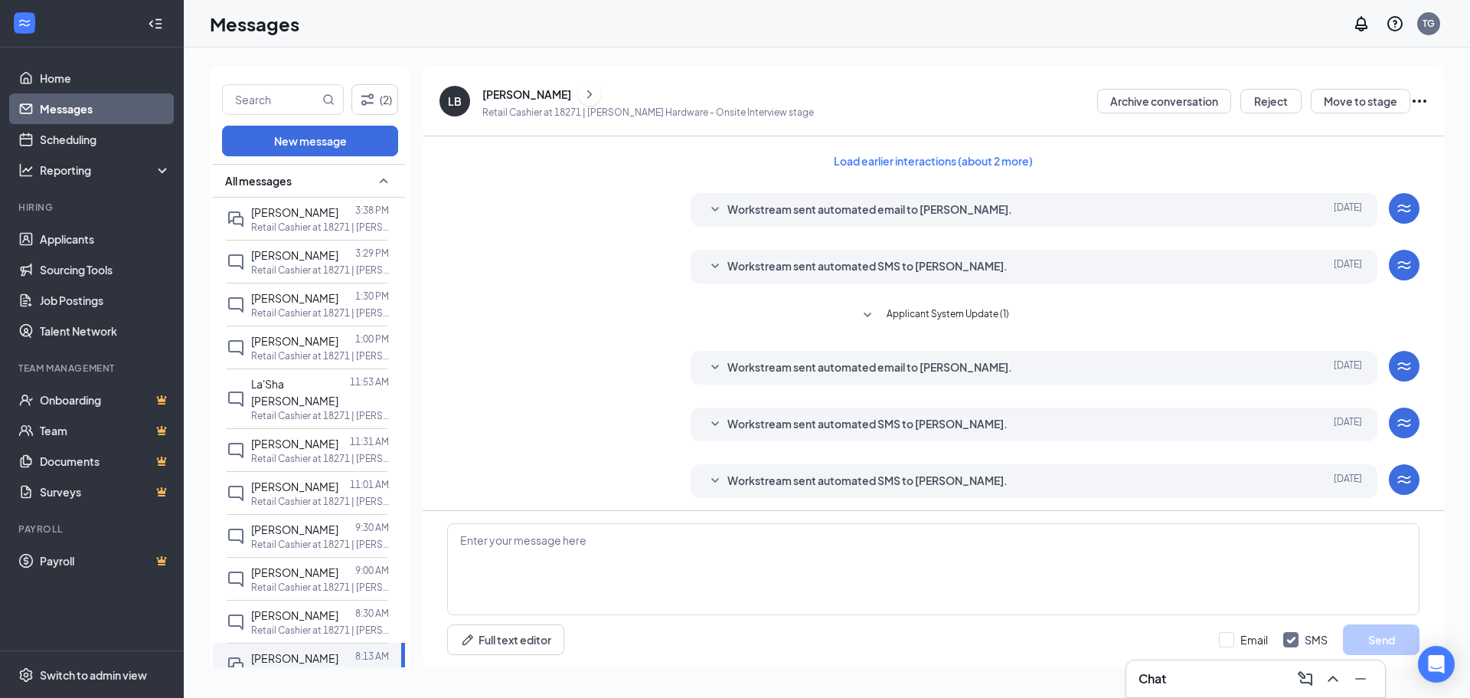
scroll to position [256, 0]
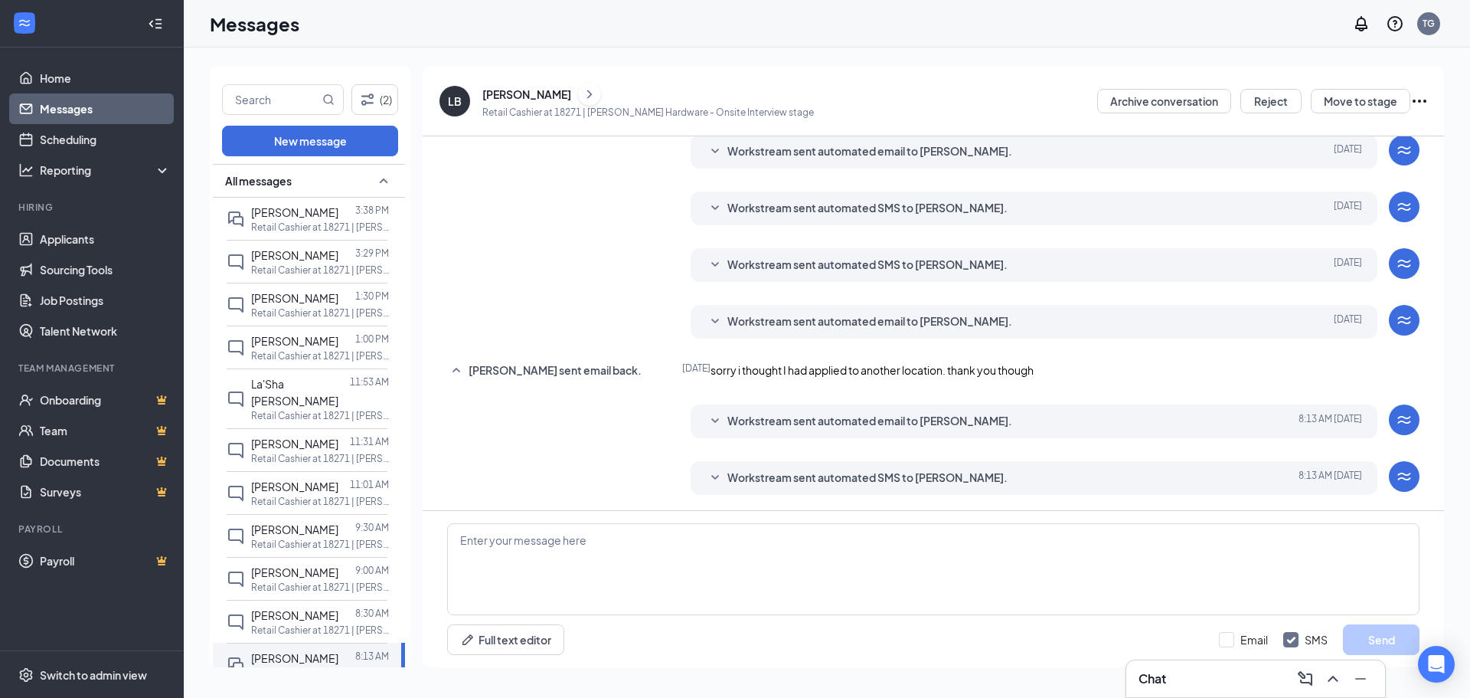
click at [718, 312] on icon "SmallChevronDown" at bounding box center [715, 321] width 18 height 18
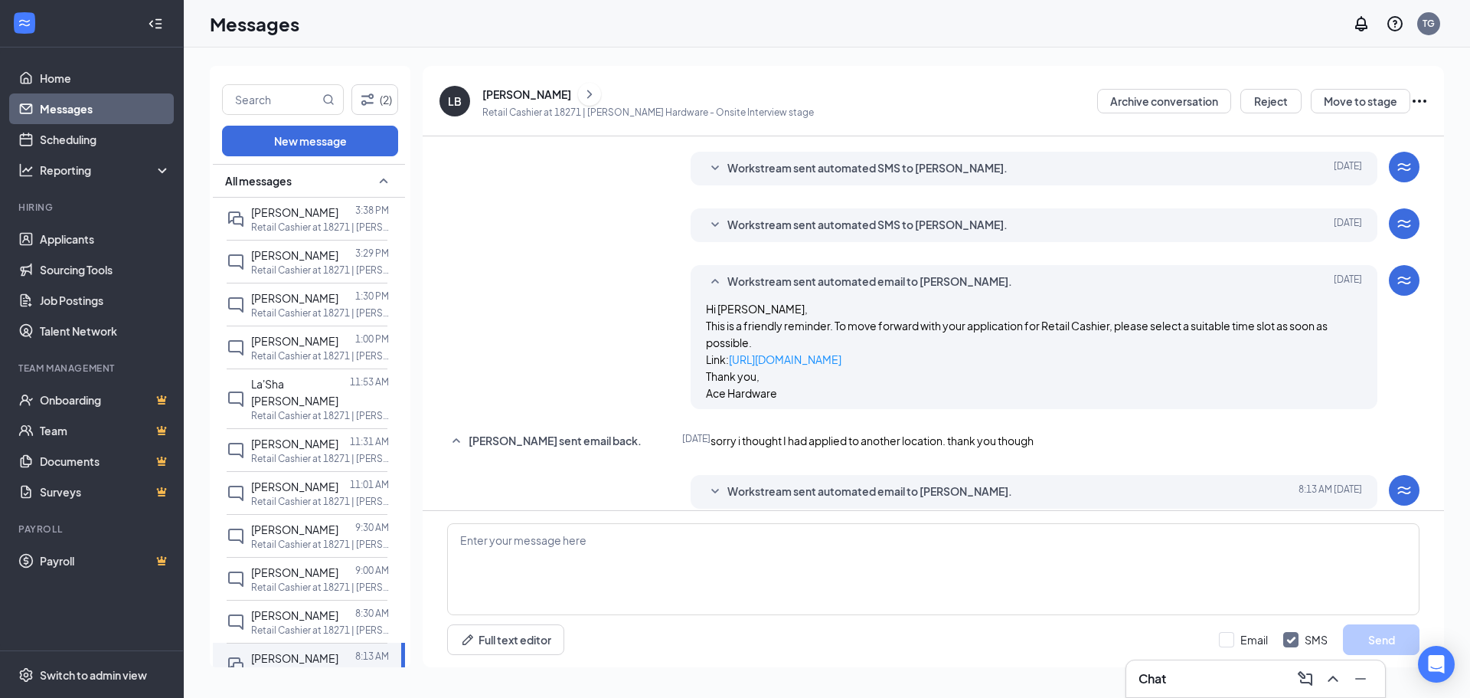
click at [713, 280] on icon "SmallChevronUp" at bounding box center [715, 281] width 8 height 5
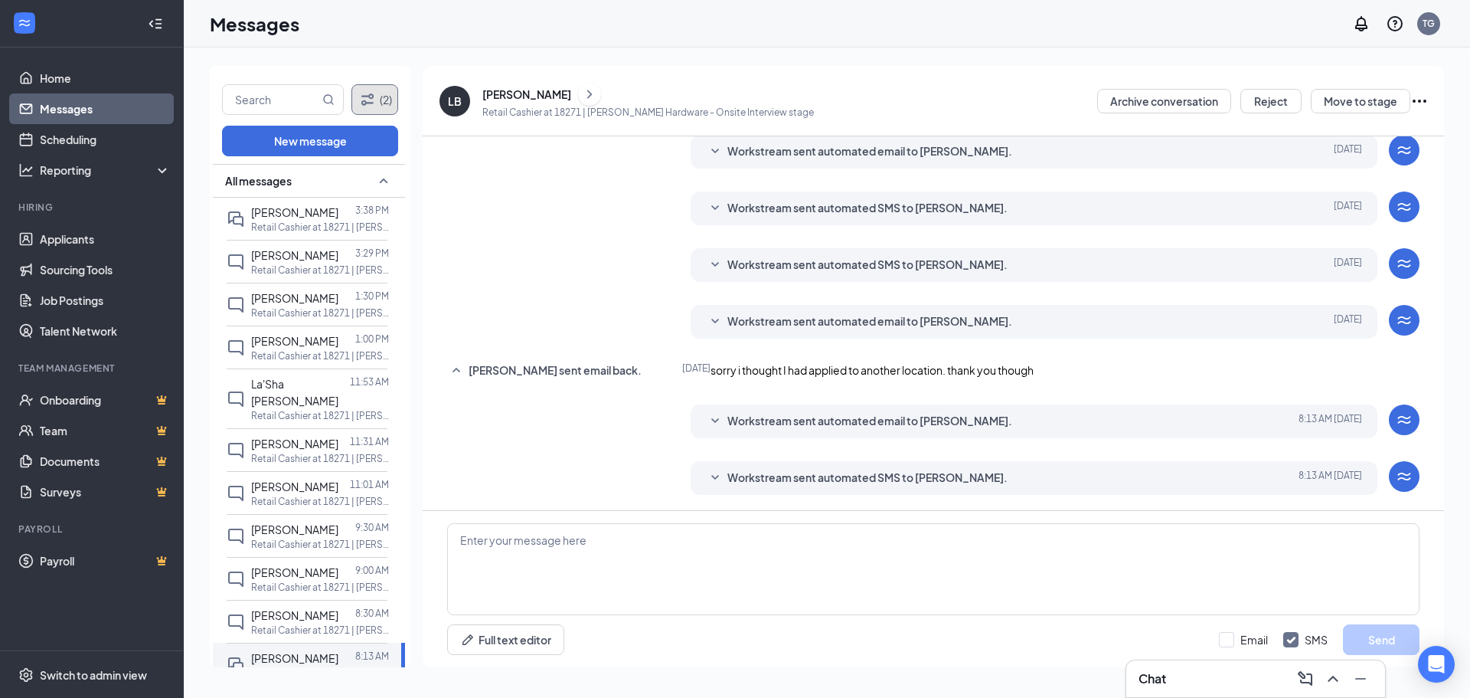
click at [373, 97] on icon "Filter" at bounding box center [367, 99] width 18 height 18
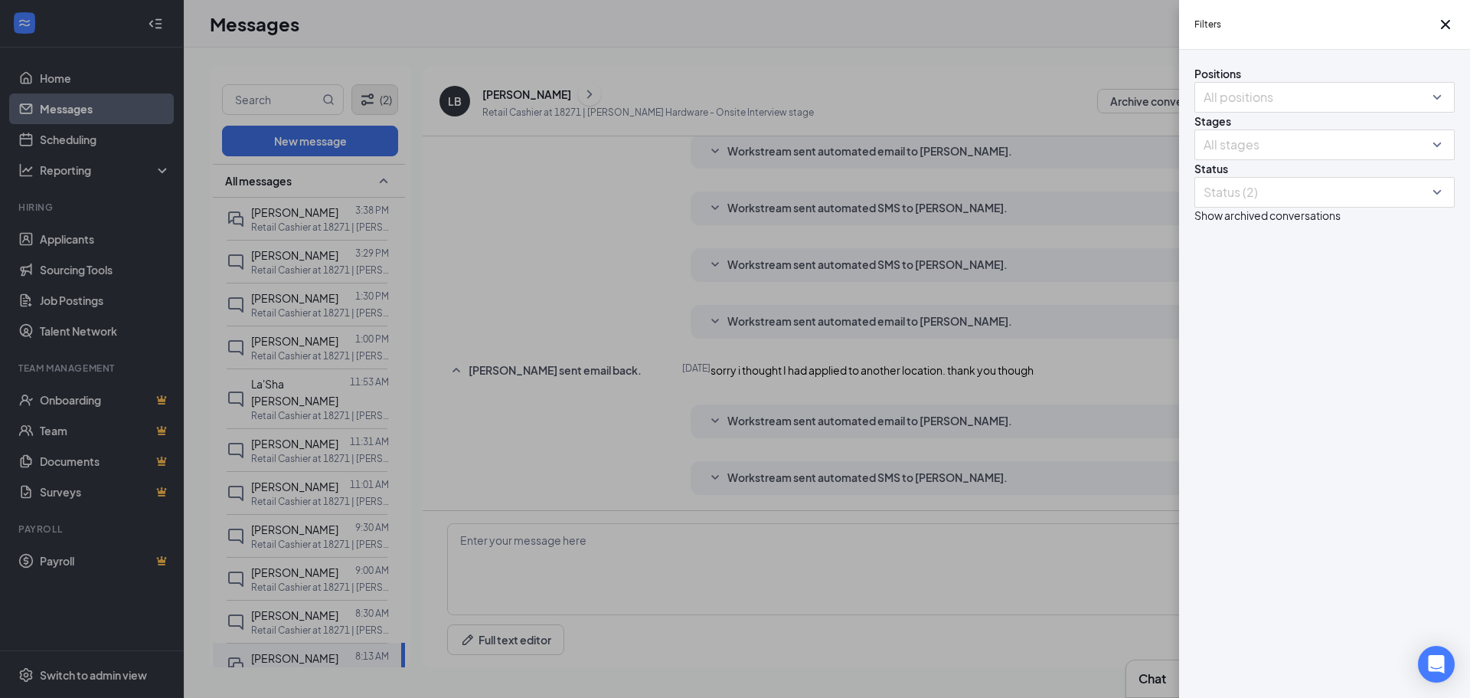
click at [373, 97] on div "Filters Positions All positions Stages All stages Status Status (2) Show archiv…" at bounding box center [735, 349] width 1470 height 698
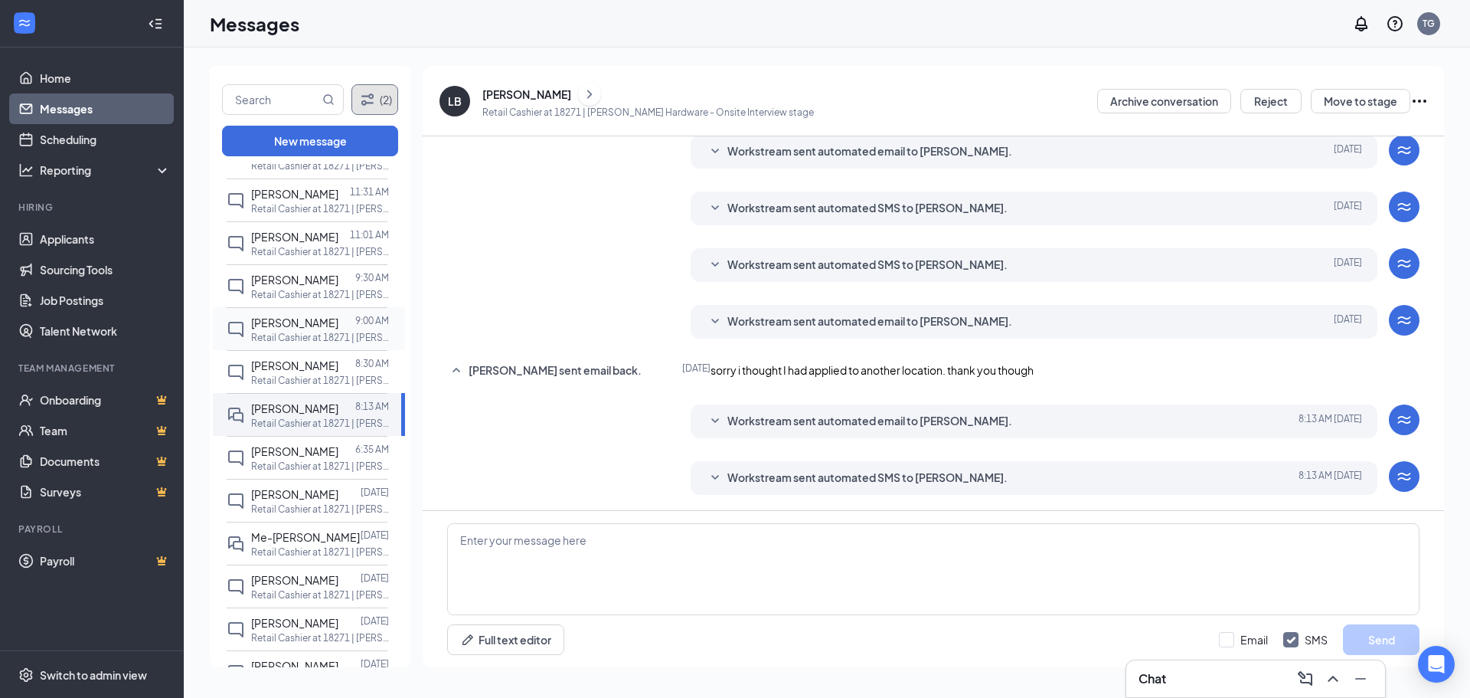
scroll to position [383, 0]
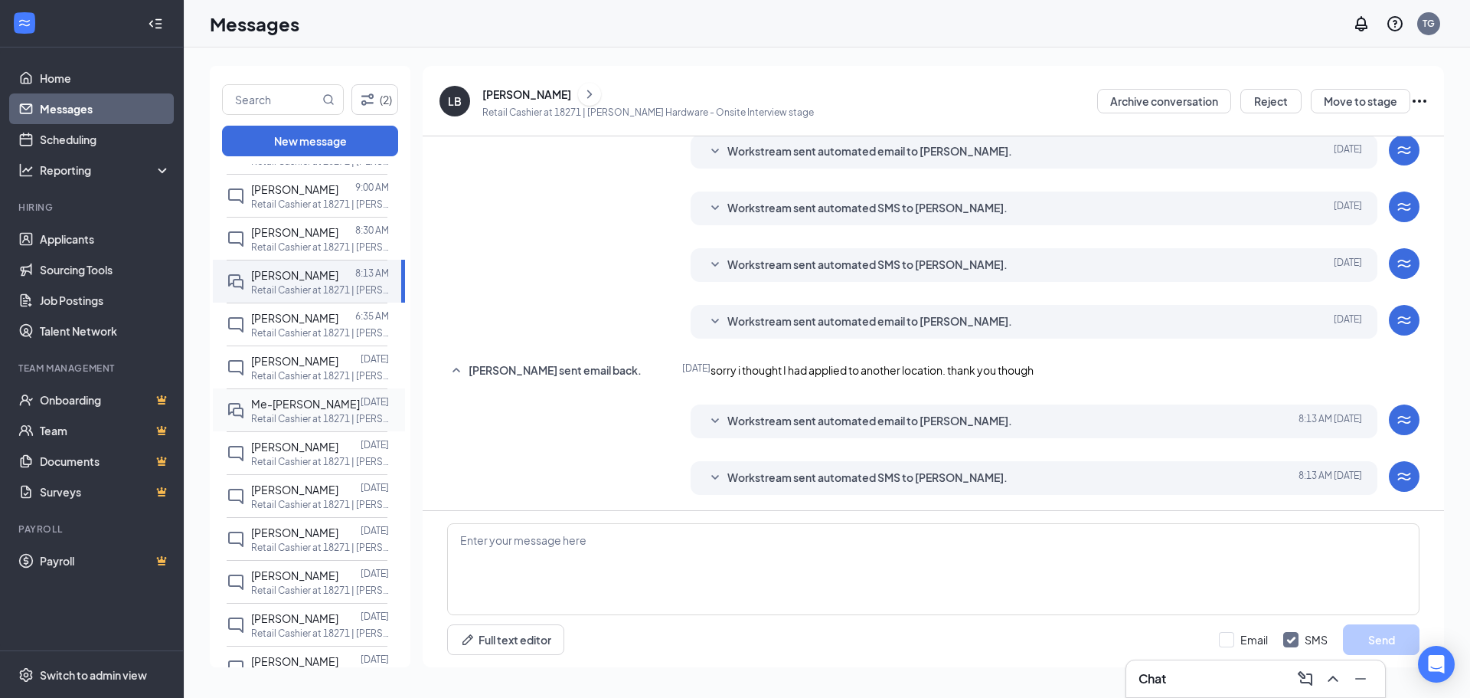
click at [277, 412] on p "Retail Cashier at 18271 | Milton Ace Hardware" at bounding box center [320, 418] width 138 height 13
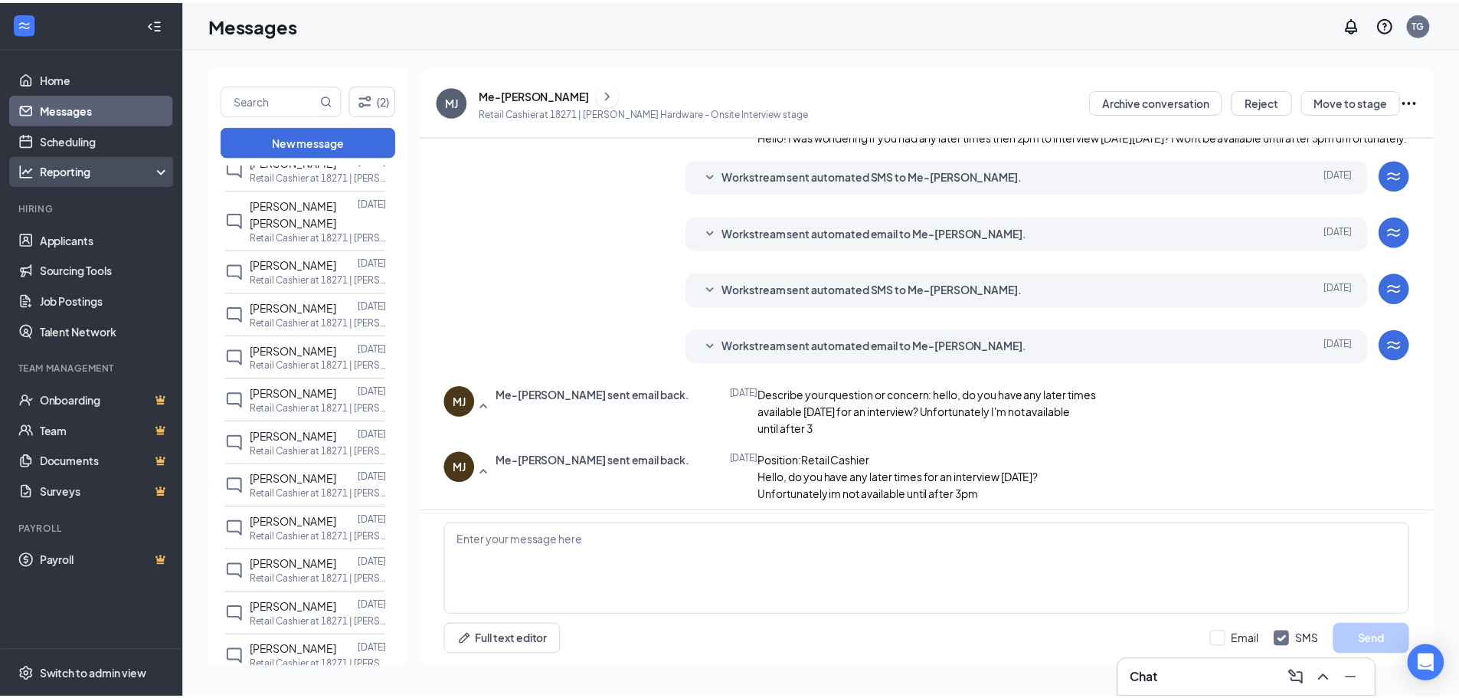
scroll to position [1455, 0]
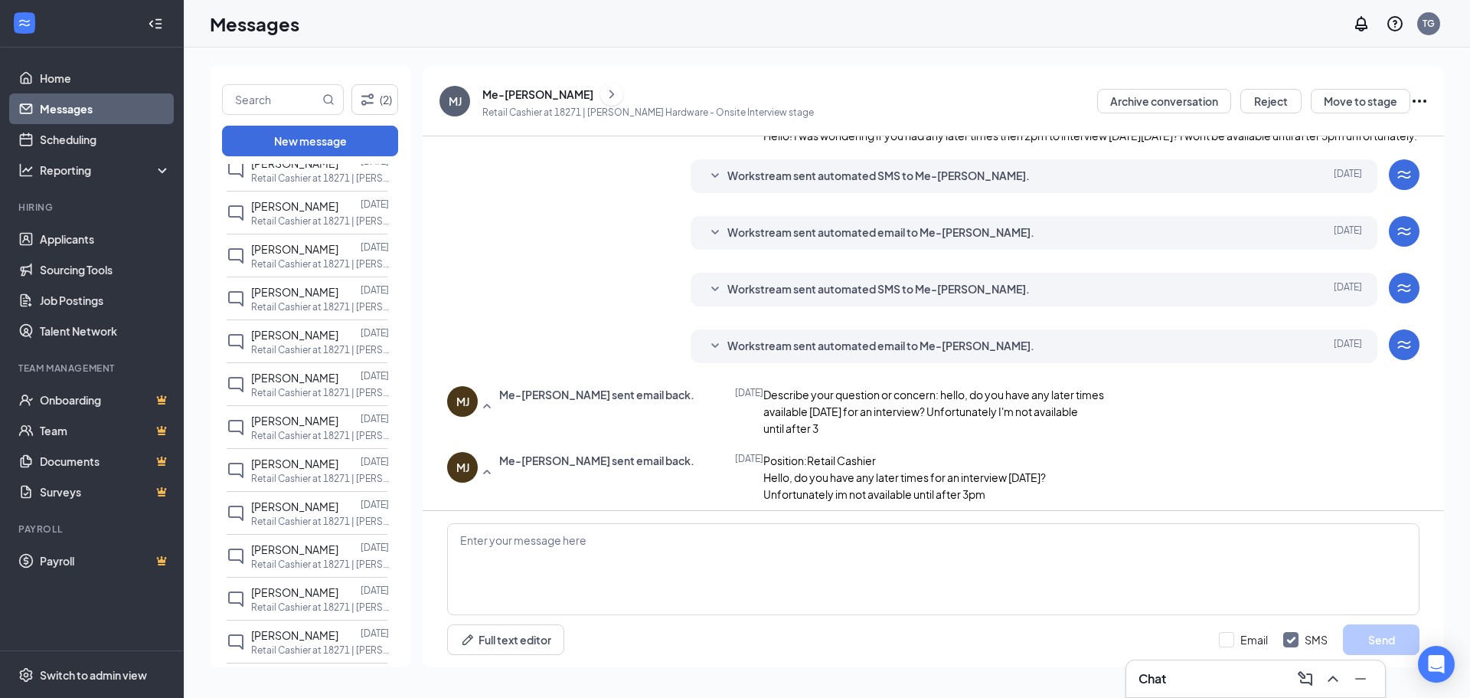
click at [91, 105] on link "Messages" at bounding box center [105, 108] width 131 height 31
click at [162, 34] on div at bounding box center [155, 23] width 31 height 31
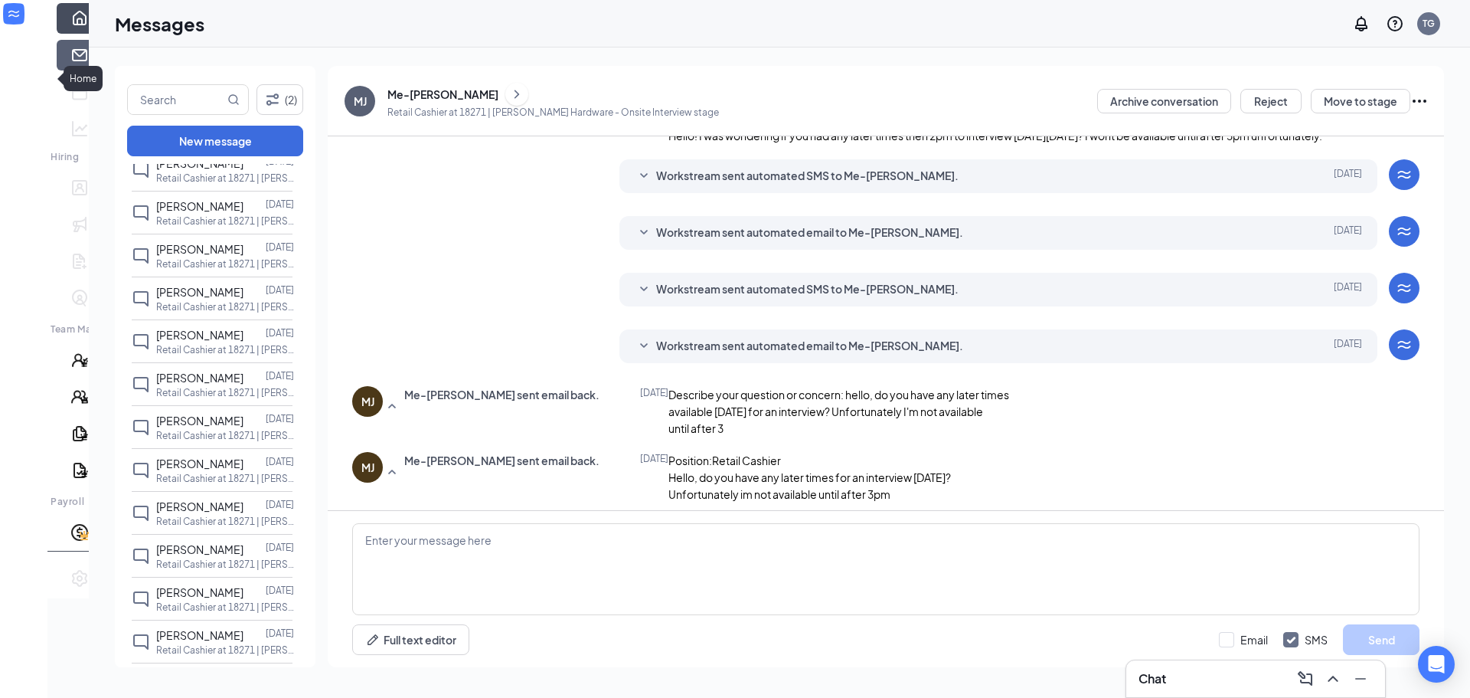
click at [95, 34] on link "Home" at bounding box center [102, 18] width 15 height 31
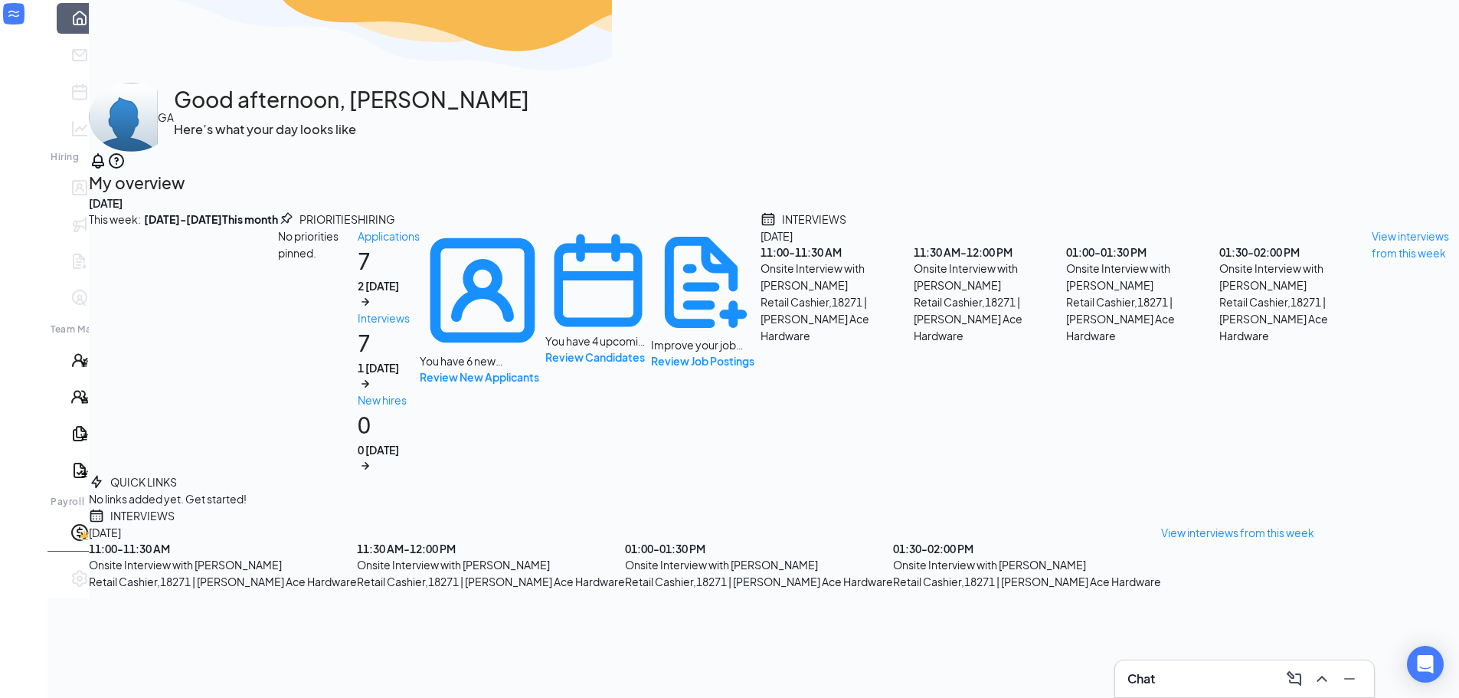
scroll to position [153, 0]
click at [387, 278] on div "2 today" at bounding box center [389, 285] width 62 height 15
click at [1216, 670] on div "Chat" at bounding box center [1244, 678] width 234 height 25
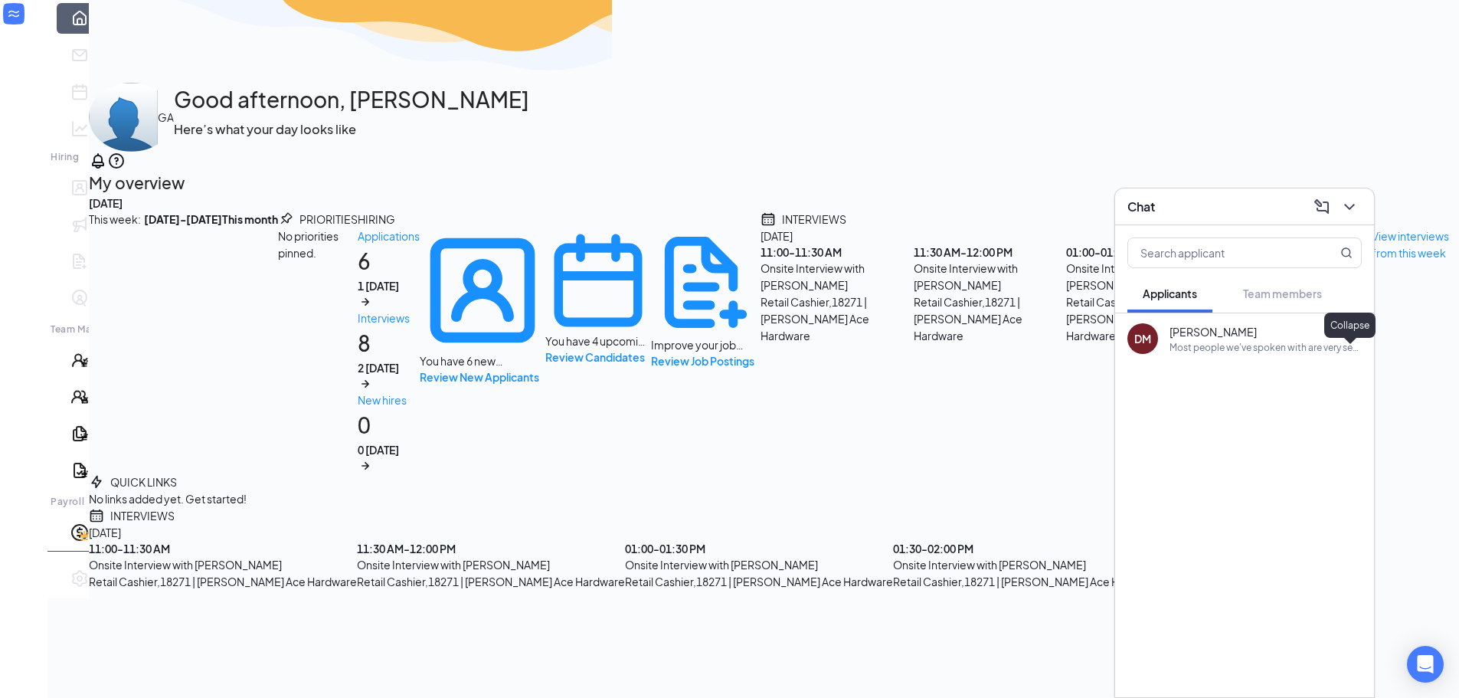
click at [1340, 205] on icon "ChevronDown" at bounding box center [1349, 207] width 18 height 18
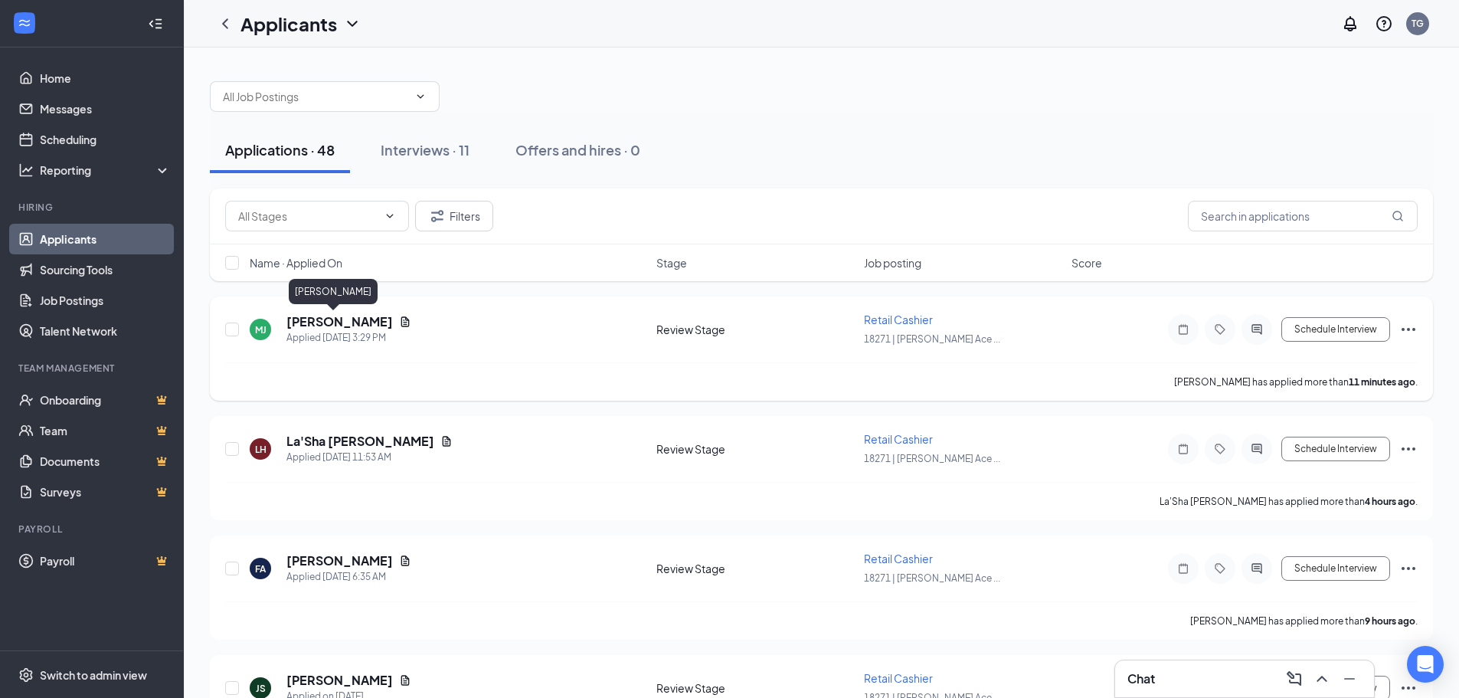
click at [316, 320] on h5 "Michael Jr" at bounding box center [339, 321] width 106 height 17
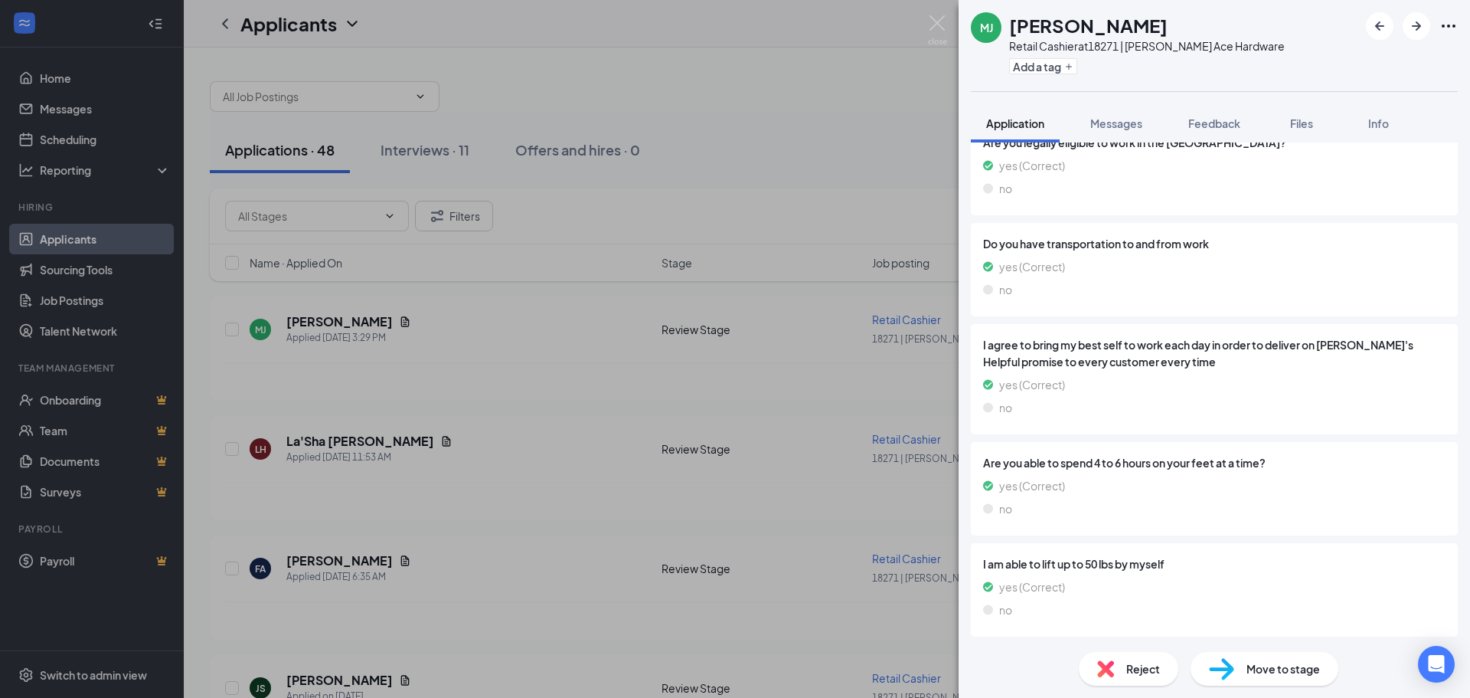
scroll to position [979, 0]
click at [1300, 123] on span "Files" at bounding box center [1301, 123] width 23 height 14
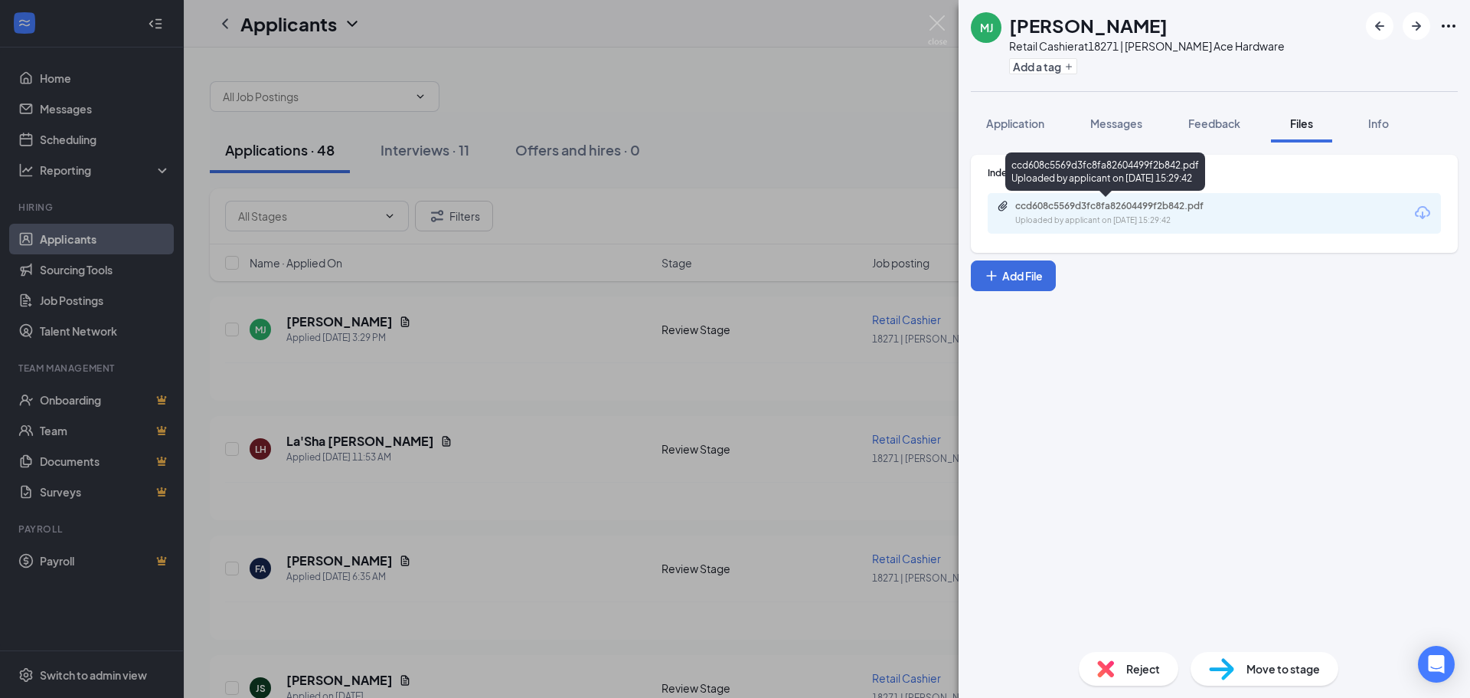
click at [1152, 216] on div "Uploaded by applicant on Aug 26, 2025 at 15:29:42" at bounding box center [1130, 220] width 230 height 12
click at [558, 290] on div "MJ Michael Jr Retail Cashier at 18271 | Milton Ace Hardware Add a tag Applicati…" at bounding box center [735, 349] width 1470 height 698
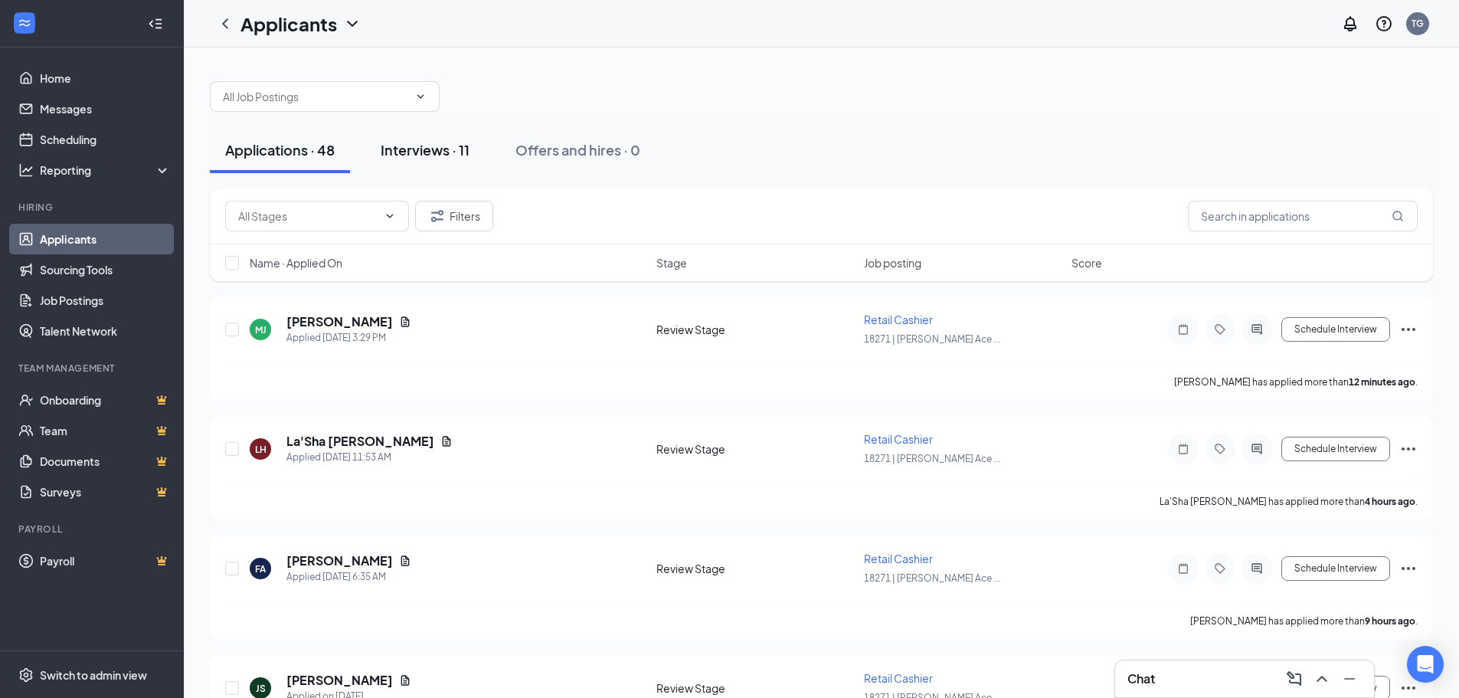
click at [444, 164] on button "Interviews · 11" at bounding box center [424, 150] width 119 height 46
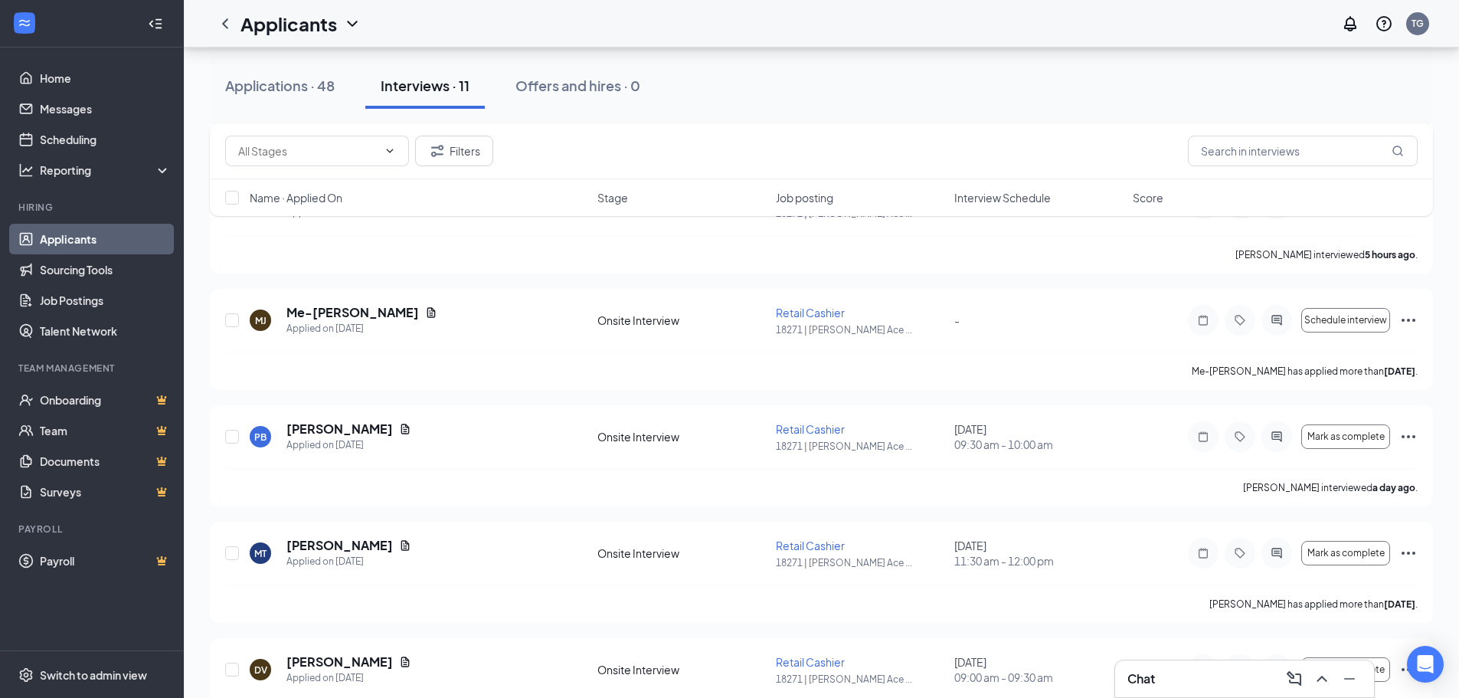
scroll to position [882, 0]
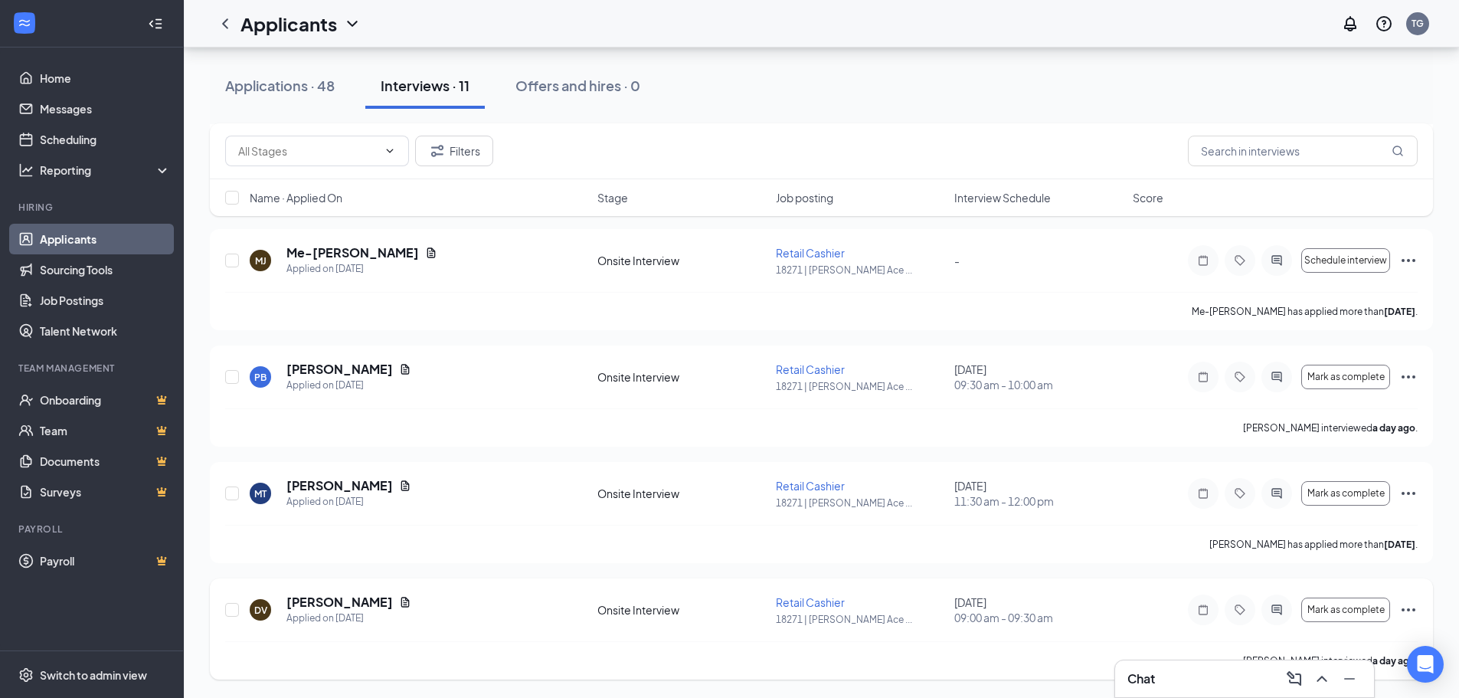
click at [1414, 612] on icon "Ellipses" at bounding box center [1408, 609] width 18 height 18
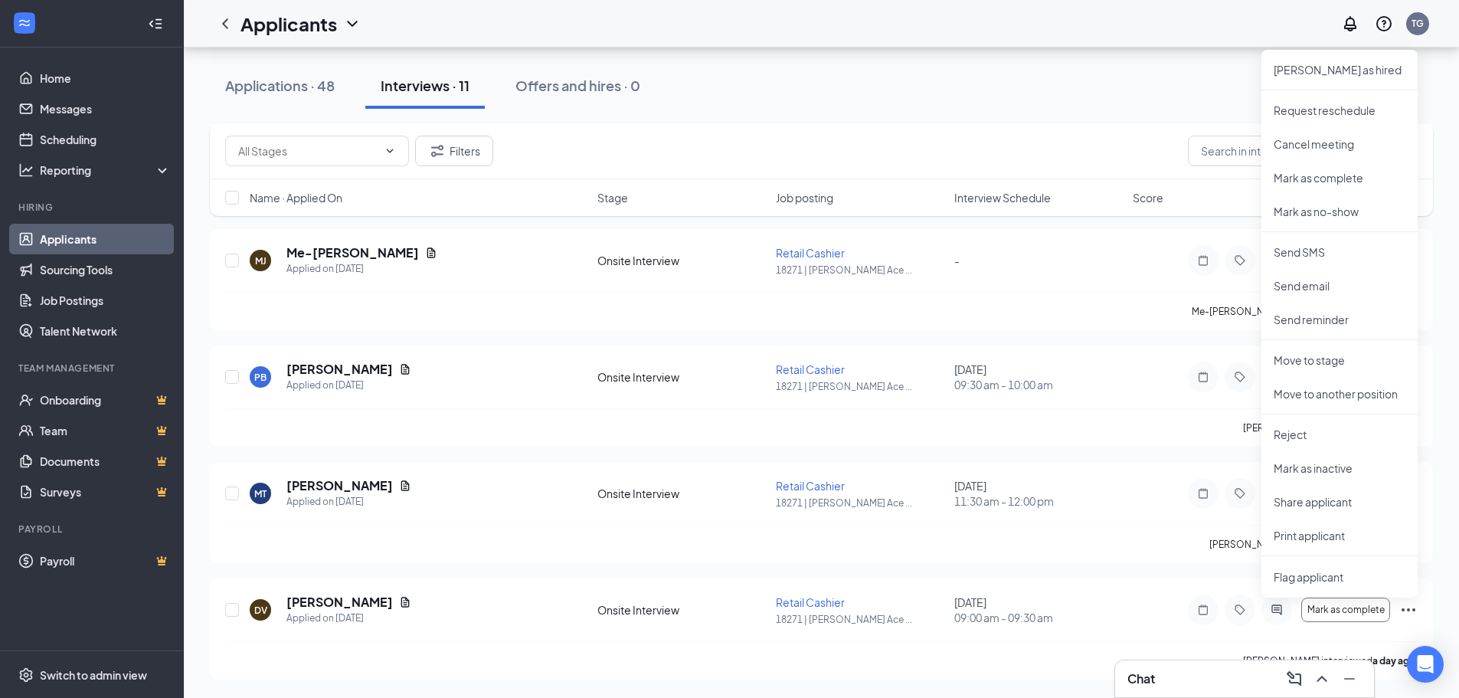
click at [877, 79] on div "Applications · 48 Interviews · 11 Offers and hires · 0" at bounding box center [821, 86] width 1223 height 46
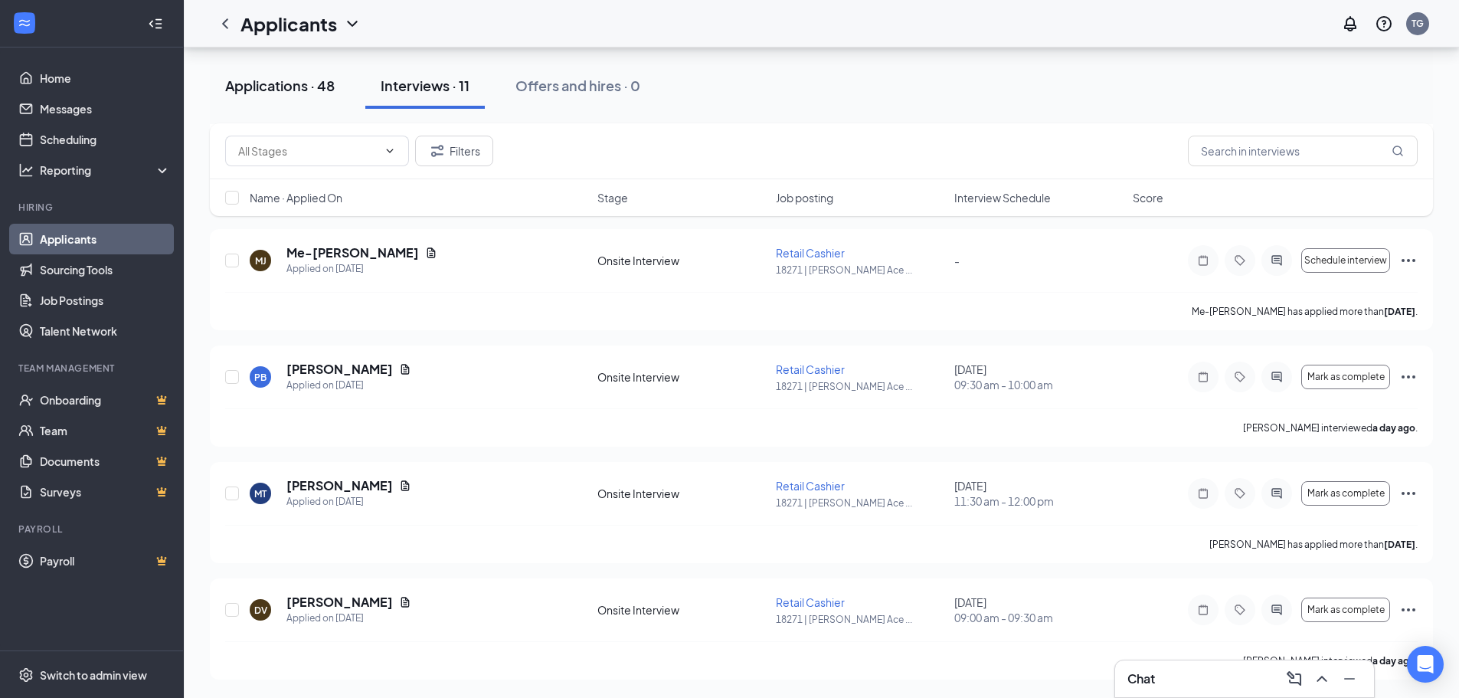
click at [318, 78] on div "Applications · 48" at bounding box center [280, 85] width 110 height 19
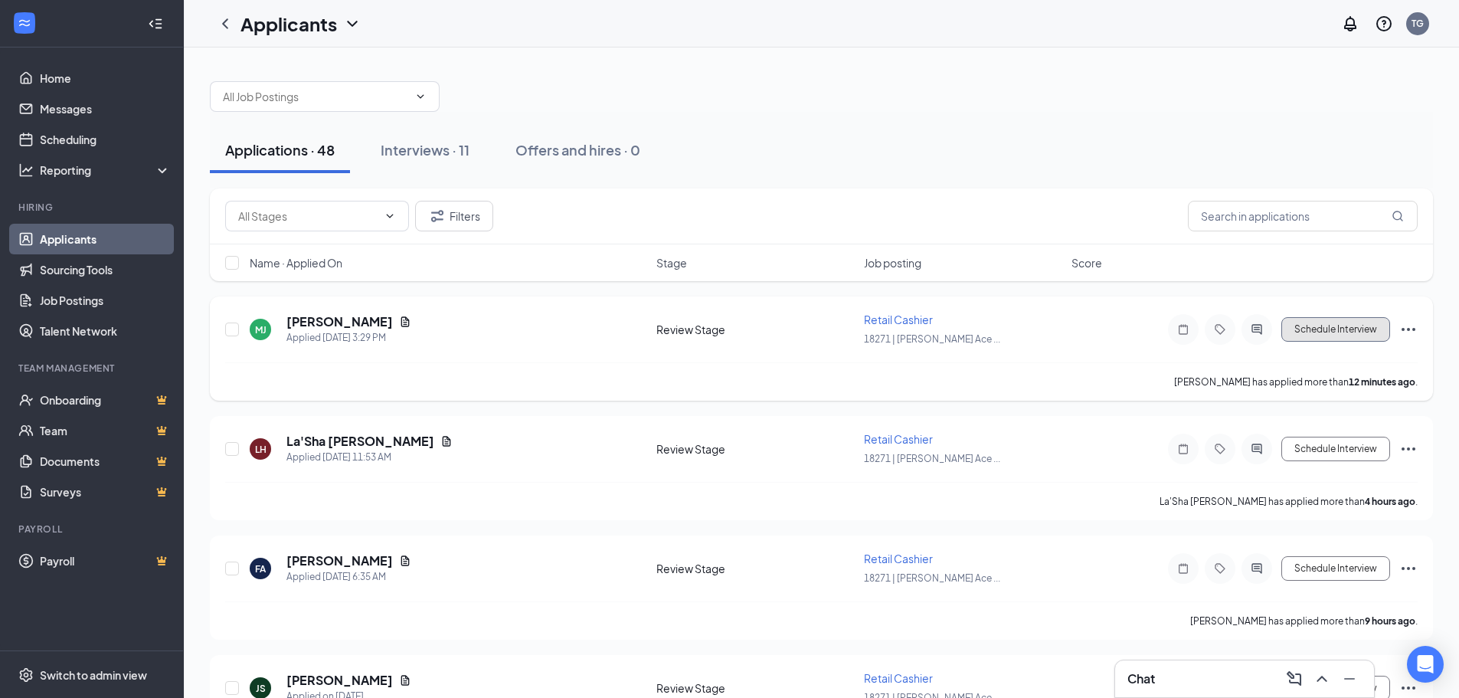
click at [1336, 327] on button "Schedule Interview" at bounding box center [1335, 329] width 109 height 25
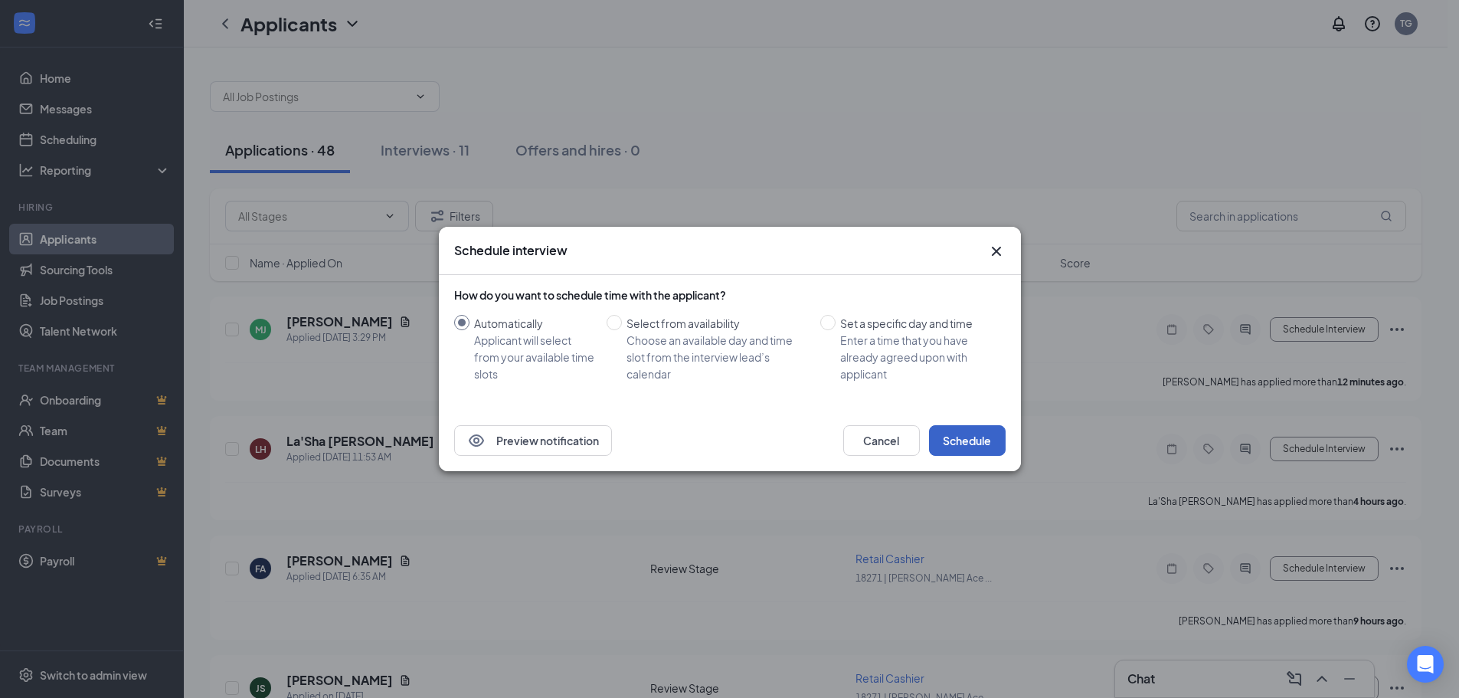
click at [957, 444] on button "Schedule" at bounding box center [967, 440] width 77 height 31
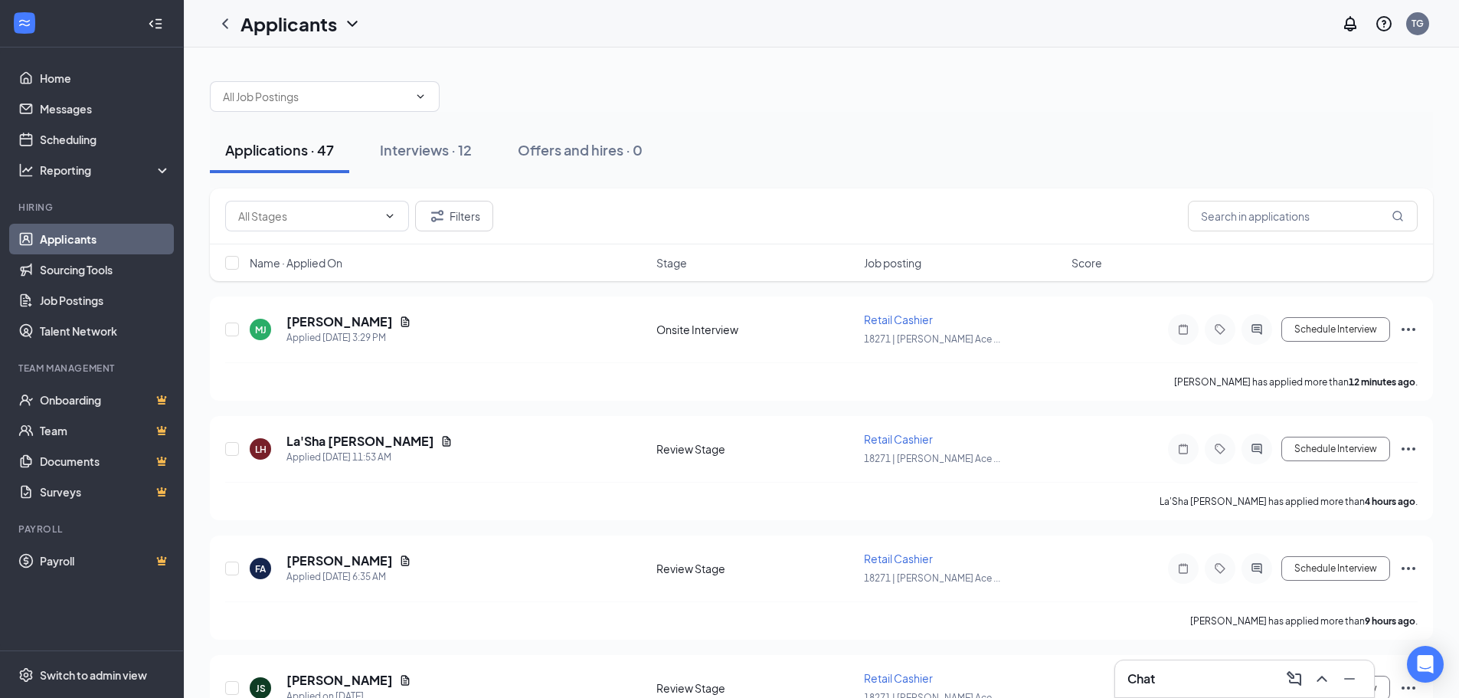
click at [267, 17] on h1 "Applicants" at bounding box center [288, 24] width 96 height 26
click at [289, 68] on link "Applicants" at bounding box center [332, 66] width 165 height 15
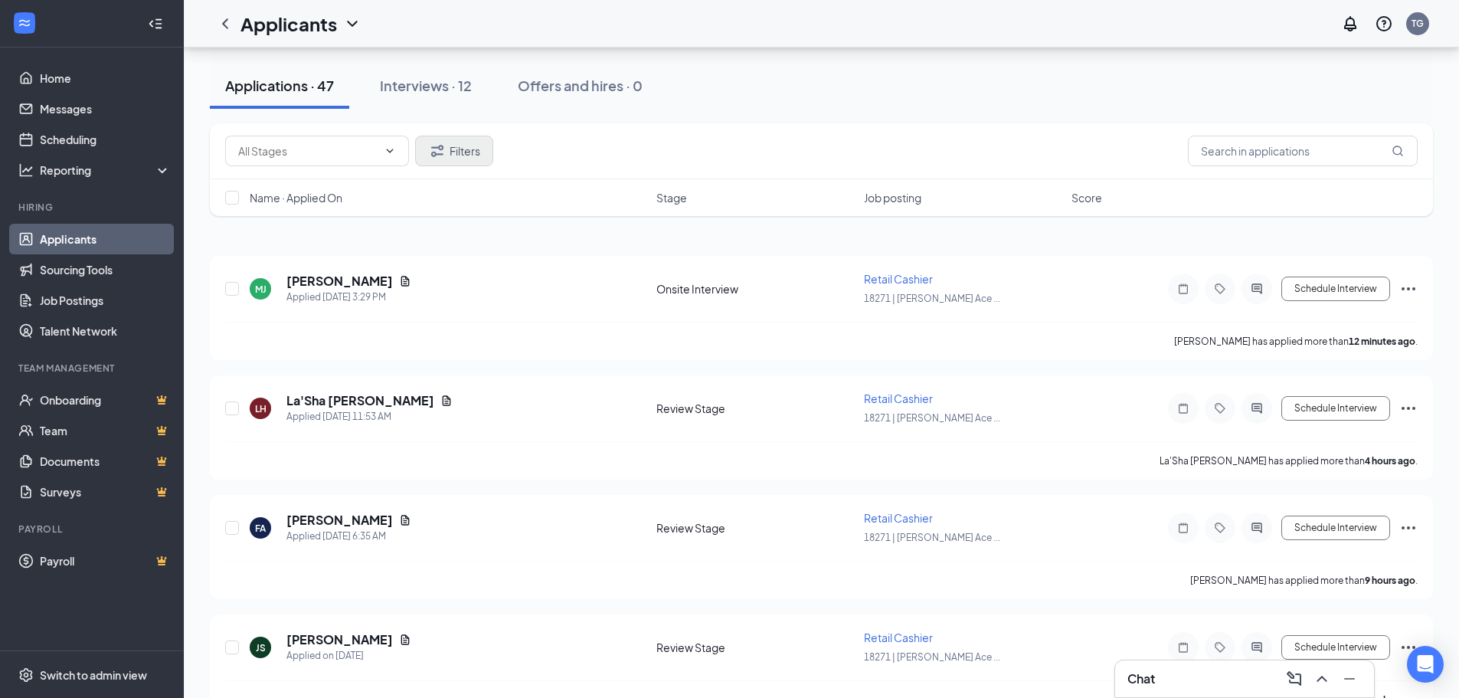
scroll to position [77, 0]
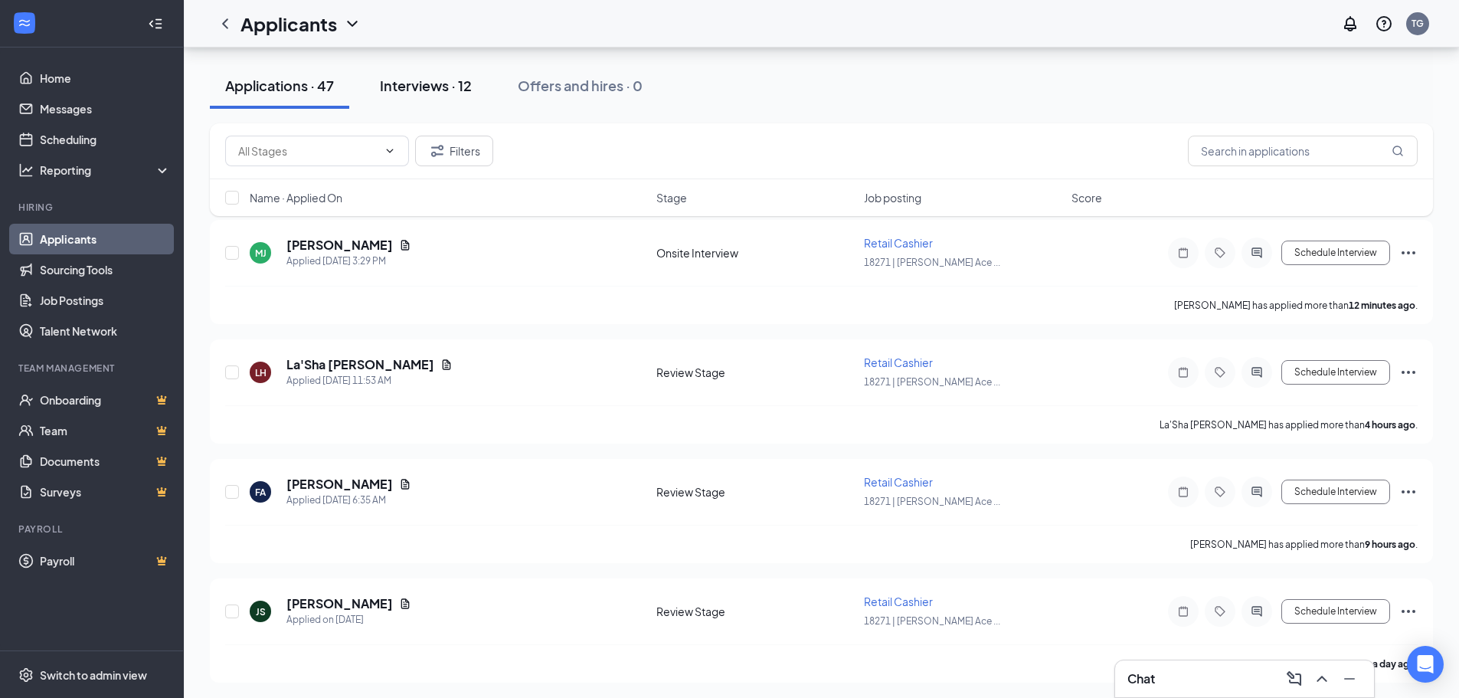
click at [463, 78] on div "Interviews · 12" at bounding box center [426, 85] width 92 height 19
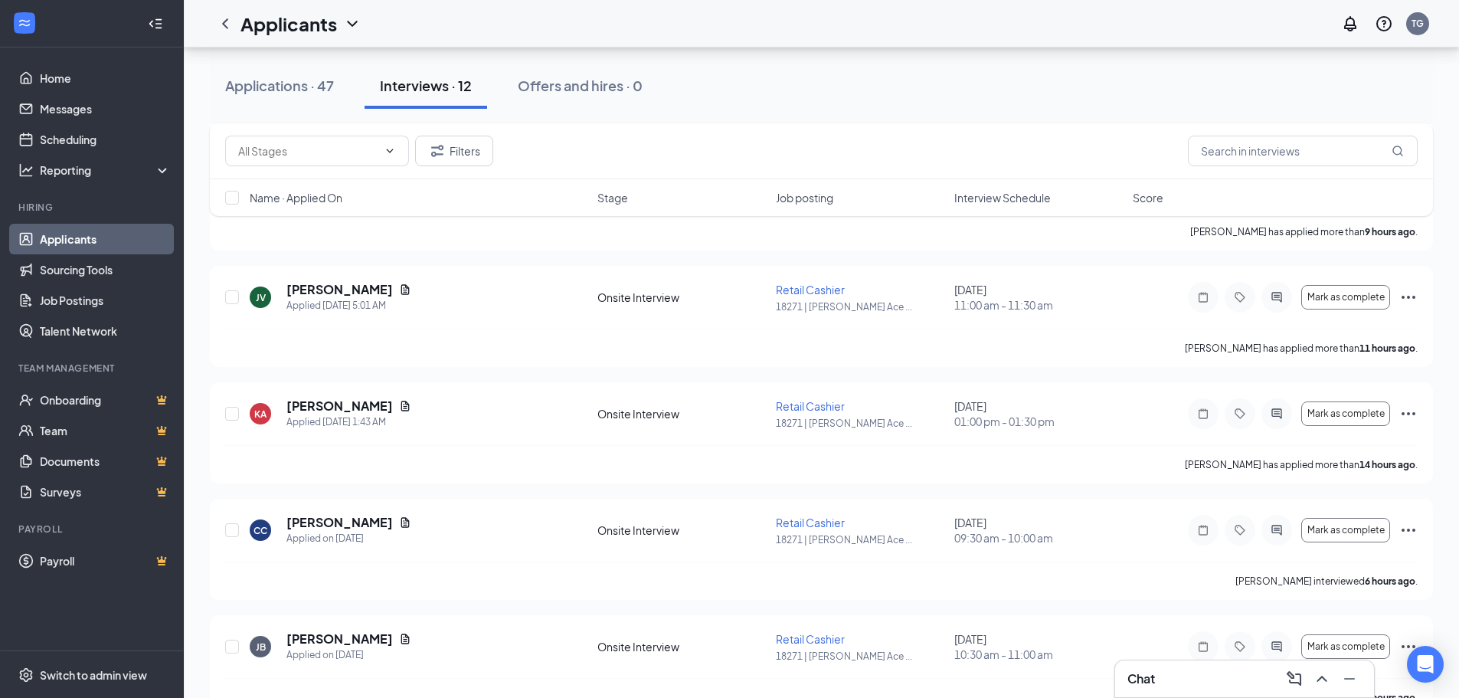
scroll to position [233, 0]
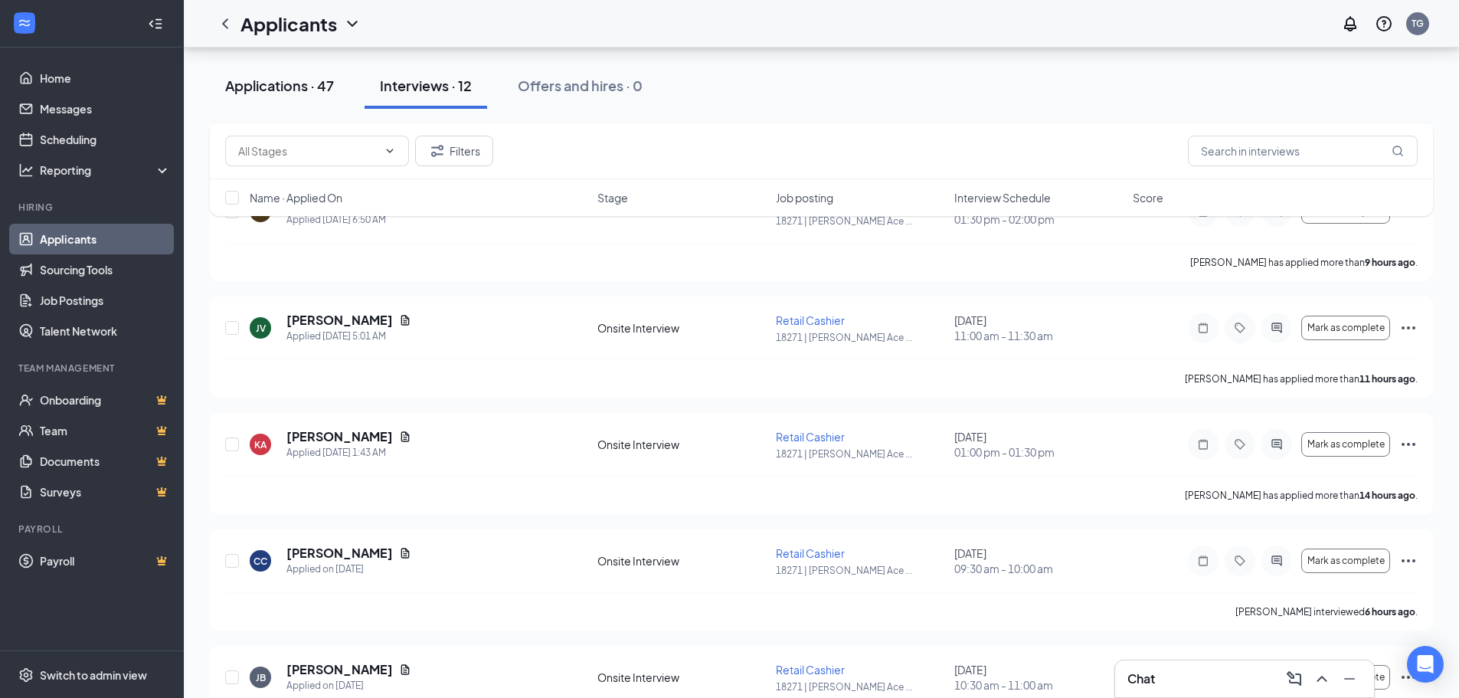
click at [268, 88] on div "Applications · 47" at bounding box center [279, 85] width 109 height 19
